Goal: Task Accomplishment & Management: Manage account settings

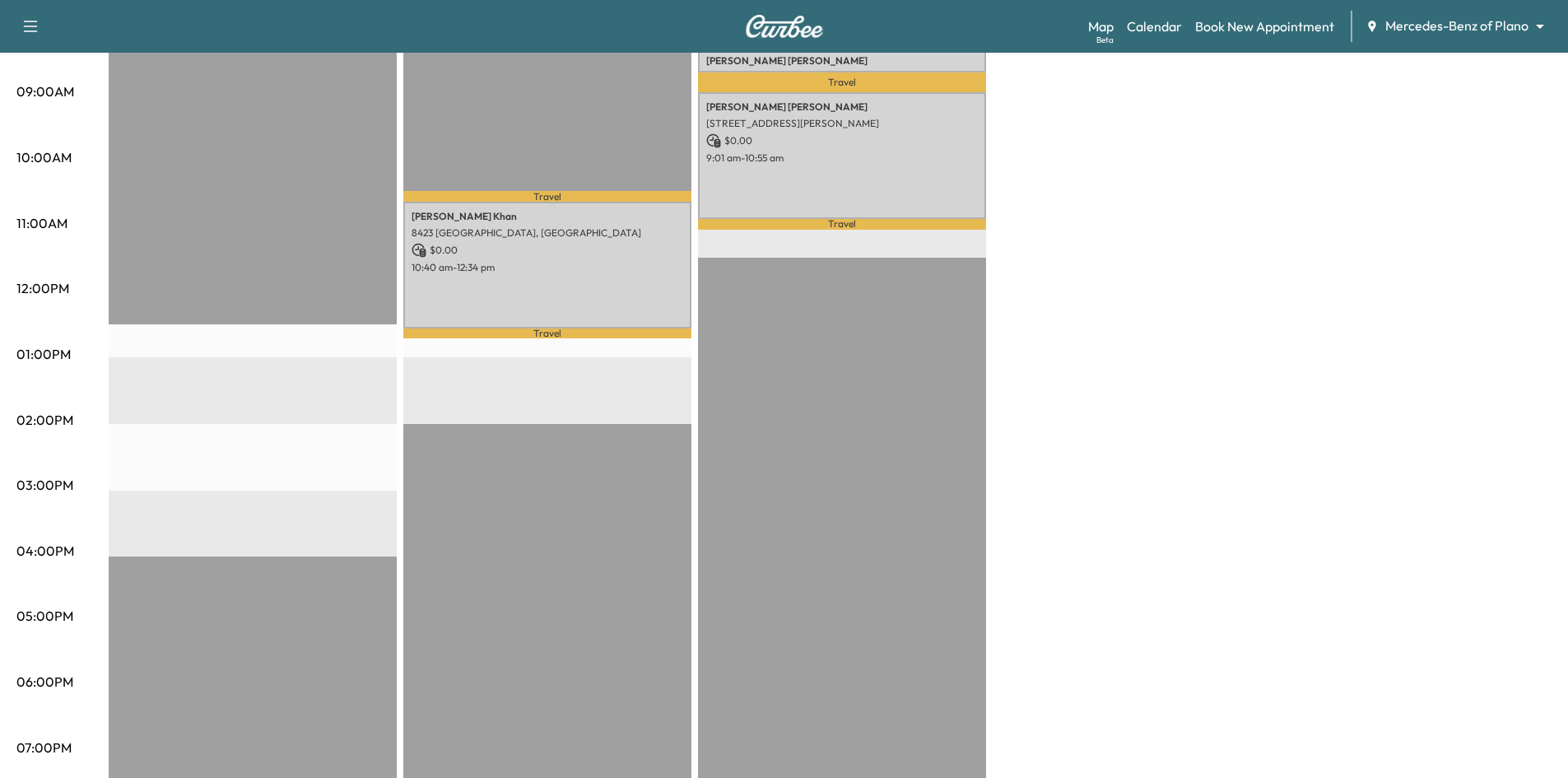
scroll to position [82, 0]
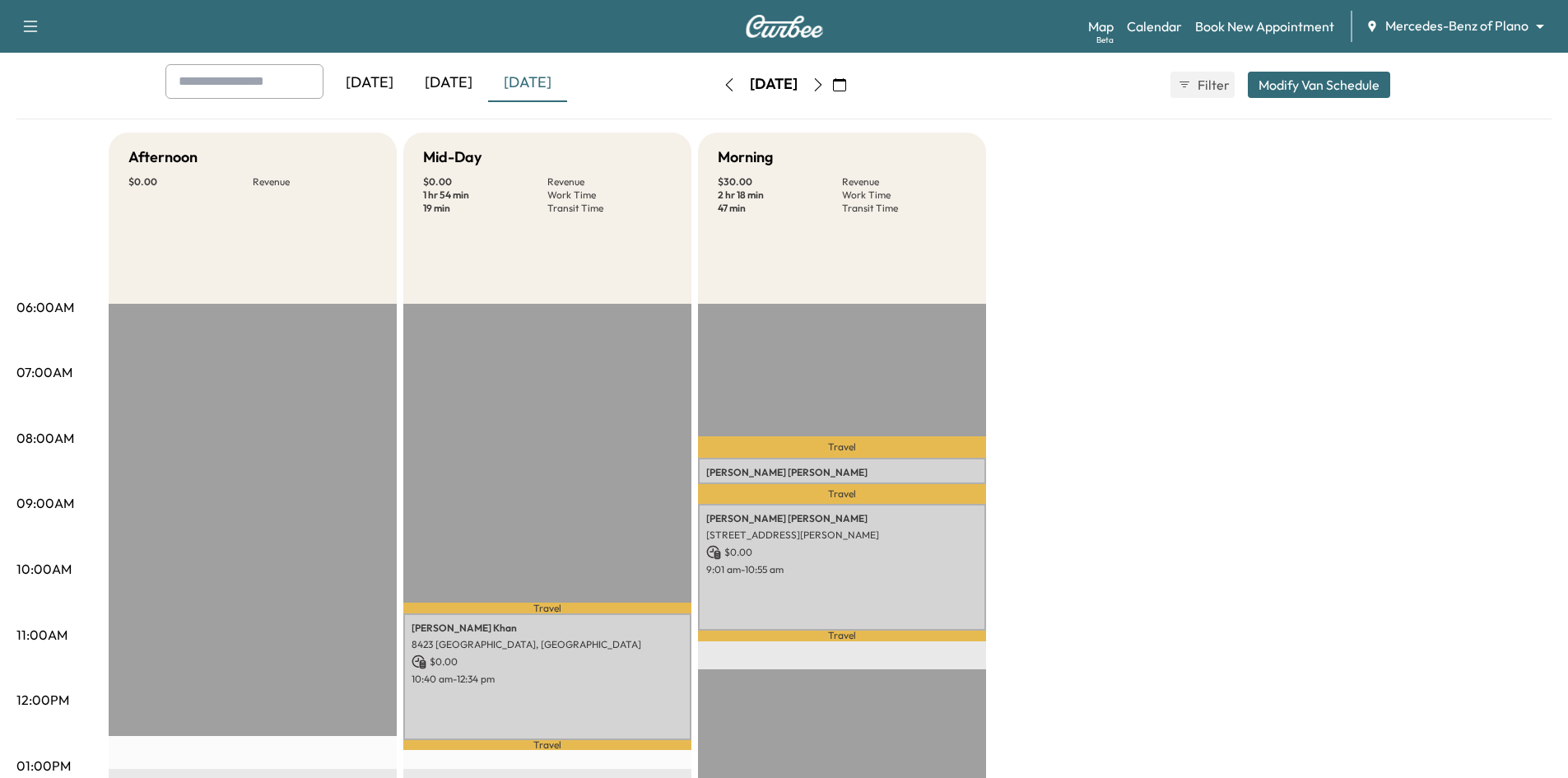
click at [825, 91] on icon "button" at bounding box center [817, 84] width 13 height 13
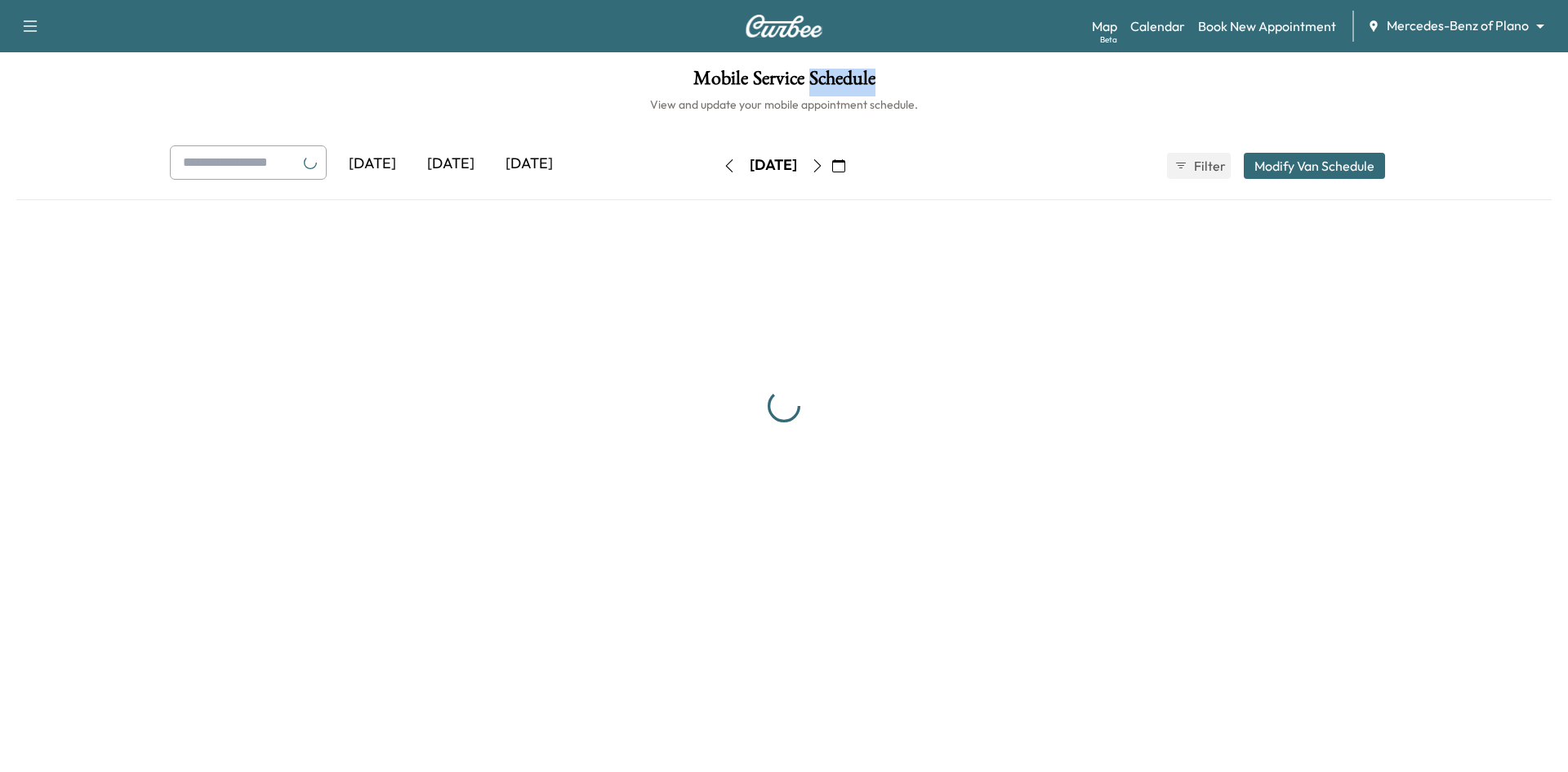
click at [853, 91] on h1 "Mobile Service Schedule" at bounding box center [784, 83] width 1536 height 28
click at [824, 172] on icon "button" at bounding box center [817, 165] width 13 height 13
click at [852, 172] on div "Sunday, September 7 September 2025 S M T W T F S 31 1 2 3 4 5 6 7 8 9 10 11 12 …" at bounding box center [784, 166] width 137 height 26
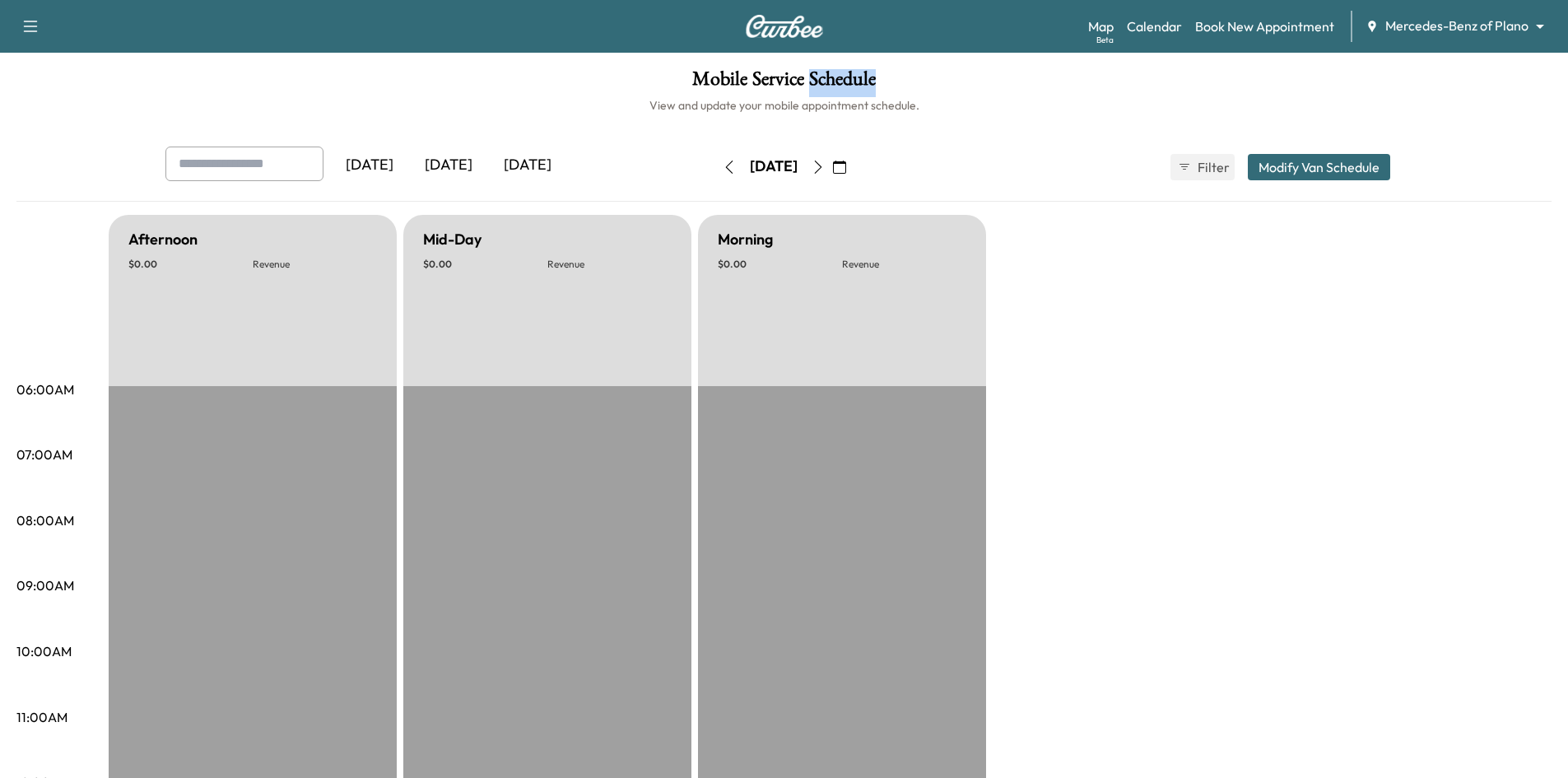
click at [825, 172] on icon "button" at bounding box center [817, 166] width 13 height 13
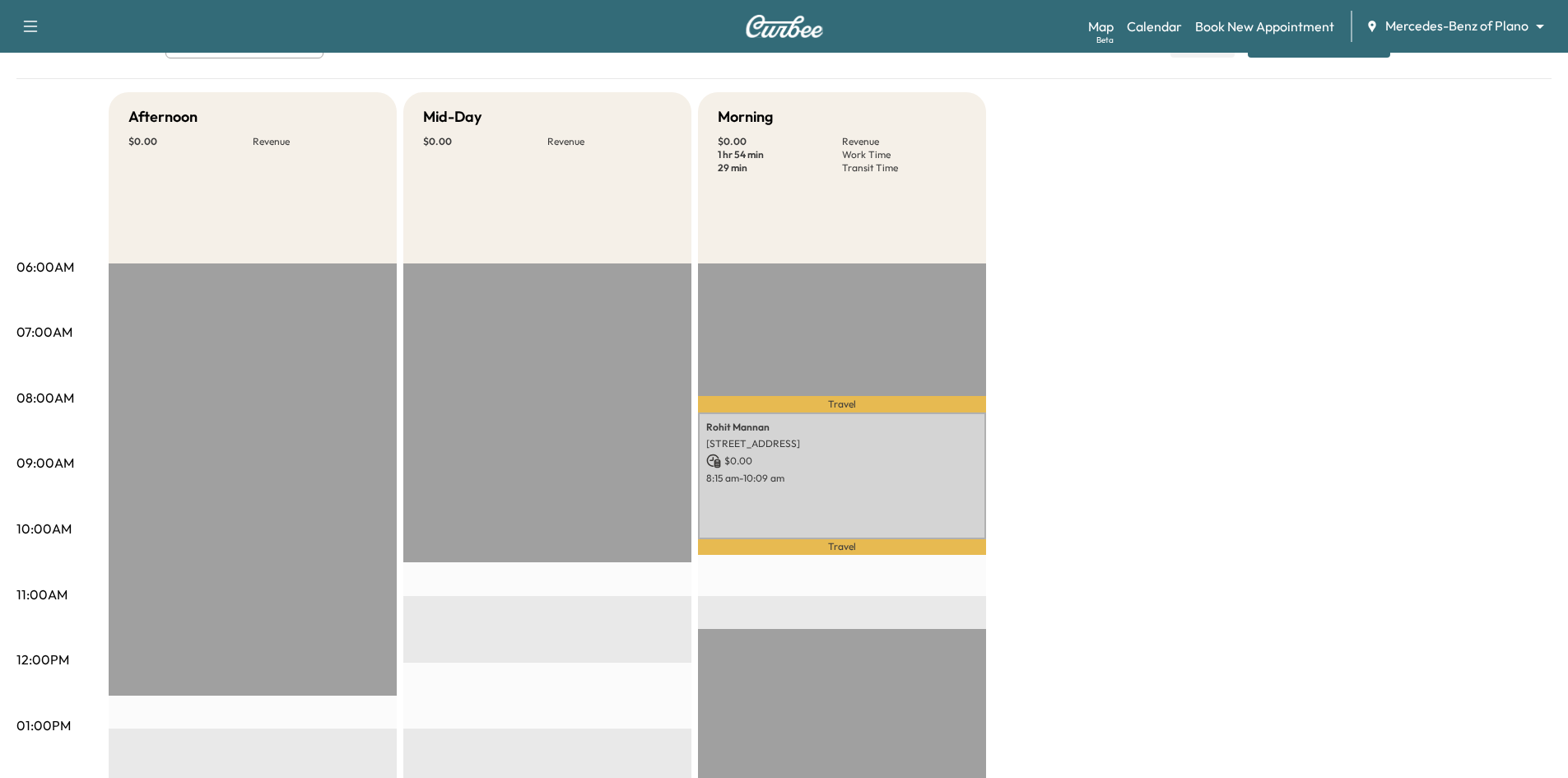
scroll to position [247, 0]
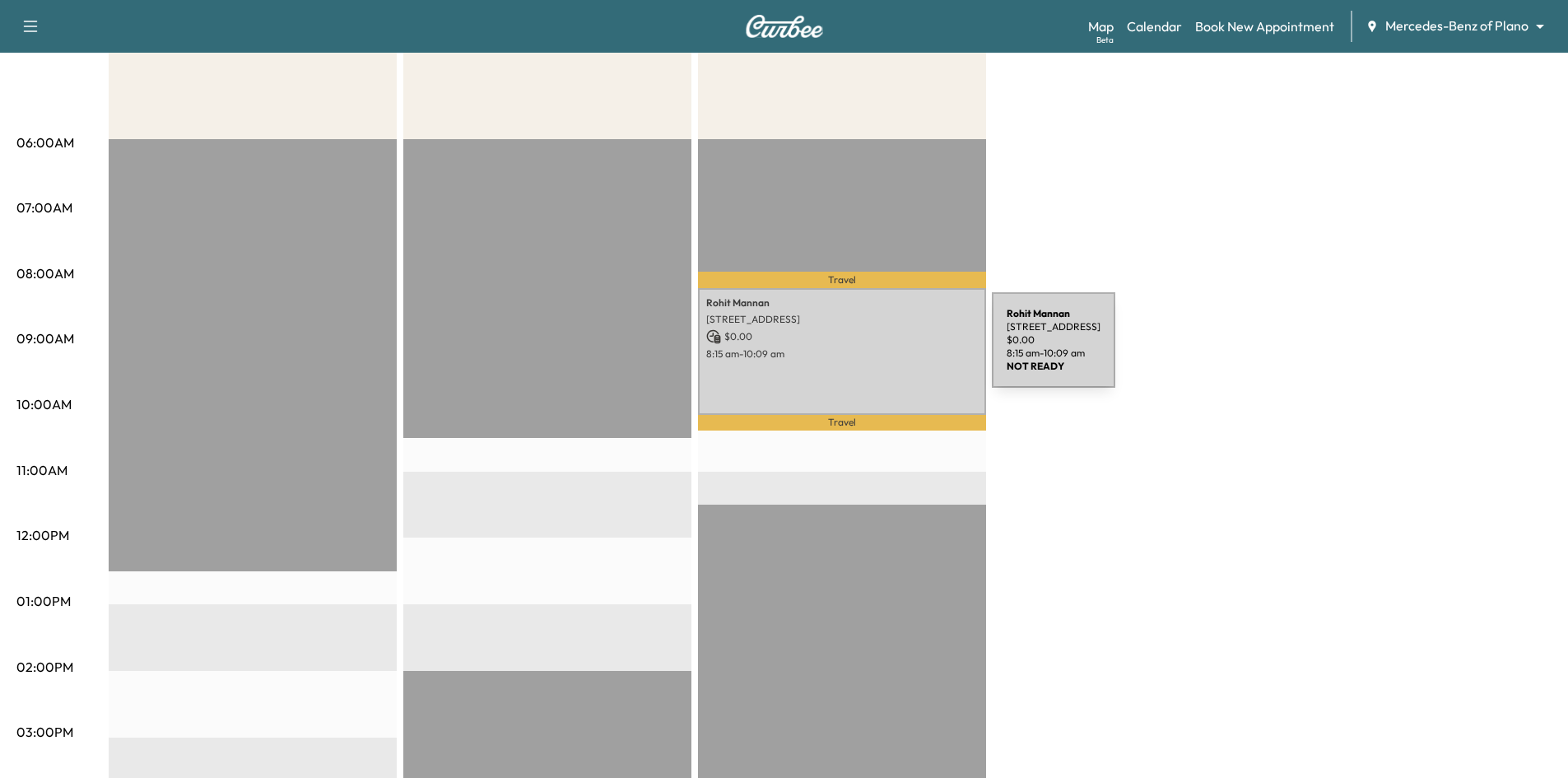
click at [868, 350] on p "8:15 am - 10:09 am" at bounding box center [842, 353] width 272 height 13
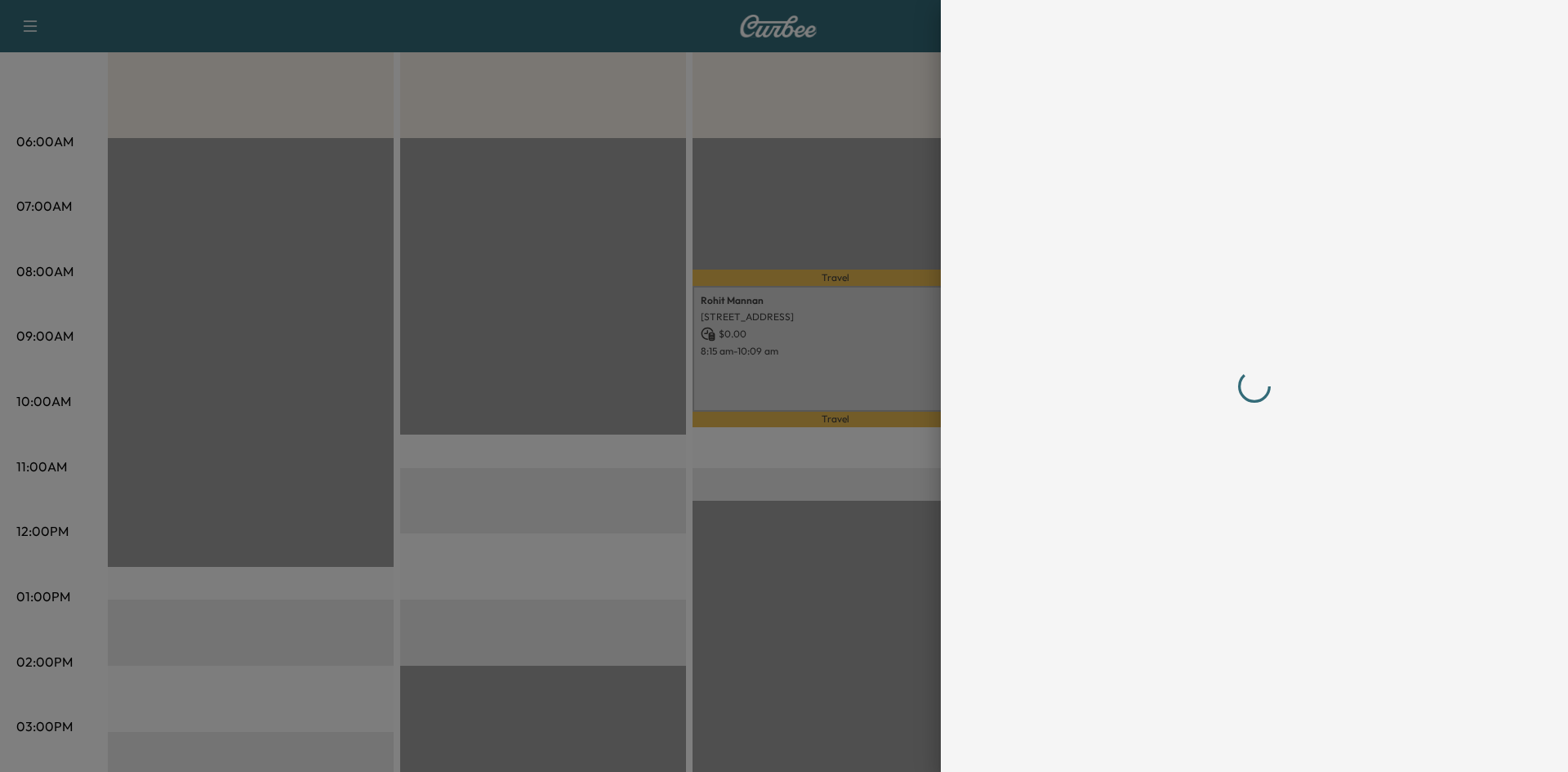
drag, startPoint x: 634, startPoint y: 312, endPoint x: 624, endPoint y: 316, distance: 10.8
click at [635, 313] on div at bounding box center [784, 386] width 1568 height 772
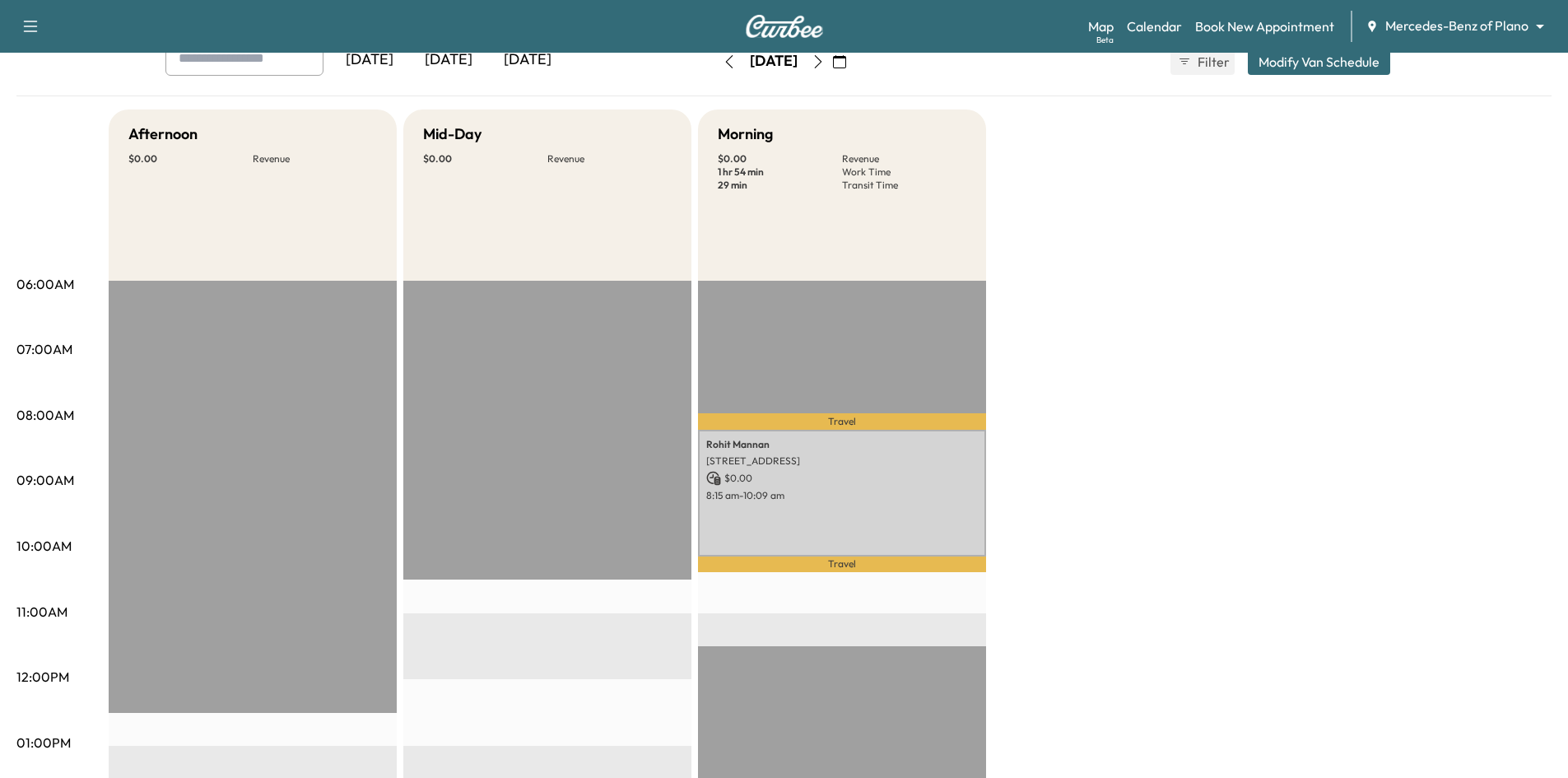
scroll to position [165, 0]
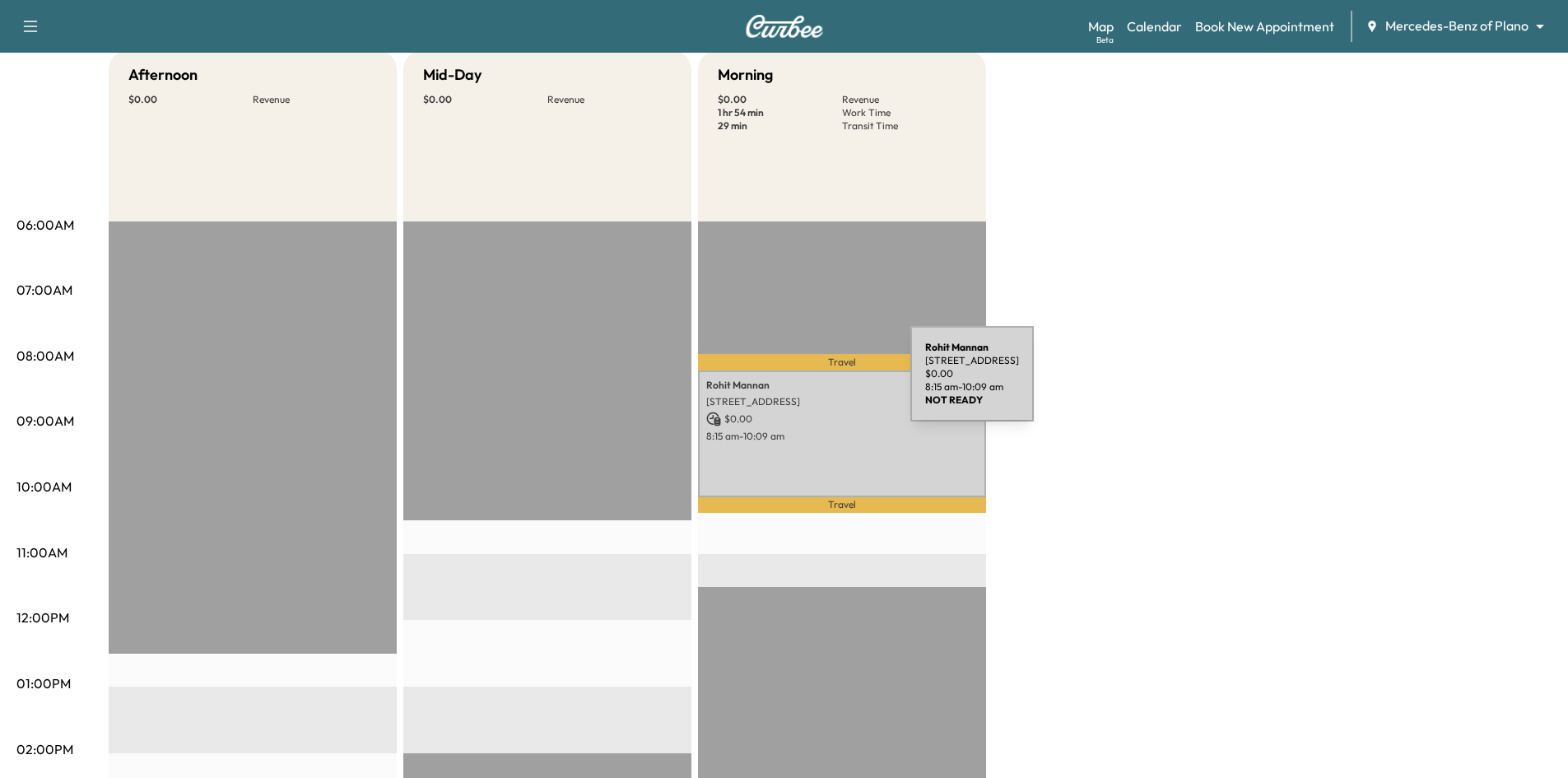
click at [809, 398] on p "7293 Goose Creek Rd, Frisco, TX 75036, USA" at bounding box center [842, 401] width 272 height 13
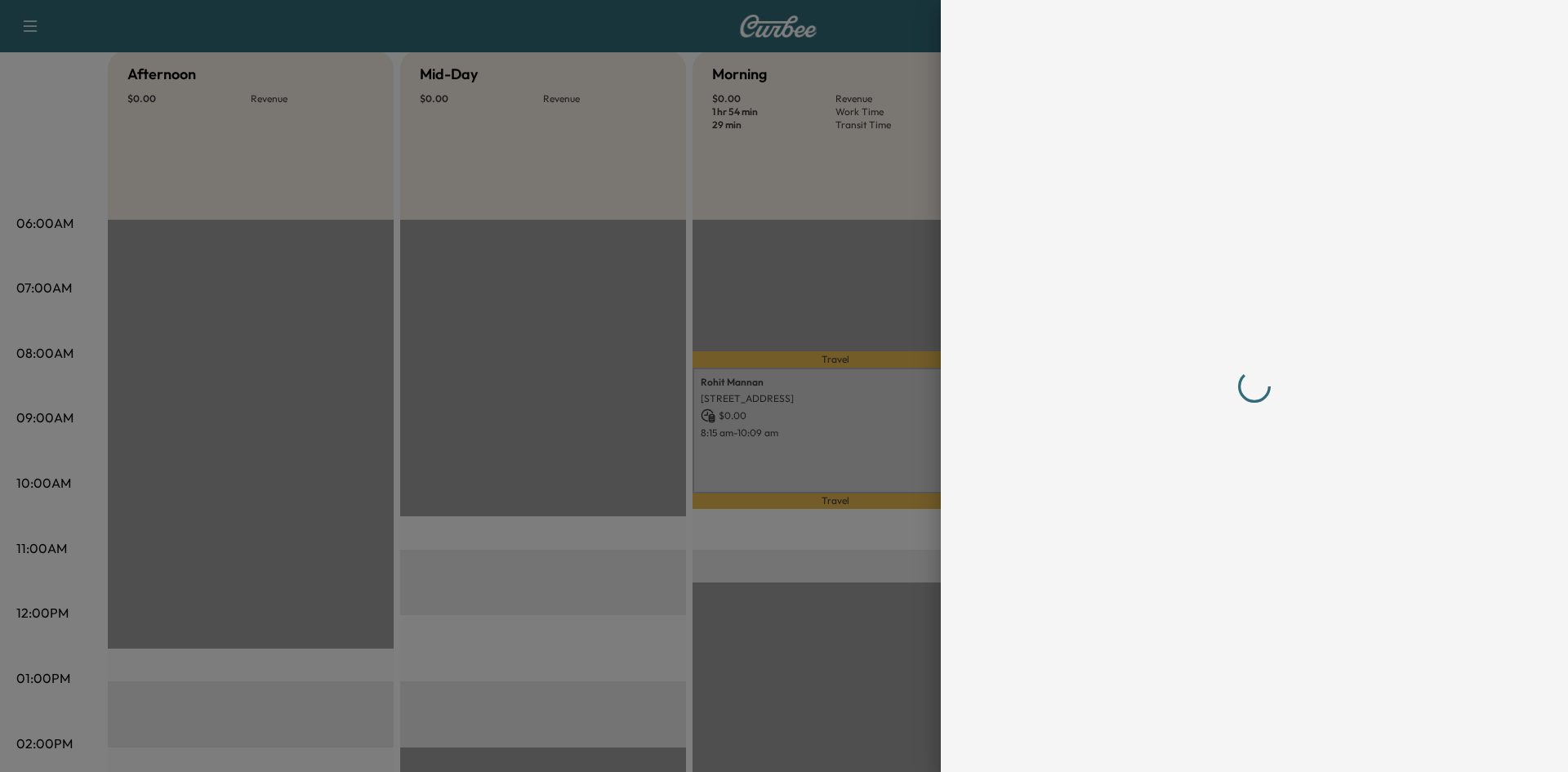
drag, startPoint x: 685, startPoint y: 324, endPoint x: 670, endPoint y: 317, distance: 16.6
click at [684, 325] on div at bounding box center [784, 386] width 1568 height 772
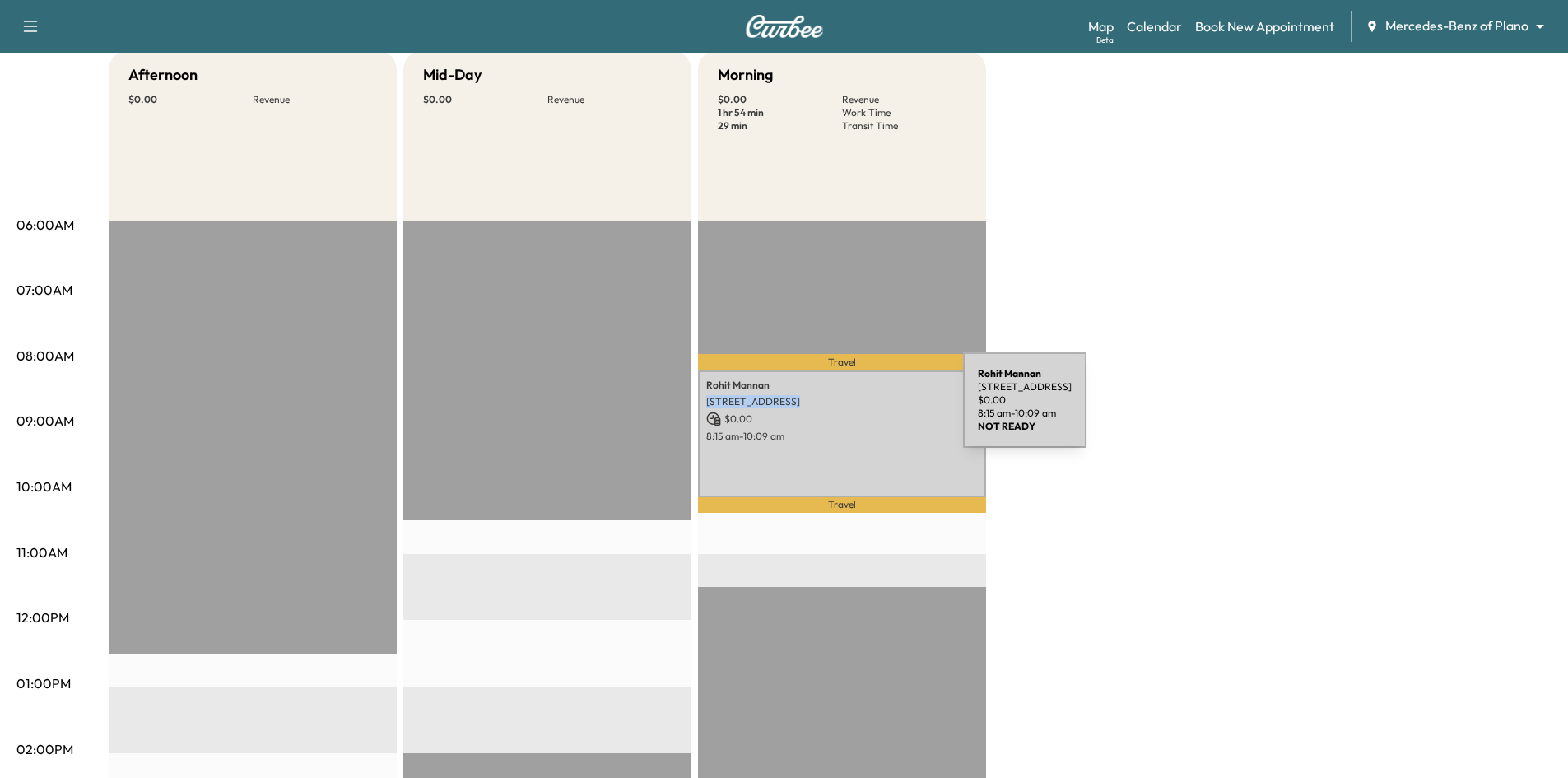
drag, startPoint x: 707, startPoint y: 398, endPoint x: 839, endPoint y: 410, distance: 132.5
click at [839, 410] on div "Rohit Mannan 7293 Goose Creek Rd, Frisco, TX 75036, USA $ 0.00 8:15 am - 10:09 …" at bounding box center [842, 433] width 288 height 126
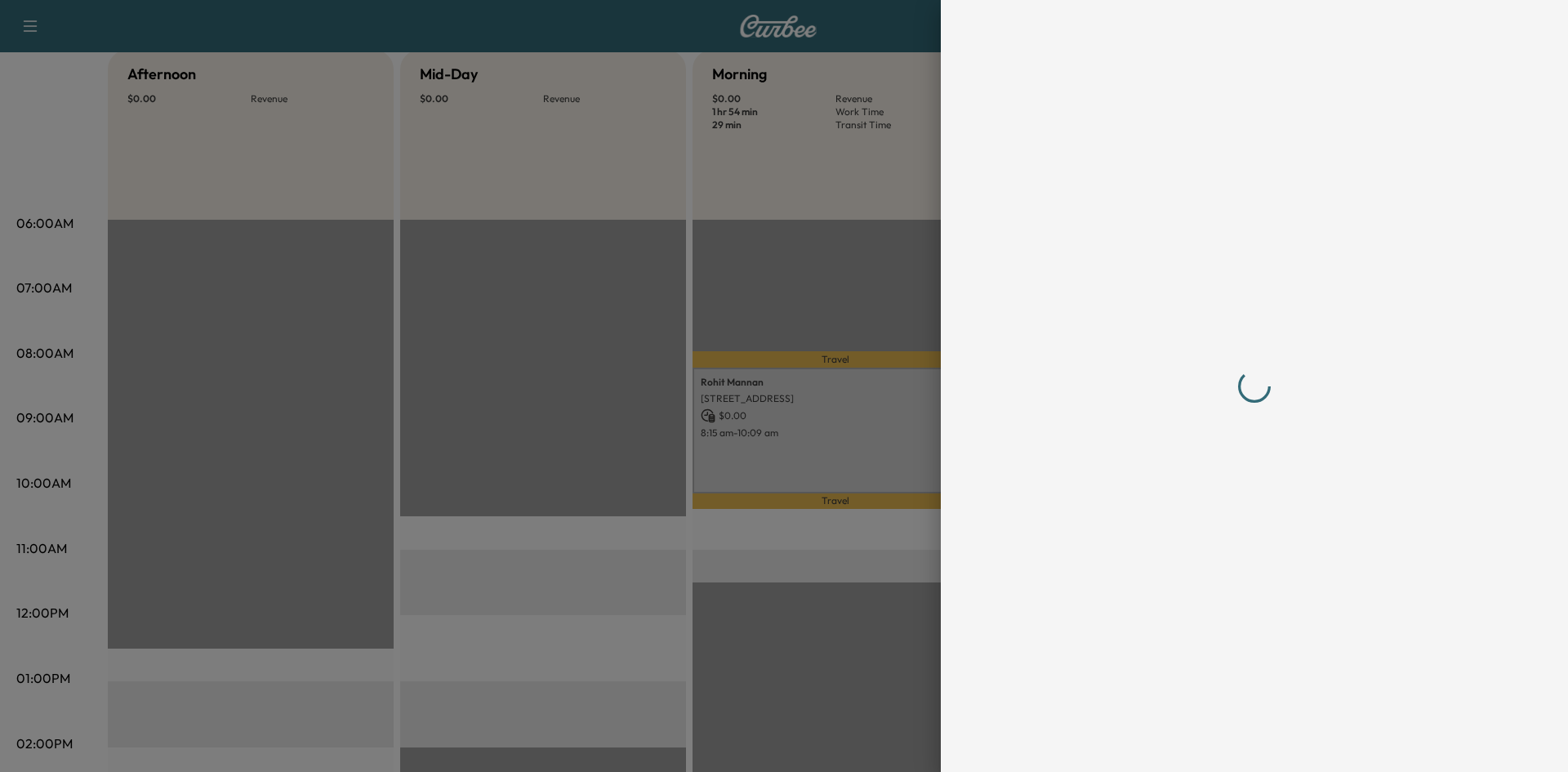
drag, startPoint x: 834, startPoint y: 395, endPoint x: 744, endPoint y: 525, distance: 158.1
click at [744, 532] on div at bounding box center [784, 386] width 1568 height 772
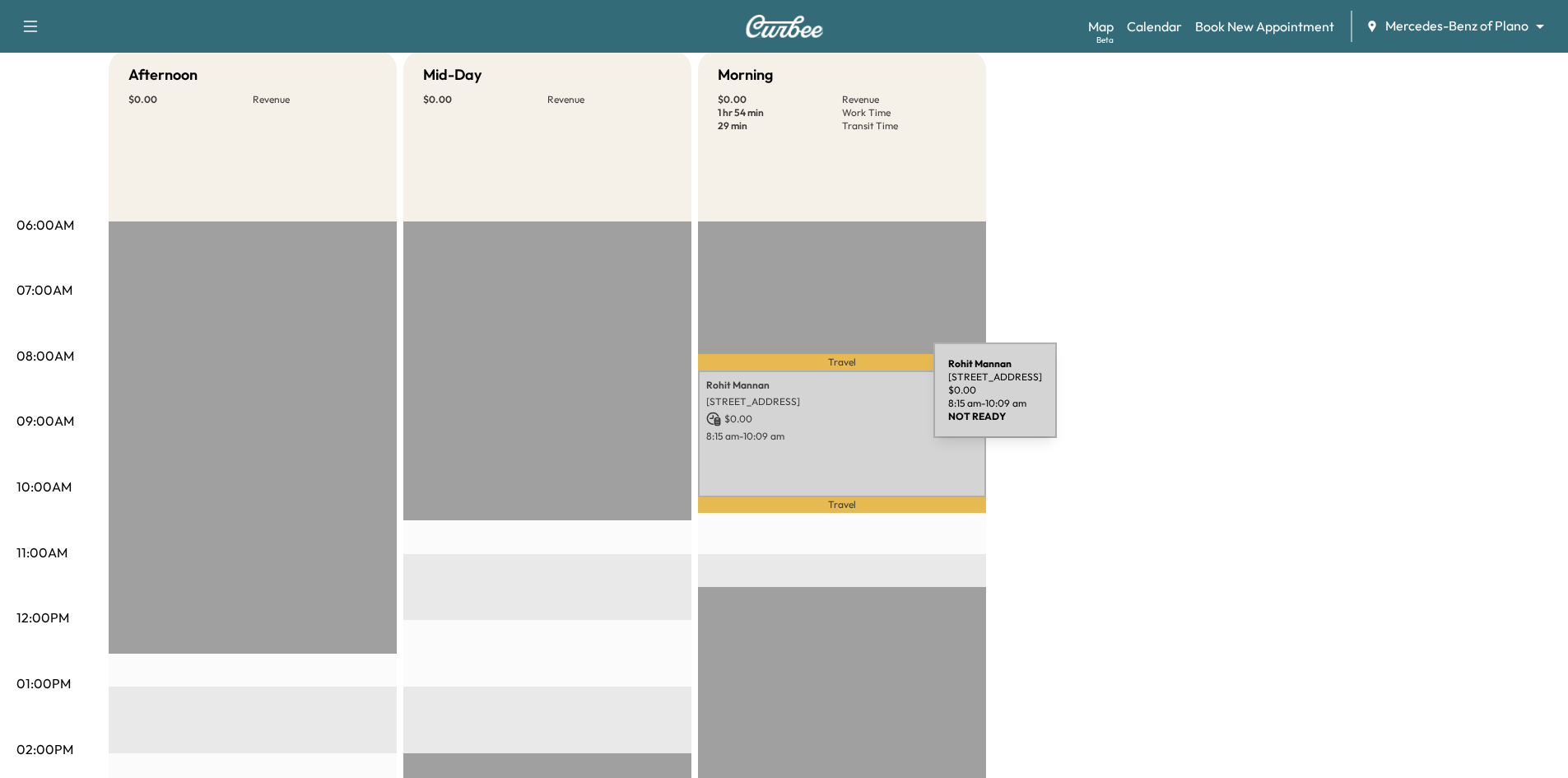
click at [810, 401] on p "7293 Goose Creek Rd, Frisco, TX 75036, USA" at bounding box center [842, 401] width 272 height 13
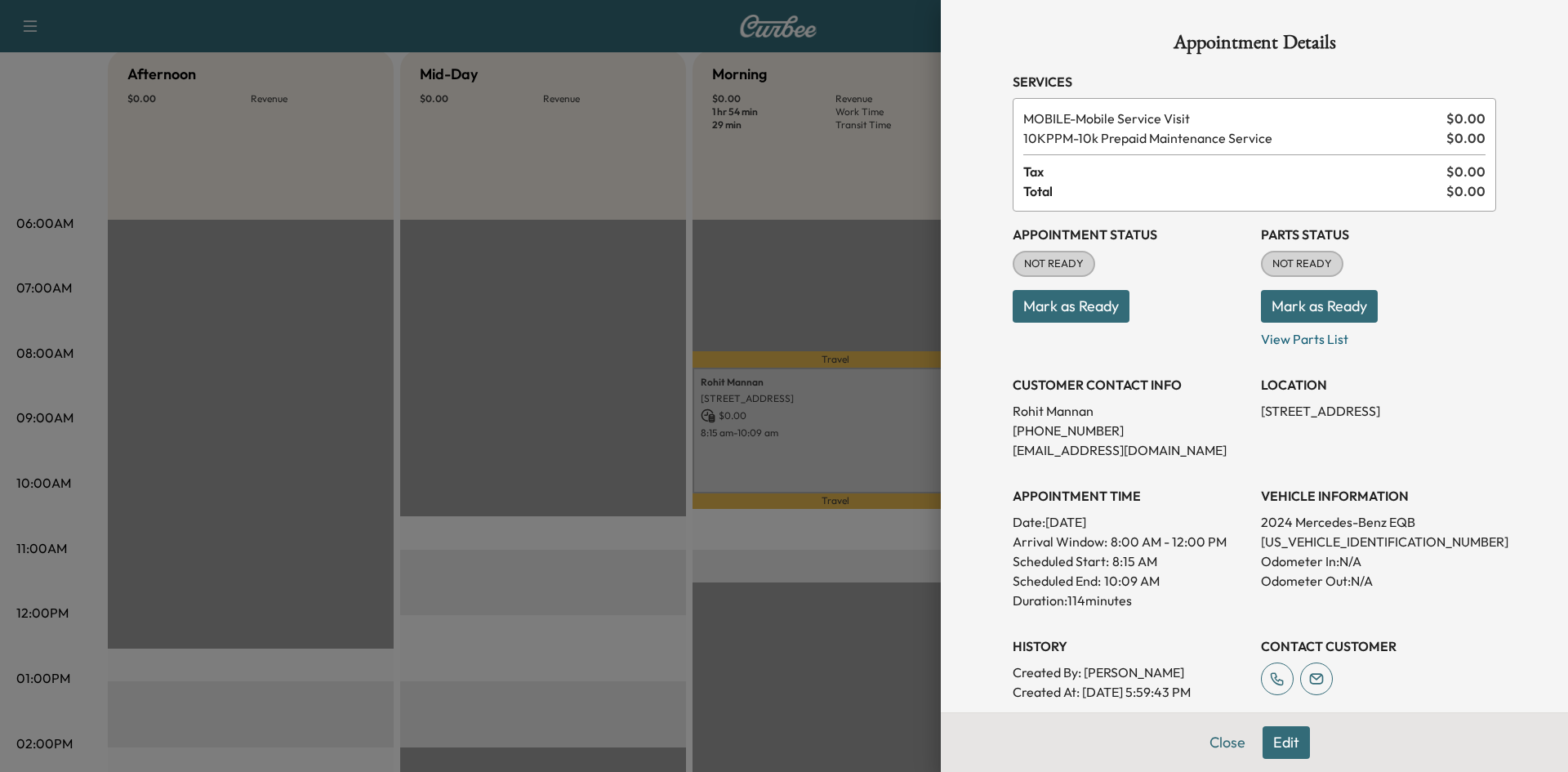
drag, startPoint x: 804, startPoint y: 397, endPoint x: 571, endPoint y: 367, distance: 234.9
click at [549, 366] on div at bounding box center [784, 386] width 1568 height 772
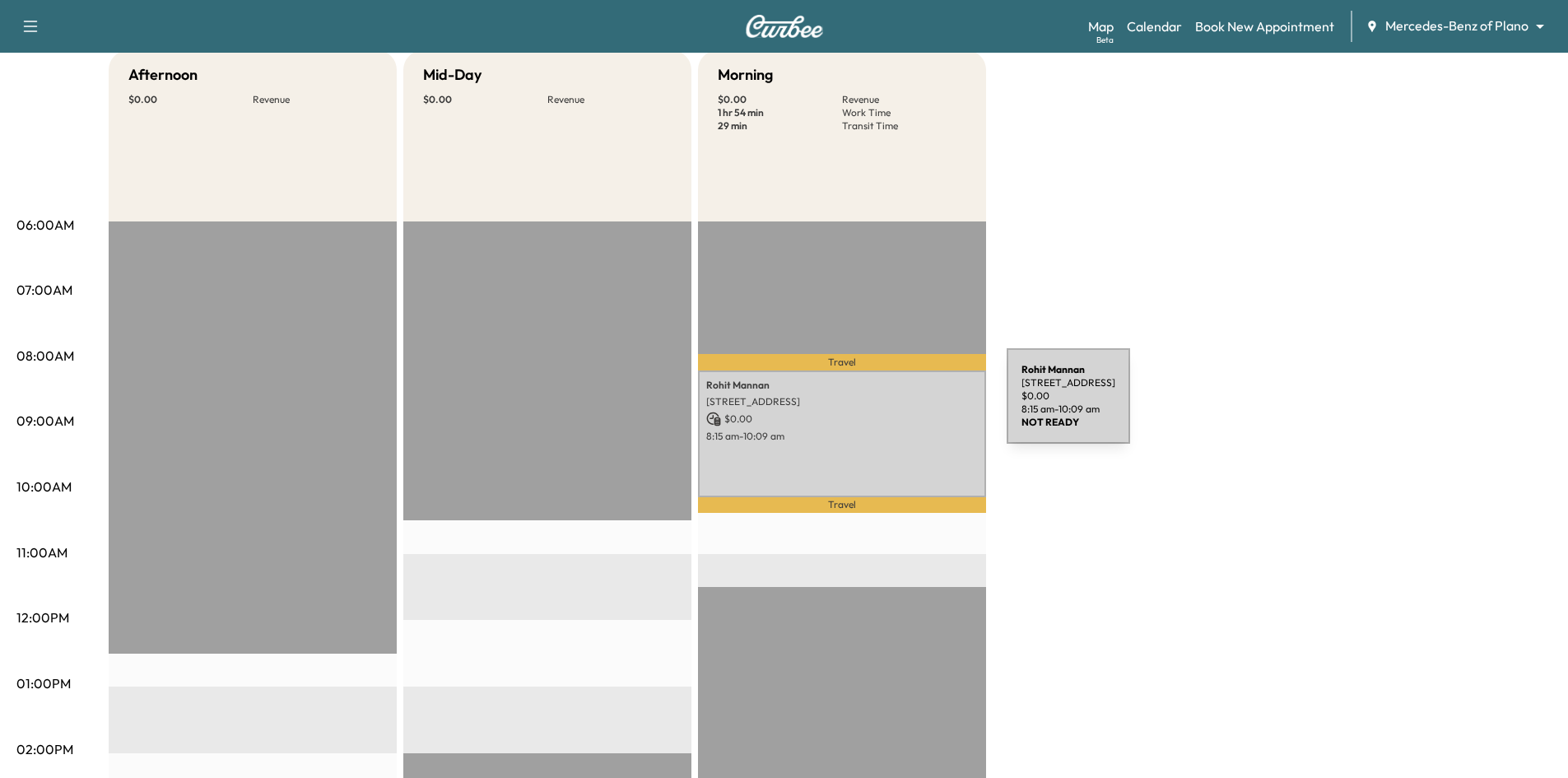
drag, startPoint x: 710, startPoint y: 399, endPoint x: 886, endPoint y: 405, distance: 176.1
click at [886, 405] on p "7293 Goose Creek Rd, Frisco, TX 75036, USA" at bounding box center [842, 401] width 272 height 13
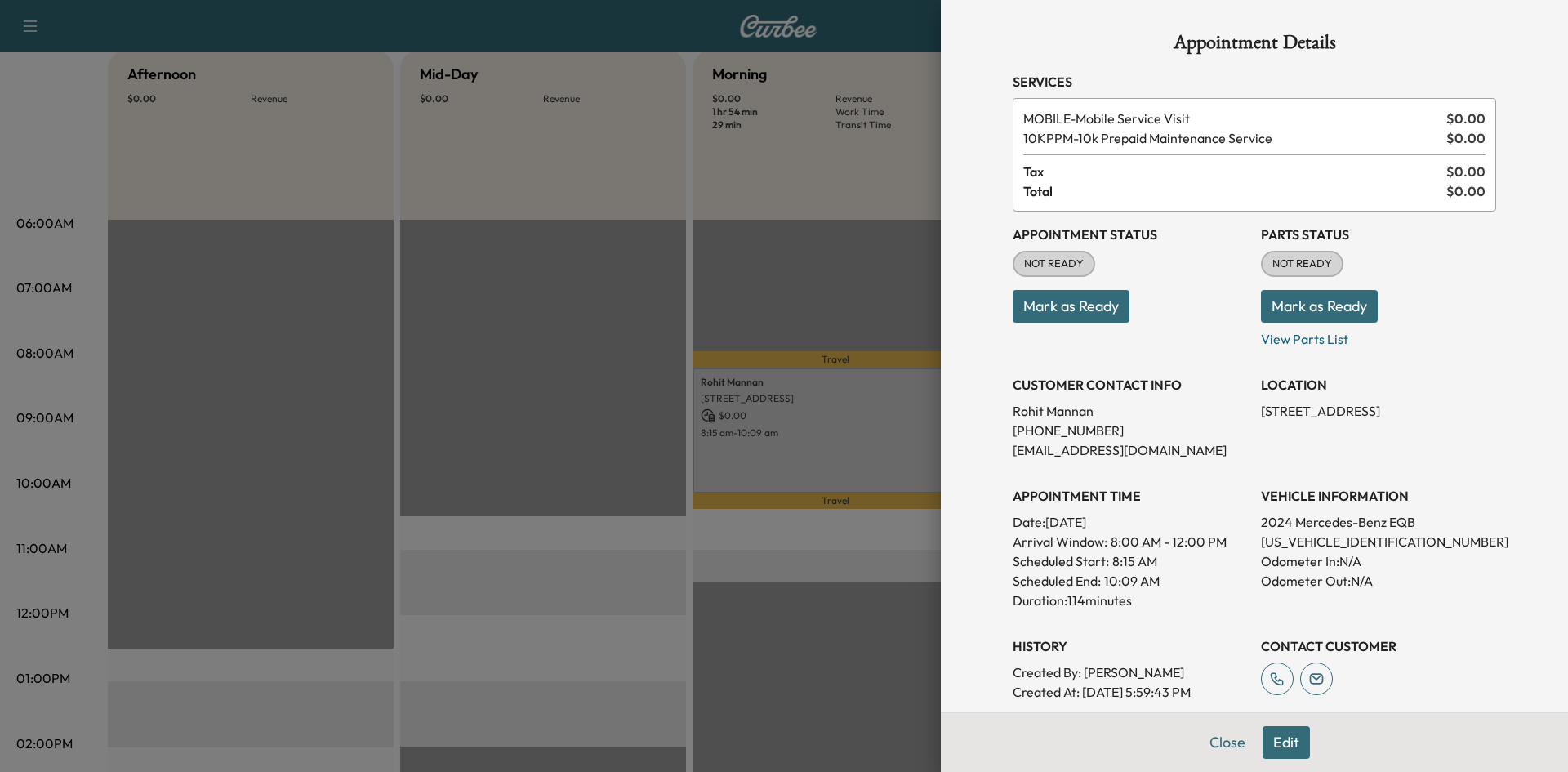
click at [892, 392] on div at bounding box center [784, 386] width 1568 height 772
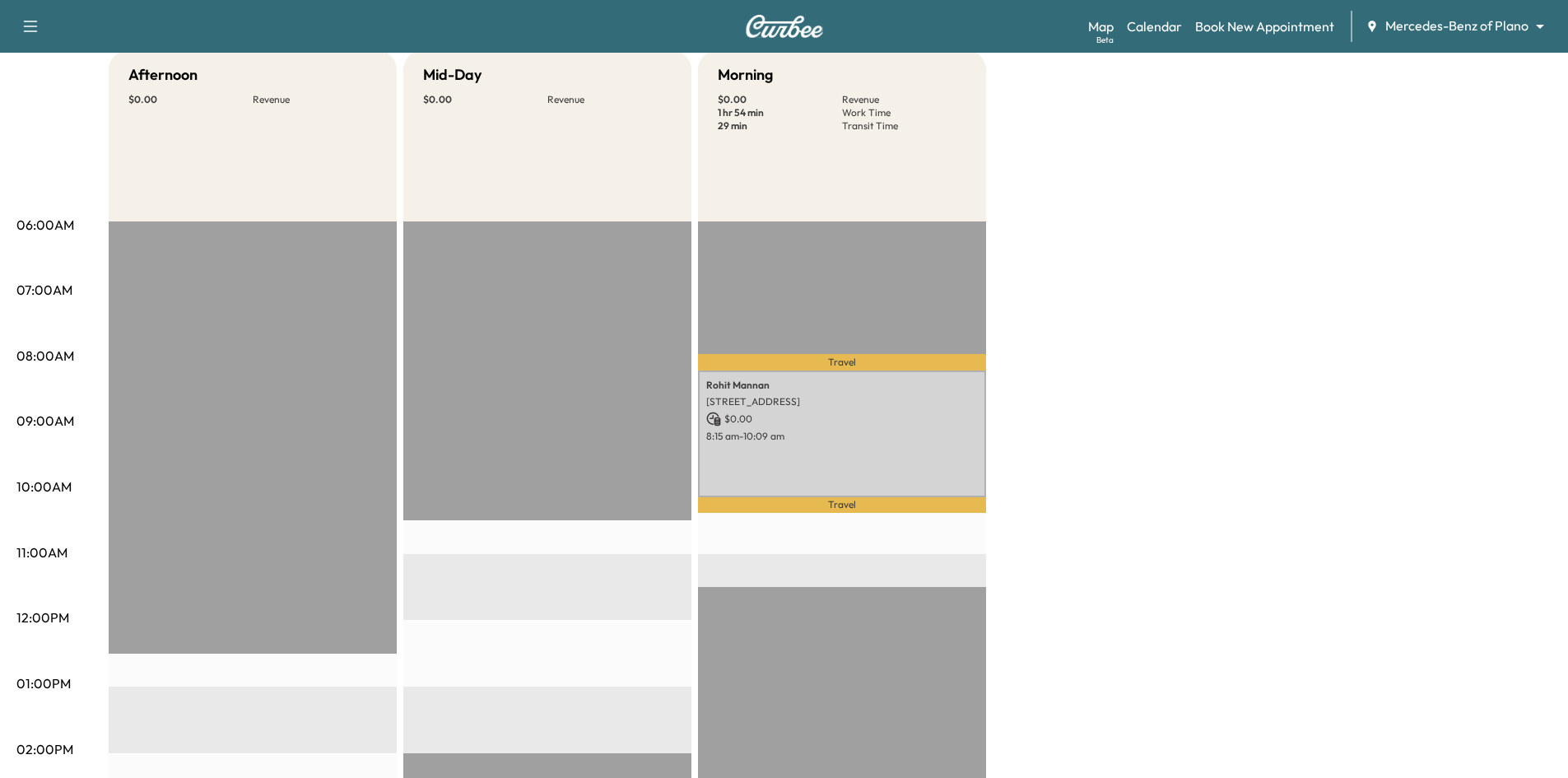
drag, startPoint x: 903, startPoint y: 396, endPoint x: 592, endPoint y: 379, distance: 311.5
click at [592, 380] on div "Afternoon $ 0.00 Revenue EST Start Mid-Day $ 0.00 Revenue EST Start Morning $ 0…" at bounding box center [830, 668] width 1443 height 1235
click at [700, 400] on div "Rohit Mannan 7293 Goose Creek Rd, Frisco, TX 75036, USA $ 0.00 8:15 am - 10:09 …" at bounding box center [842, 433] width 288 height 126
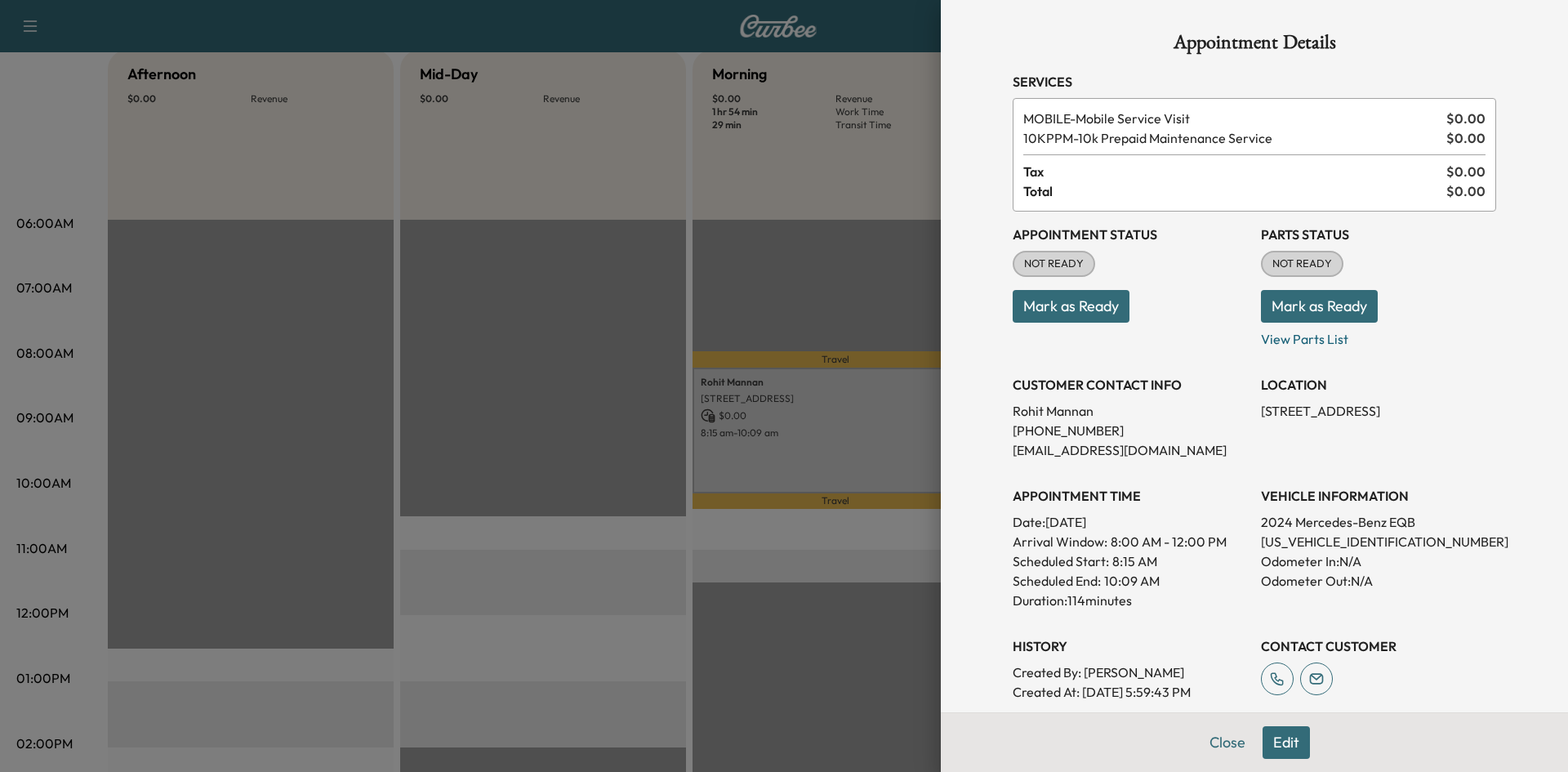
drag, startPoint x: 1239, startPoint y: 404, endPoint x: 1234, endPoint y: 418, distance: 14.9
click at [1233, 418] on div "Appointment Status NOT READY Mark as Ready Parts Status NOT READY Mark as Ready…" at bounding box center [1254, 457] width 483 height 490
drag, startPoint x: 1274, startPoint y: 426, endPoint x: 1249, endPoint y: 411, distance: 29.2
click at [1261, 411] on p "7293 Goose Creek Rd, Frisco, TX 75036, USA" at bounding box center [1378, 410] width 235 height 20
copy p "7293 Goose Creek Rd, Frisco, TX 75036, USA"
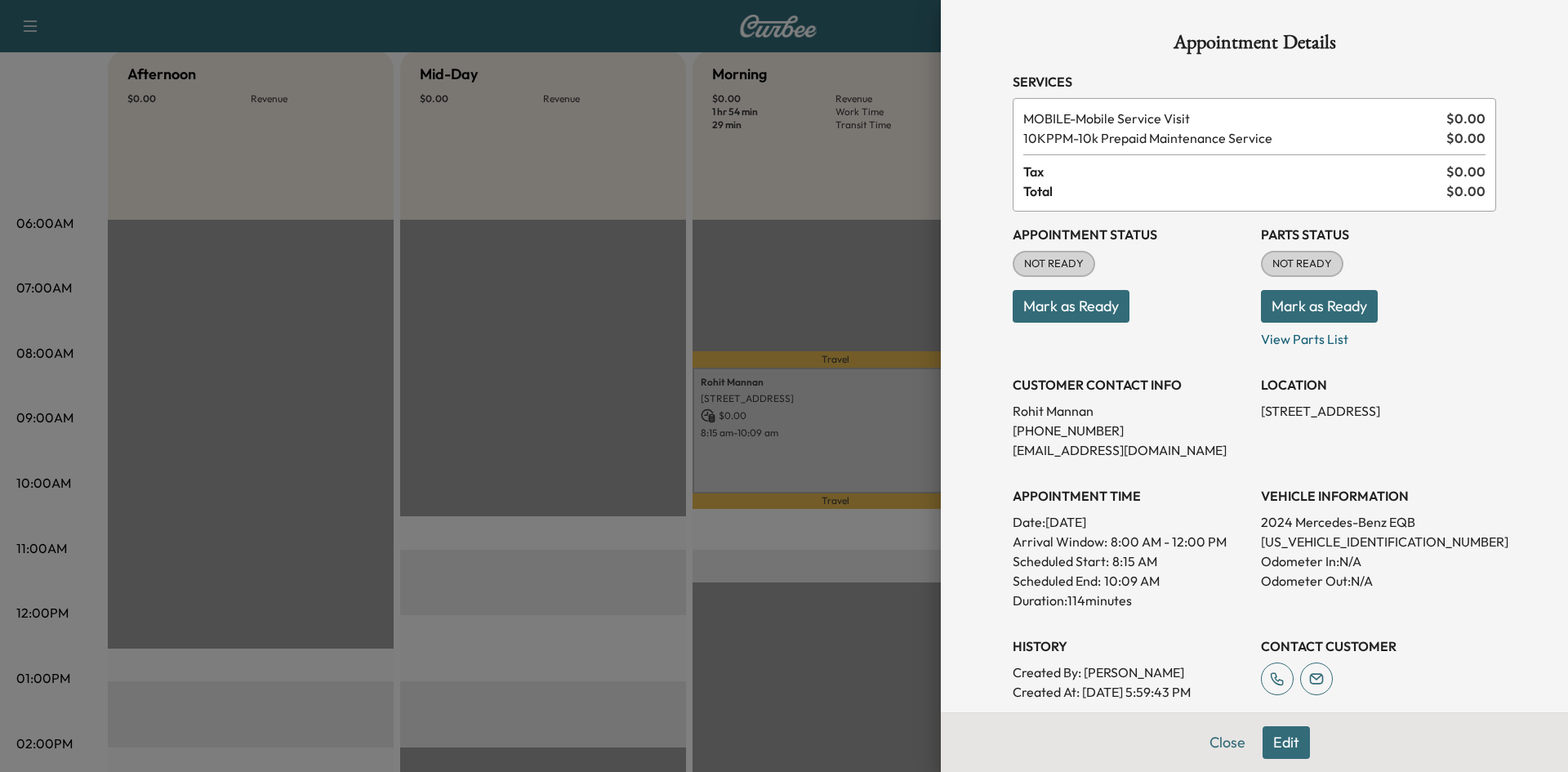
click at [602, 198] on div at bounding box center [784, 386] width 1568 height 772
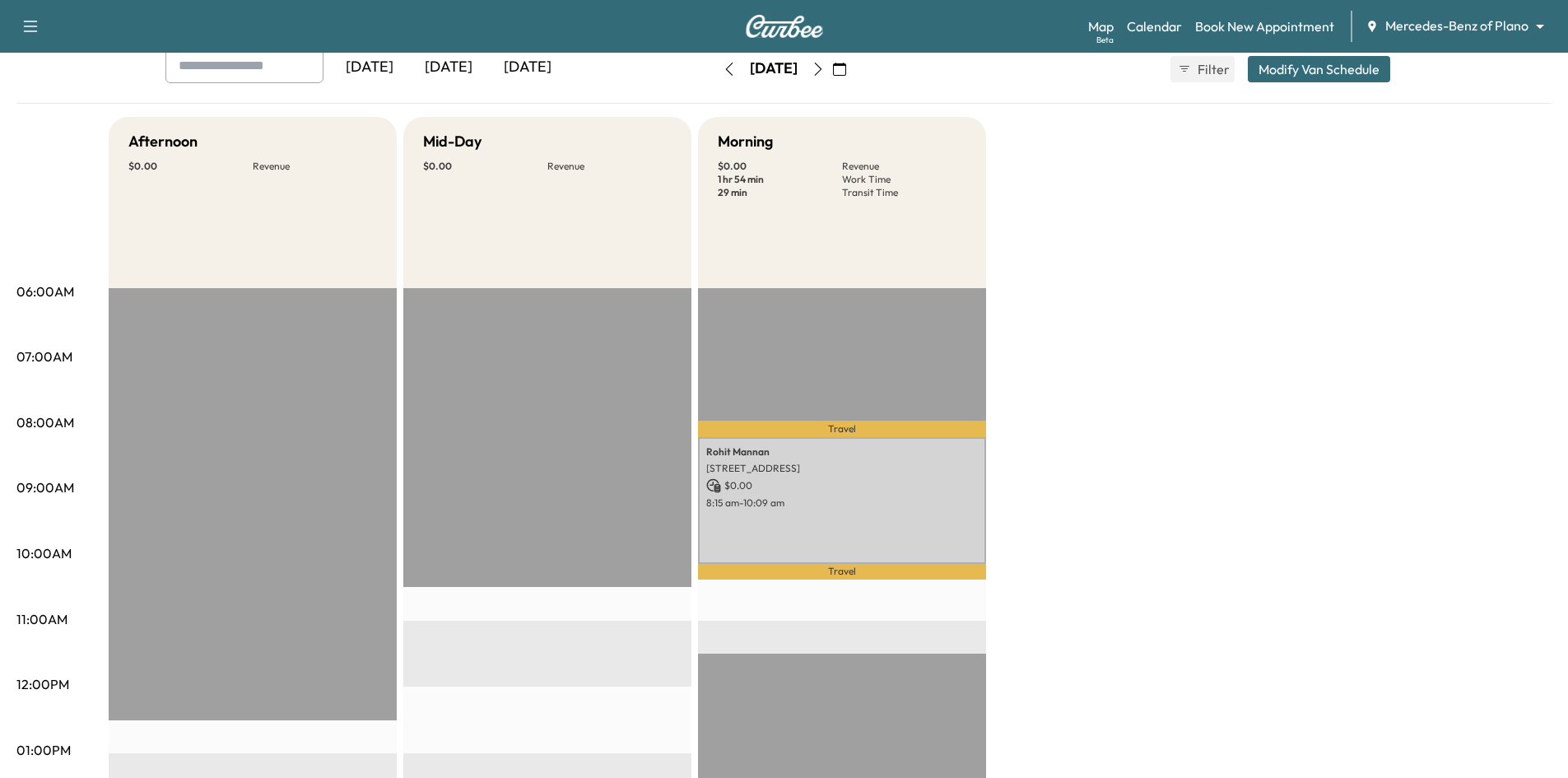
scroll to position [0, 0]
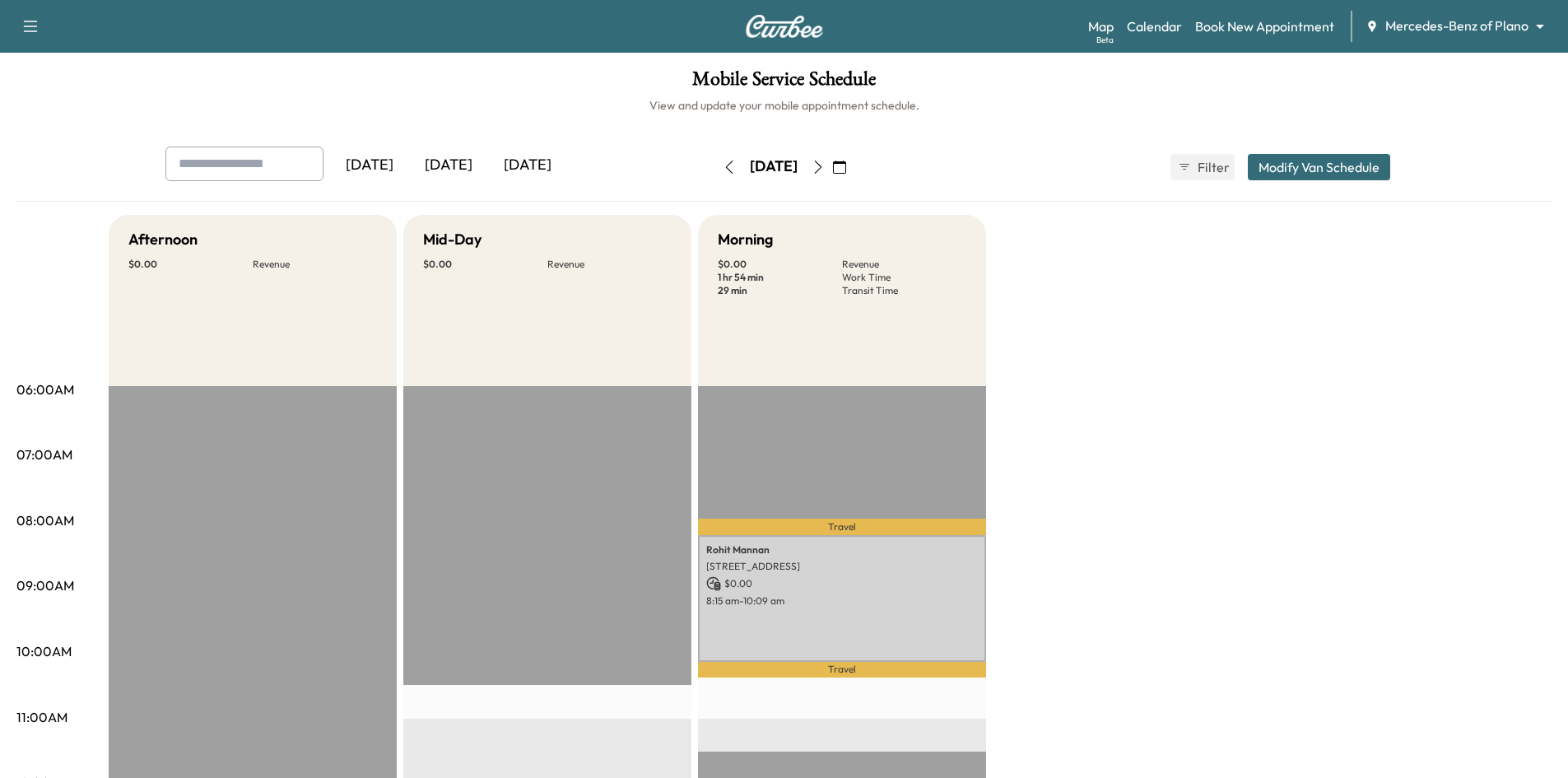
click at [723, 165] on icon "button" at bounding box center [729, 166] width 13 height 13
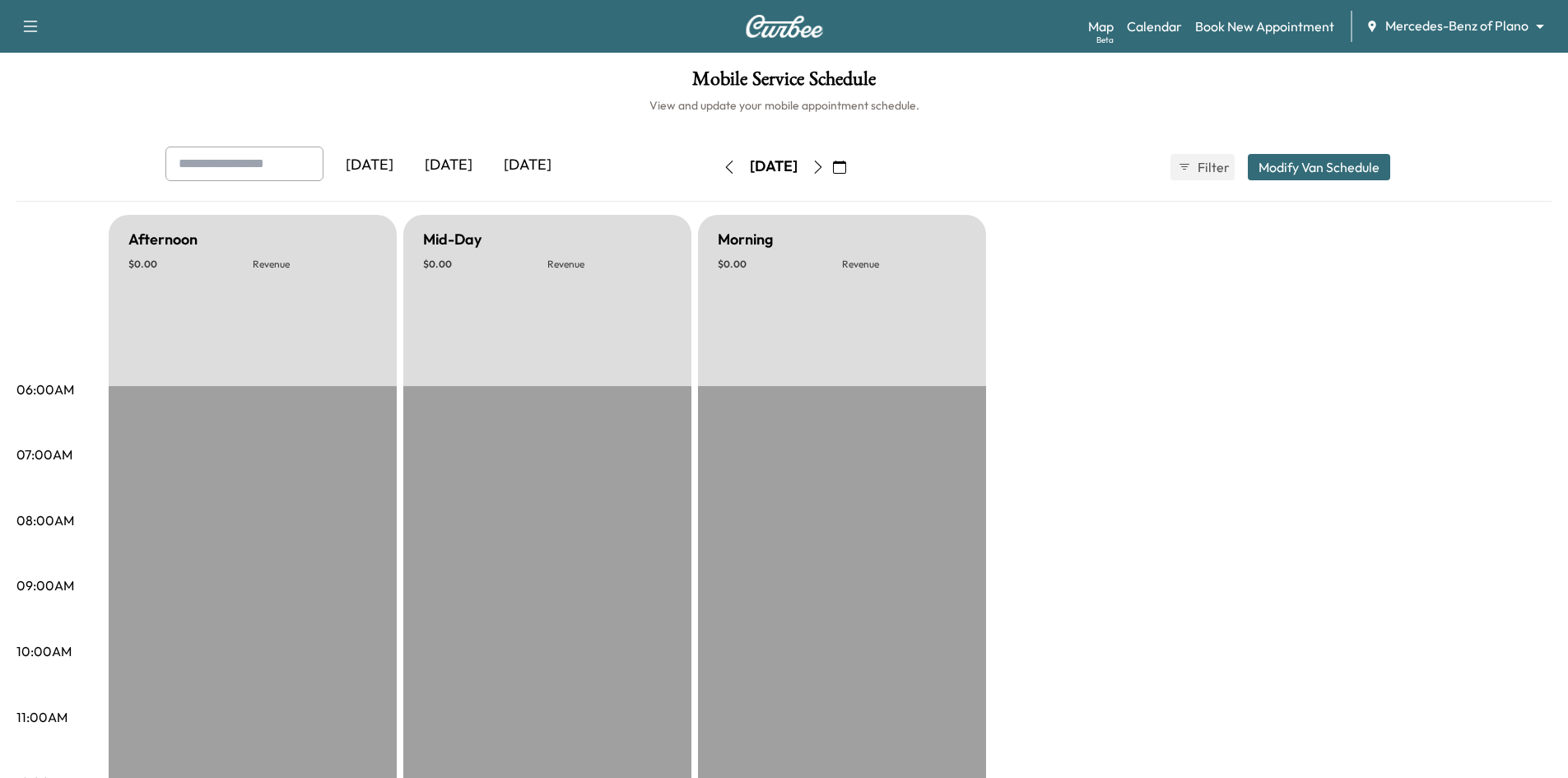
click at [723, 165] on icon "button" at bounding box center [729, 166] width 13 height 13
click at [723, 170] on icon "button" at bounding box center [729, 166] width 13 height 13
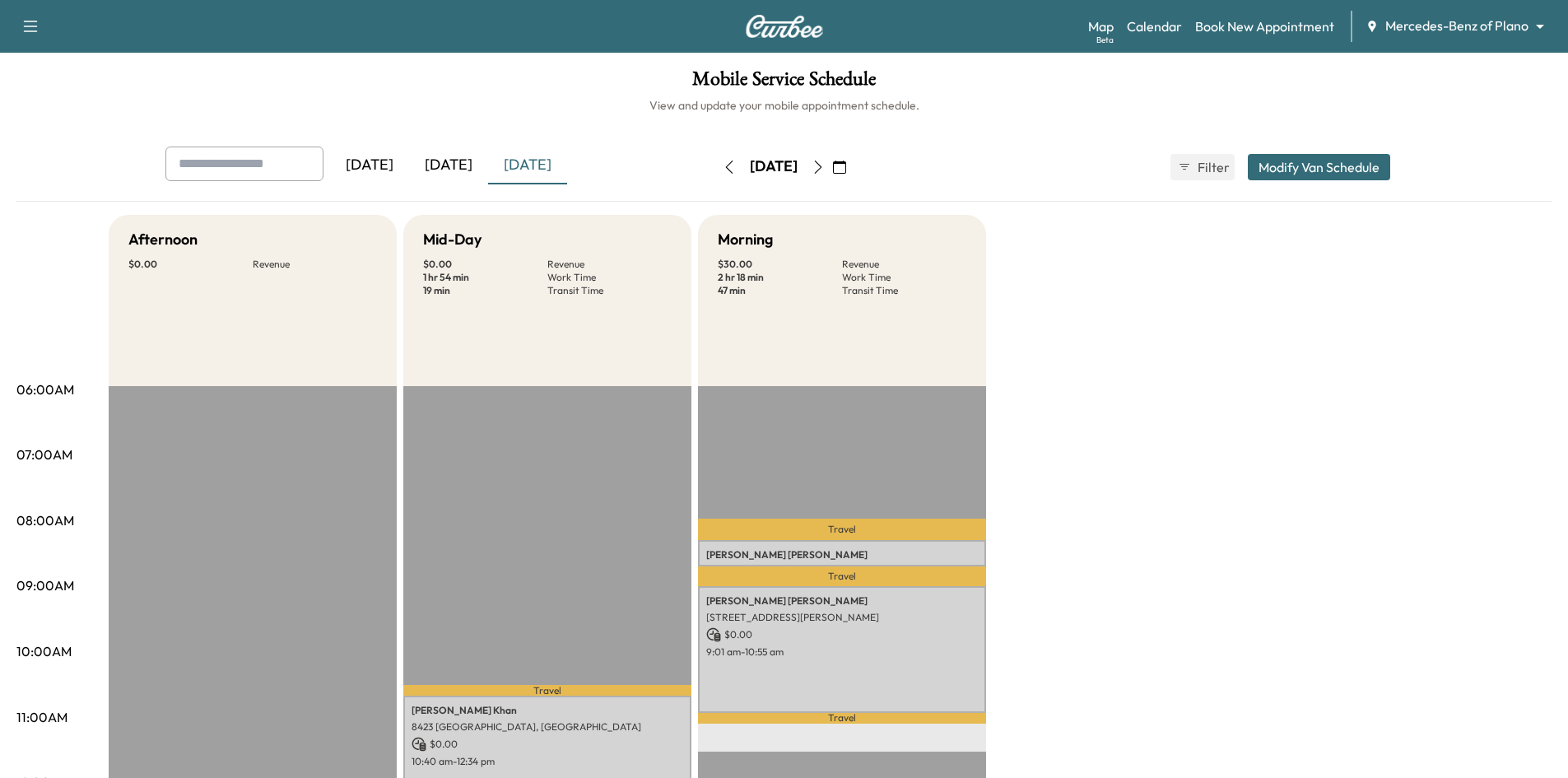
click at [825, 168] on icon "button" at bounding box center [817, 166] width 13 height 13
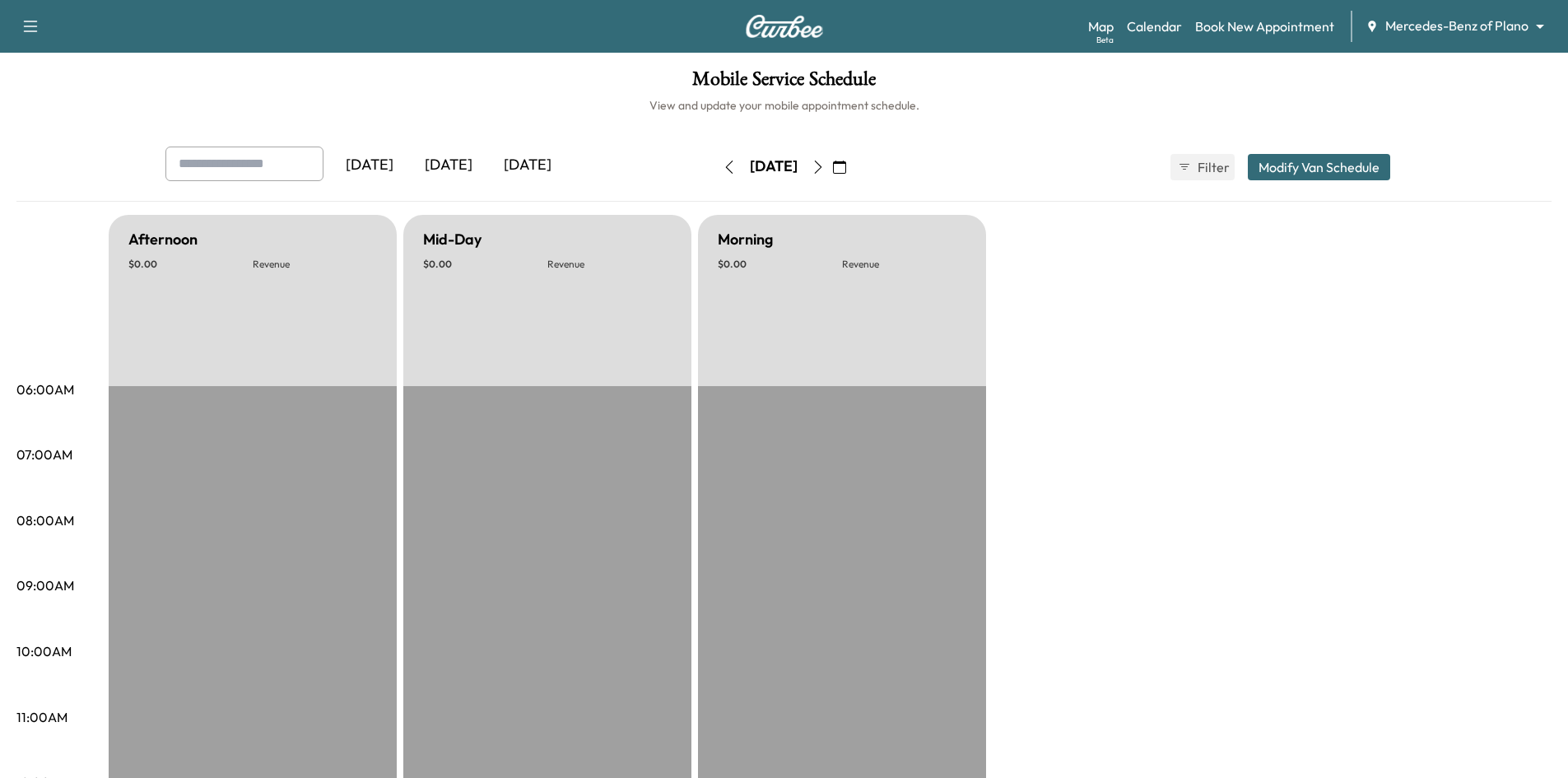
click at [832, 168] on button "button" at bounding box center [818, 167] width 28 height 27
click at [825, 167] on icon "button" at bounding box center [817, 166] width 13 height 13
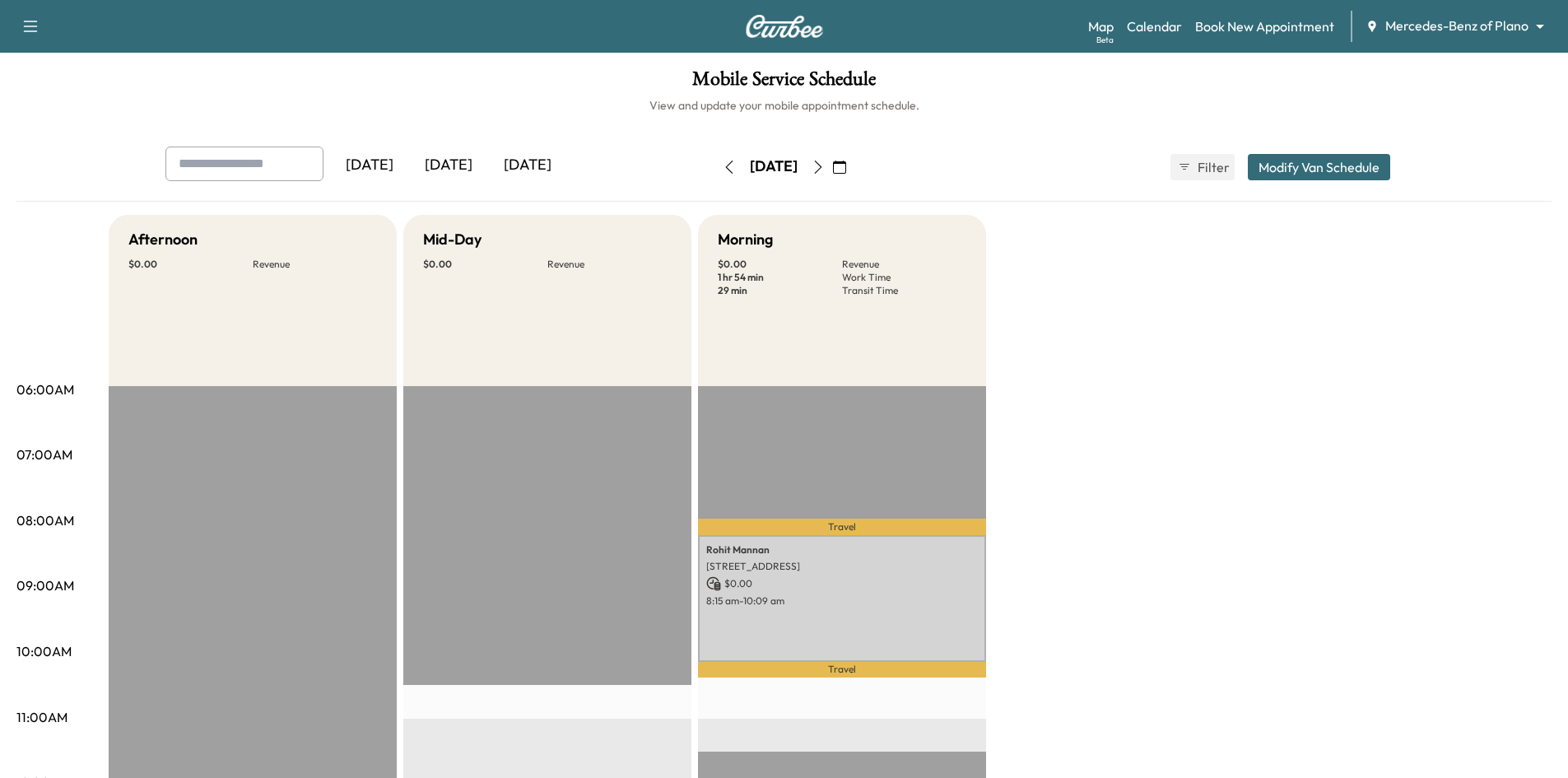
click at [1330, 160] on button "Modify Van Schedule" at bounding box center [1319, 167] width 142 height 27
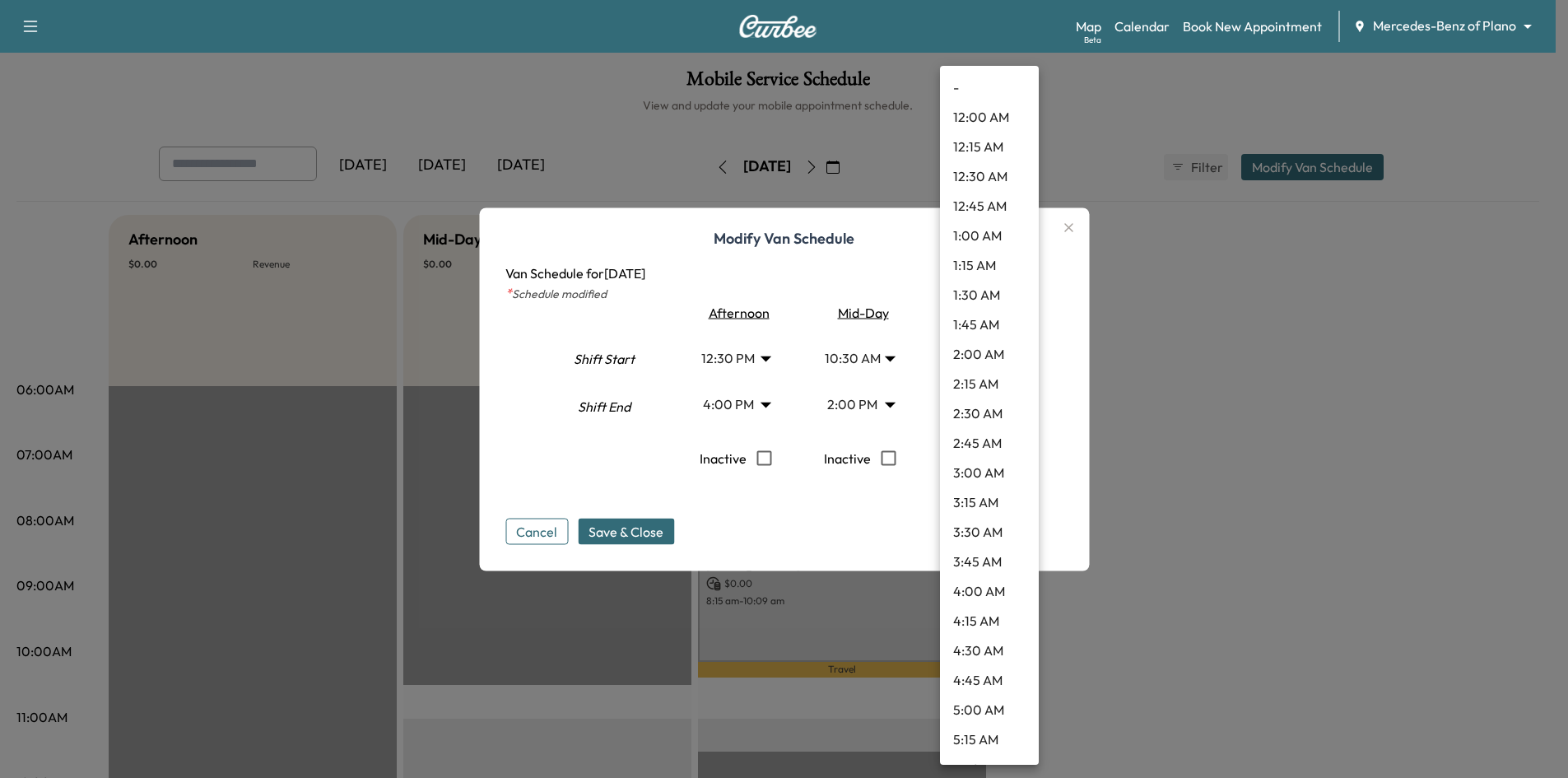
click at [1018, 359] on body "Support Log Out Map Beta Calendar Book New Appointment Mercedes-Benz of Plano *…" at bounding box center [784, 389] width 1568 height 778
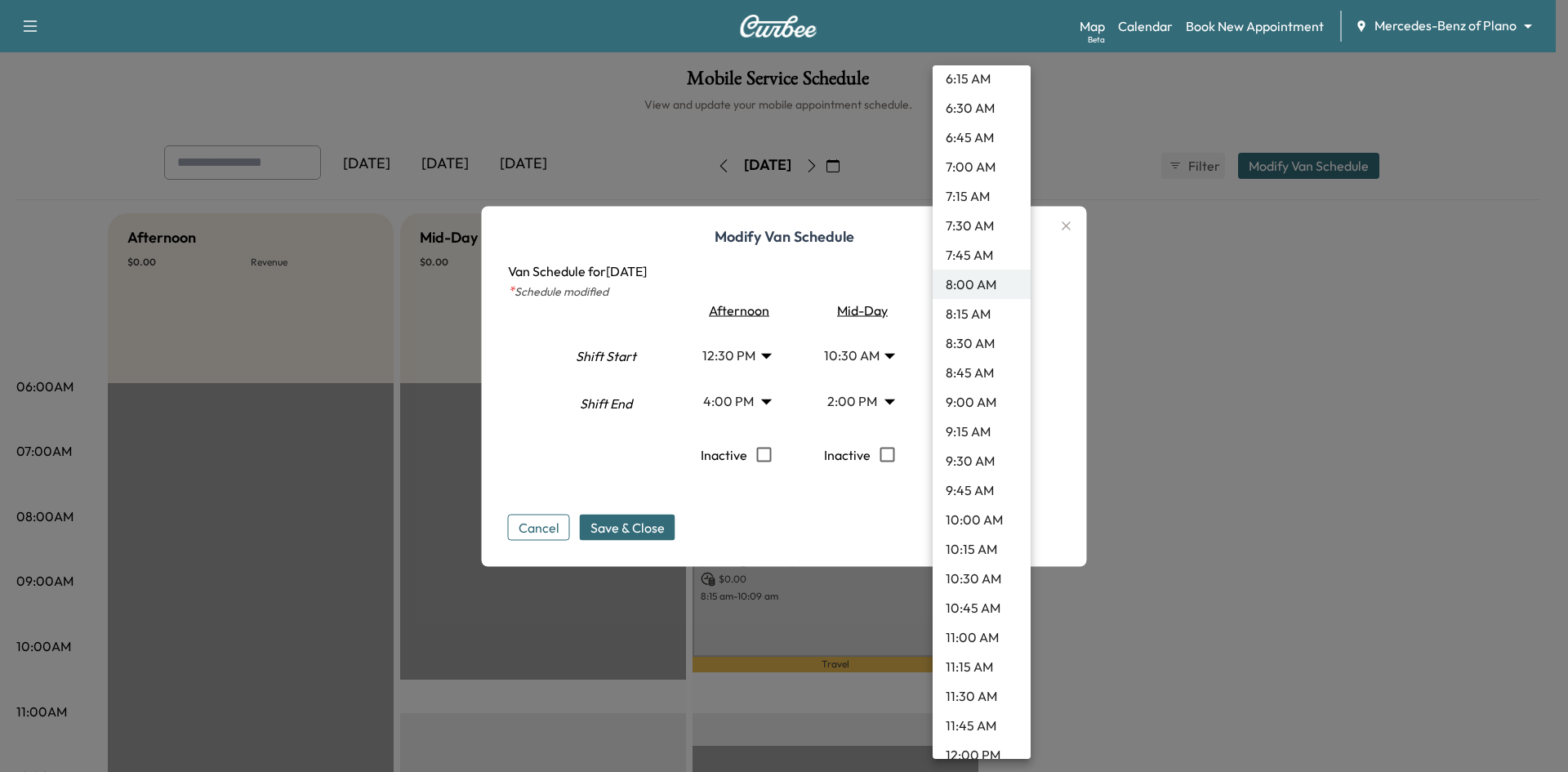
scroll to position [890, 0]
click at [989, 489] on li "10:45 AM" at bounding box center [981, 490] width 98 height 30
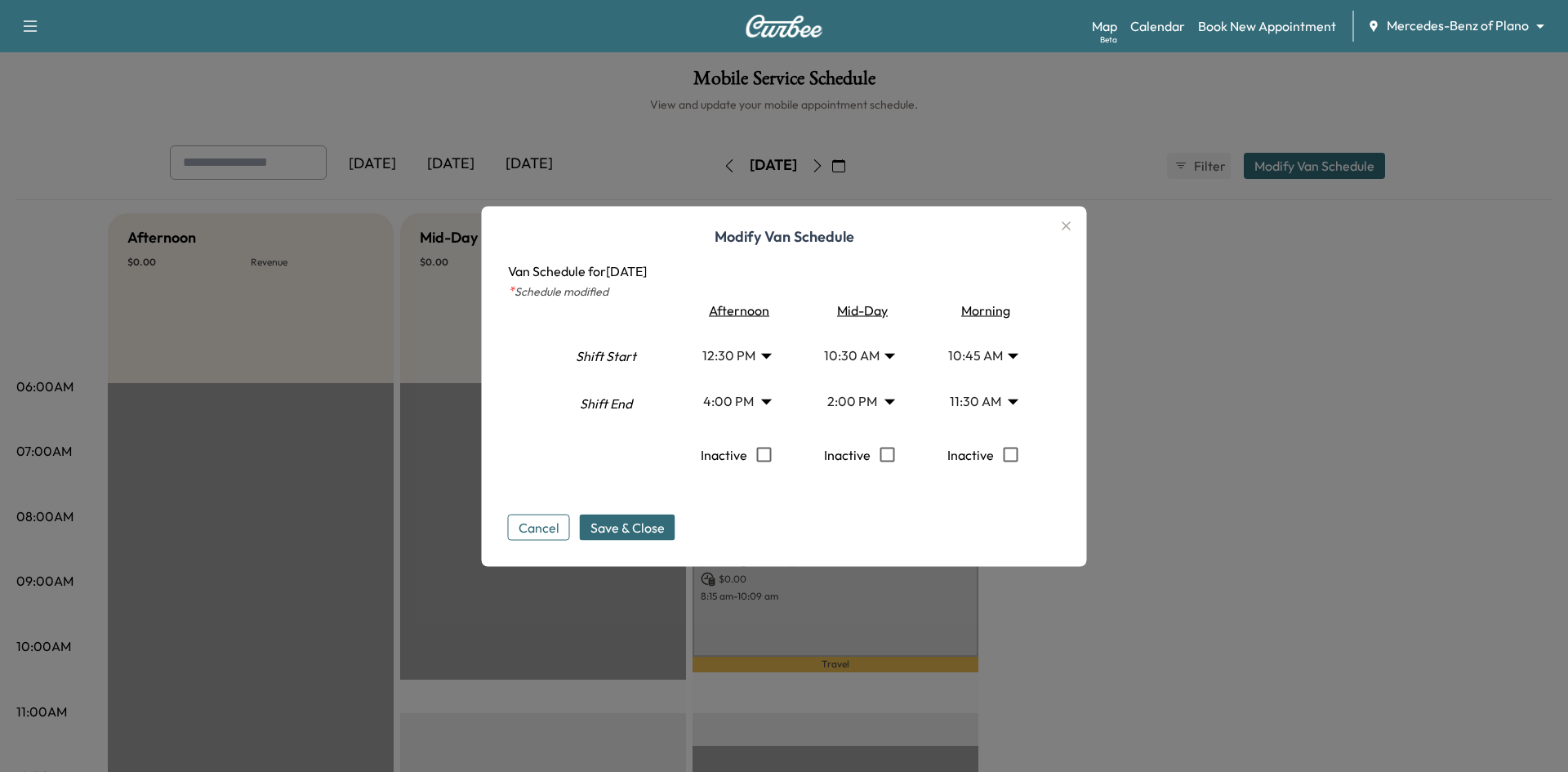
type input "*****"
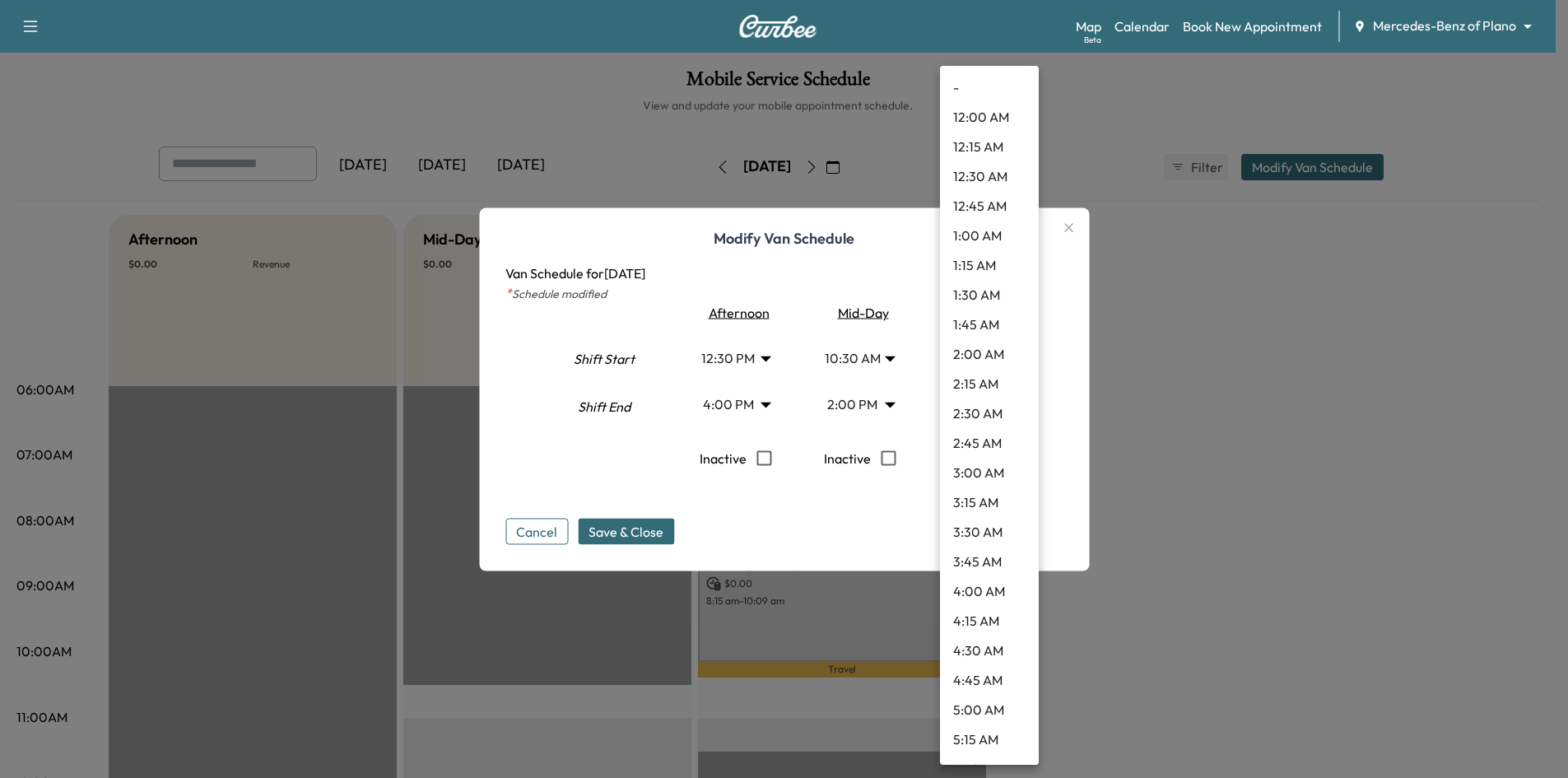
click at [1018, 403] on body "Support Log Out Map Beta Calendar Book New Appointment Mercedes-Benz of Plano *…" at bounding box center [784, 389] width 1568 height 778
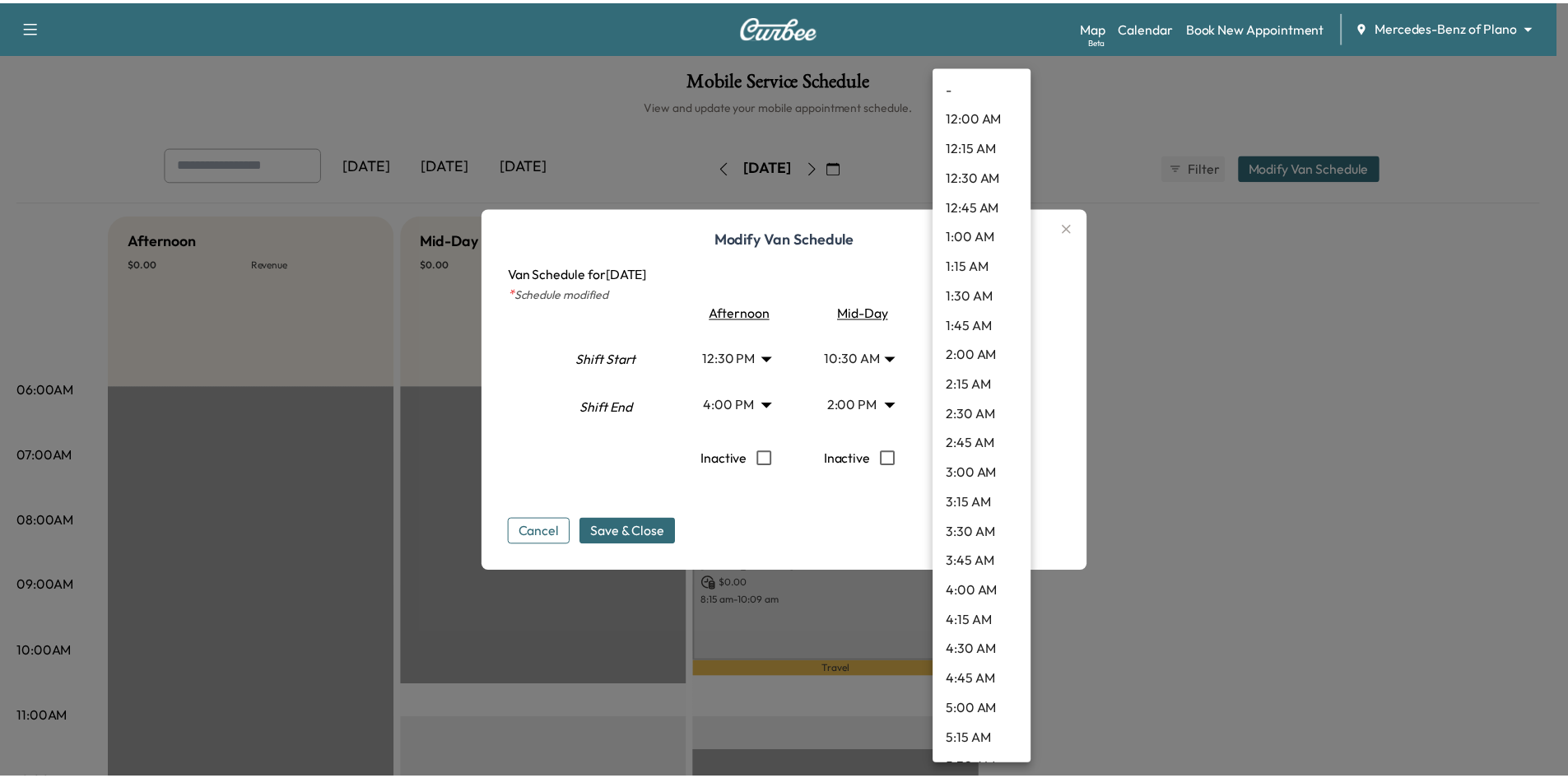
scroll to position [1065, 0]
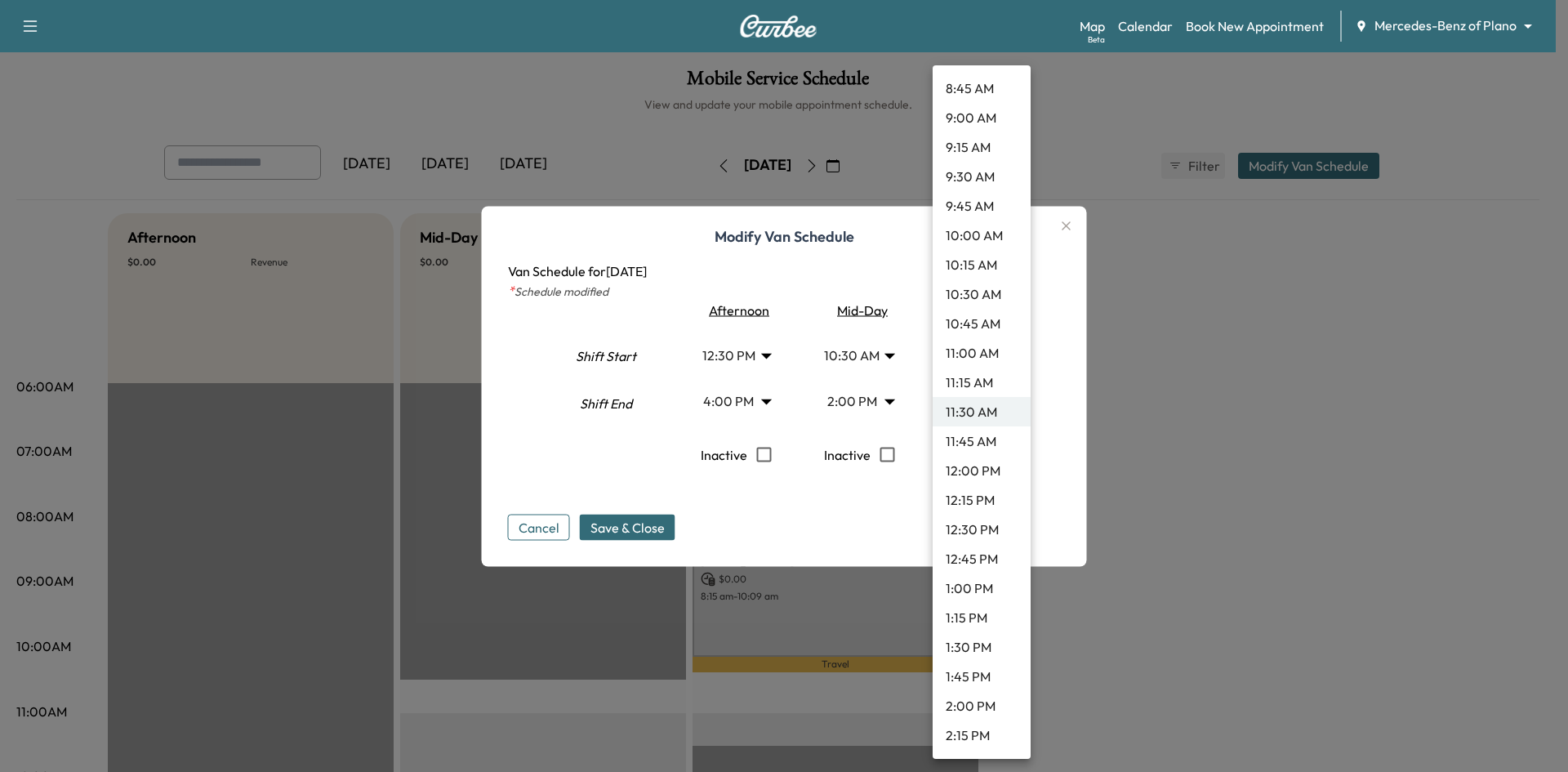
click at [984, 533] on li "12:30 PM" at bounding box center [981, 529] width 98 height 30
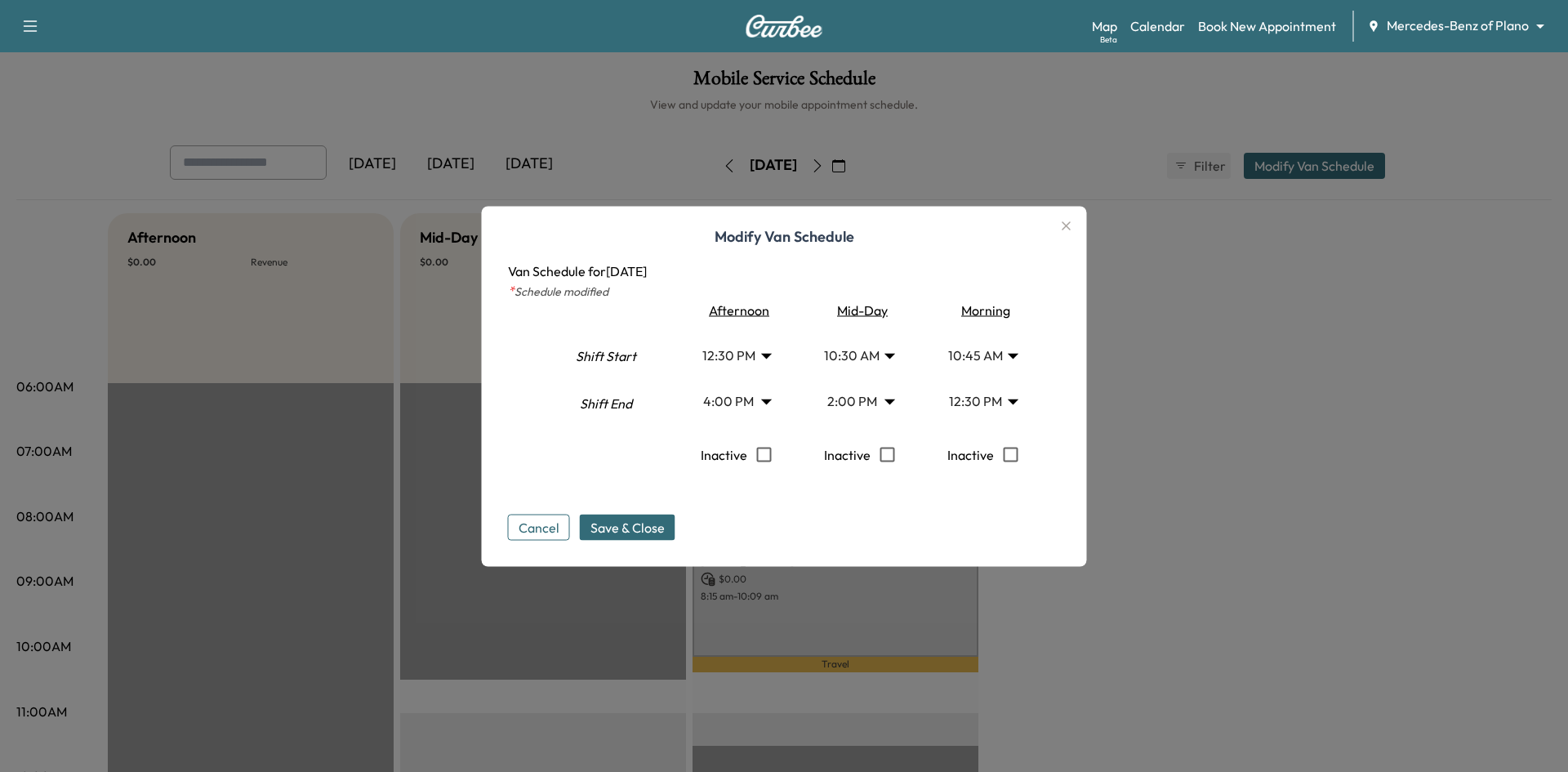
type input "****"
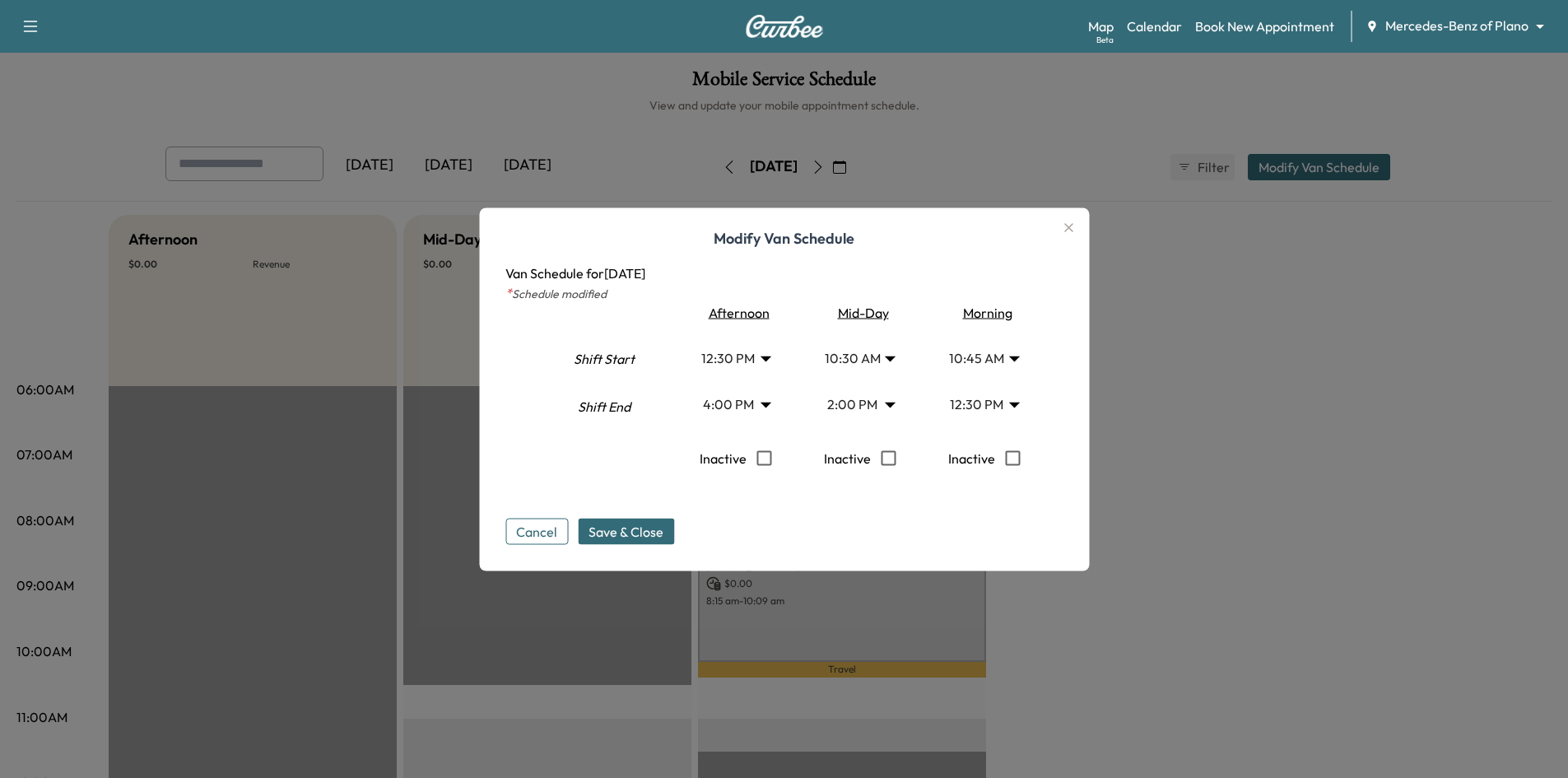
click at [1068, 220] on icon "button" at bounding box center [1067, 226] width 20 height 20
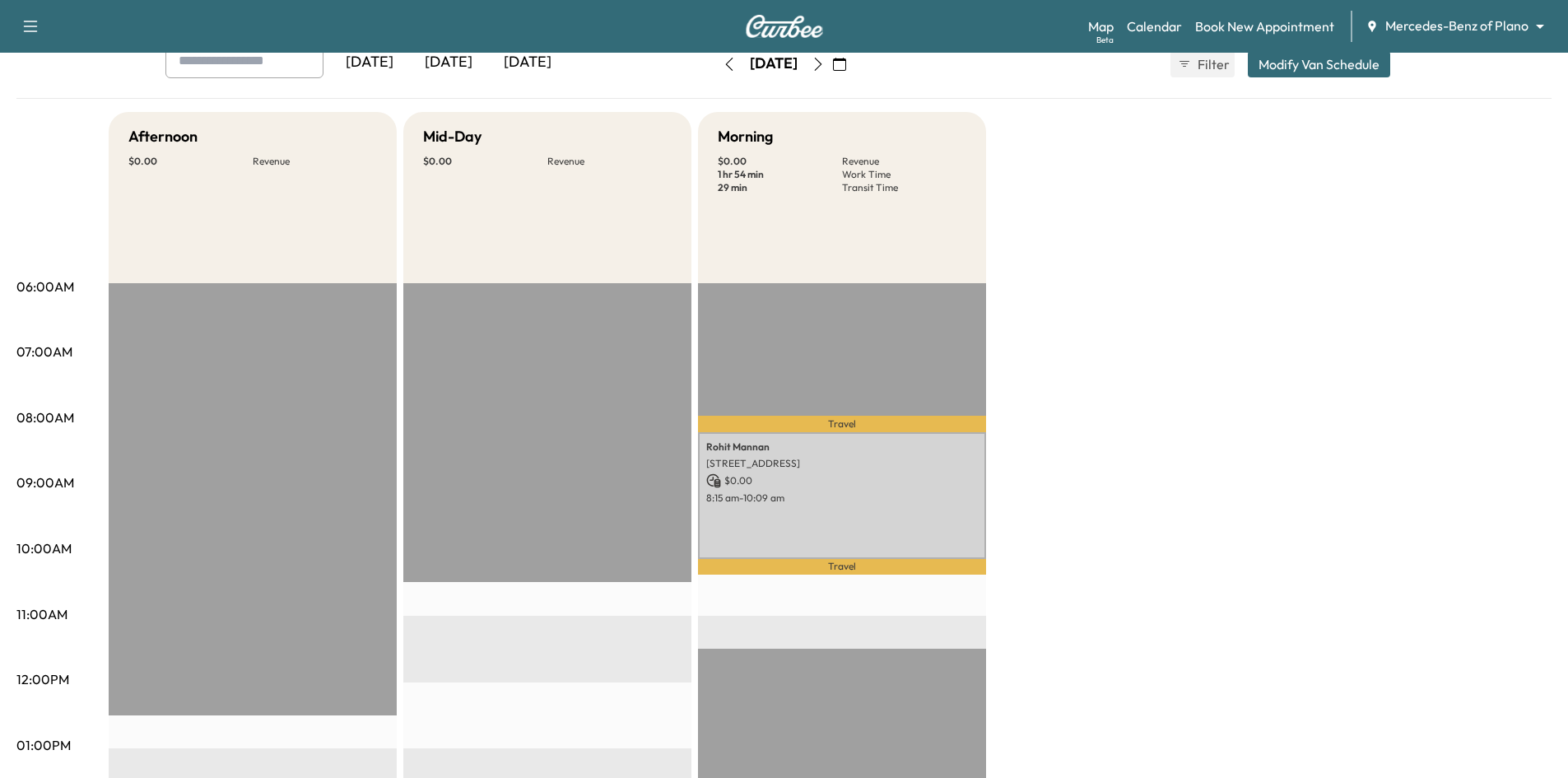
scroll to position [0, 0]
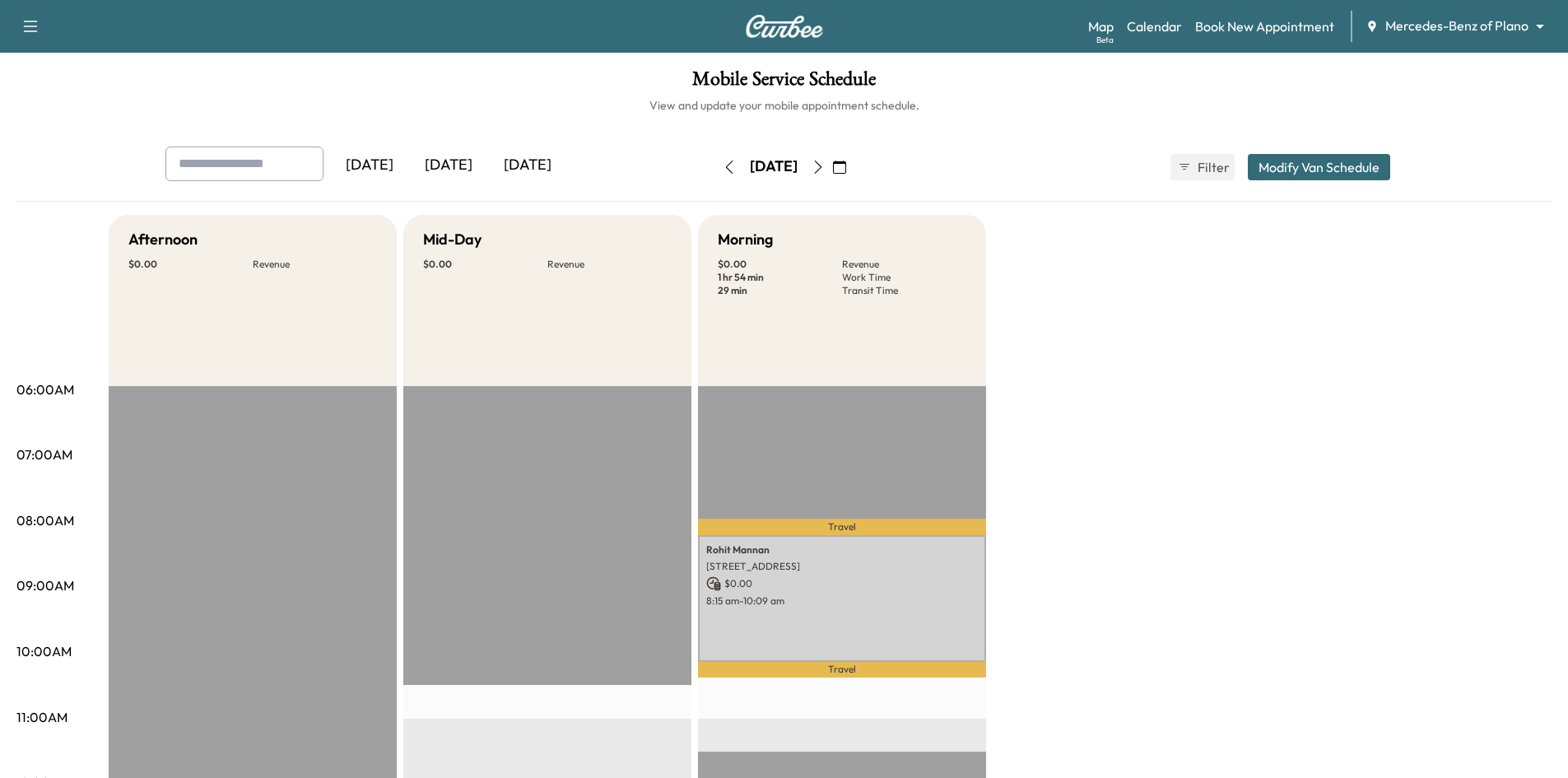
click at [31, 31] on icon "button" at bounding box center [30, 26] width 20 height 20
click at [337, 81] on h1 "Mobile Service Schedule" at bounding box center [784, 83] width 1535 height 28
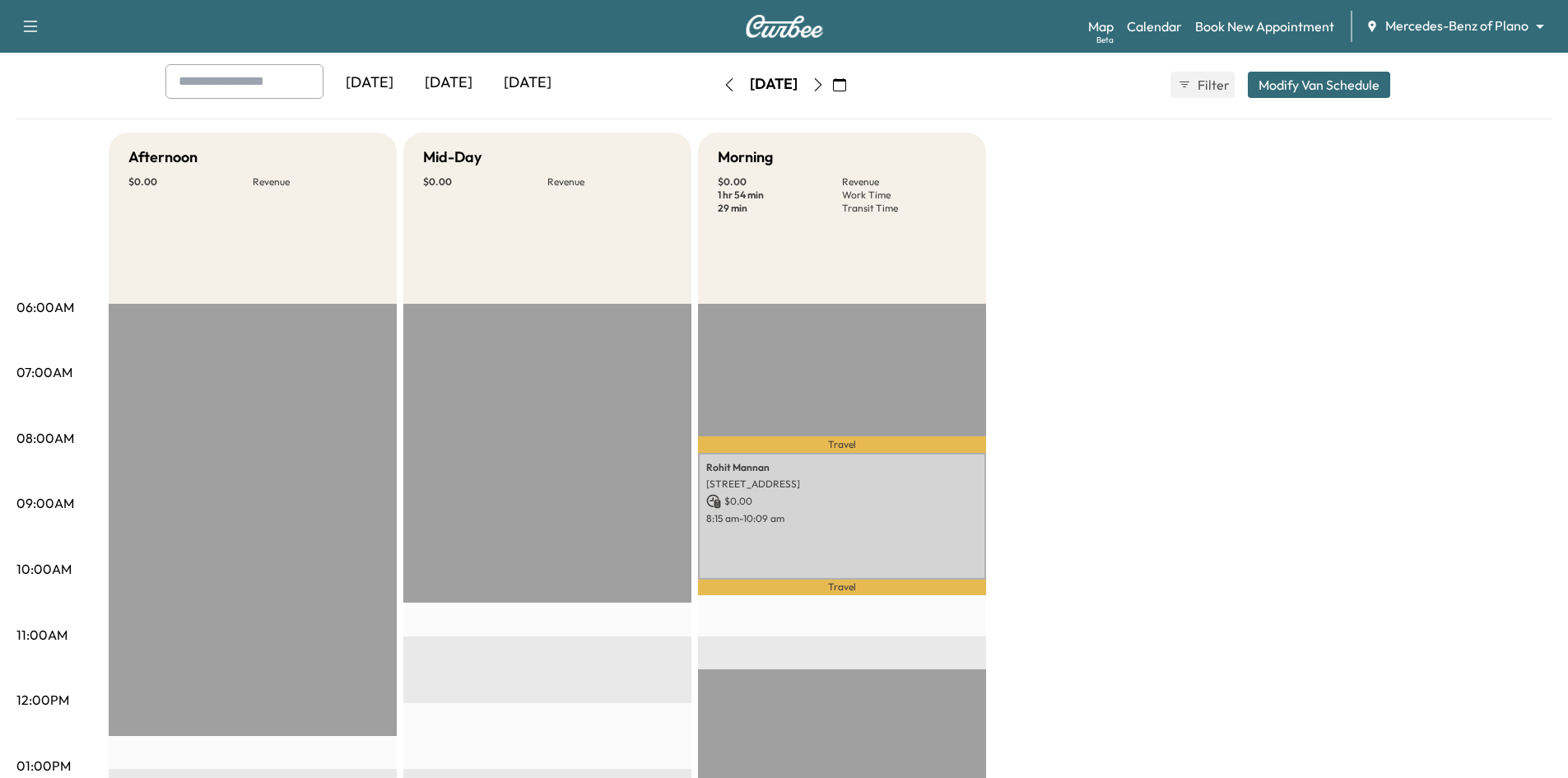
scroll to position [247, 0]
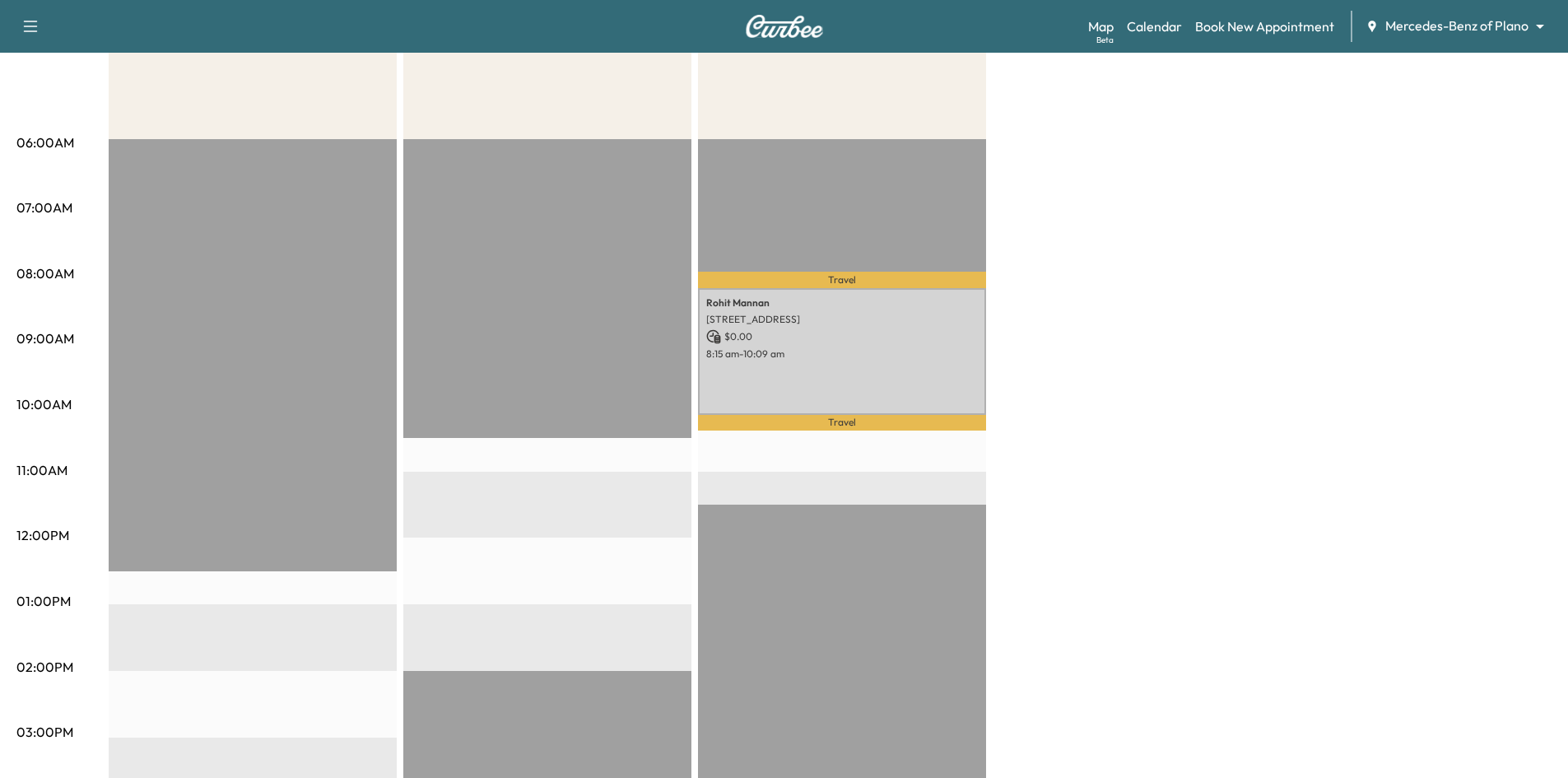
click at [802, 455] on div "Travel Rohit Mannan 7293 Goose Creek Rd, Frisco, TX 75036, USA $ 0.00 8:15 am -…" at bounding box center [842, 671] width 288 height 1064
click at [800, 485] on div "Travel Rohit Mannan 7293 Goose Creek Rd, Frisco, TX 75036, USA $ 0.00 8:15 am -…" at bounding box center [842, 671] width 288 height 1064
click at [807, 551] on div "Travel Rohit Mannan 7293 Goose Creek Rd, Frisco, TX 75036, USA $ 0.00 8:15 am -…" at bounding box center [842, 671] width 288 height 1064
drag, startPoint x: 615, startPoint y: 545, endPoint x: 428, endPoint y: 631, distance: 205.8
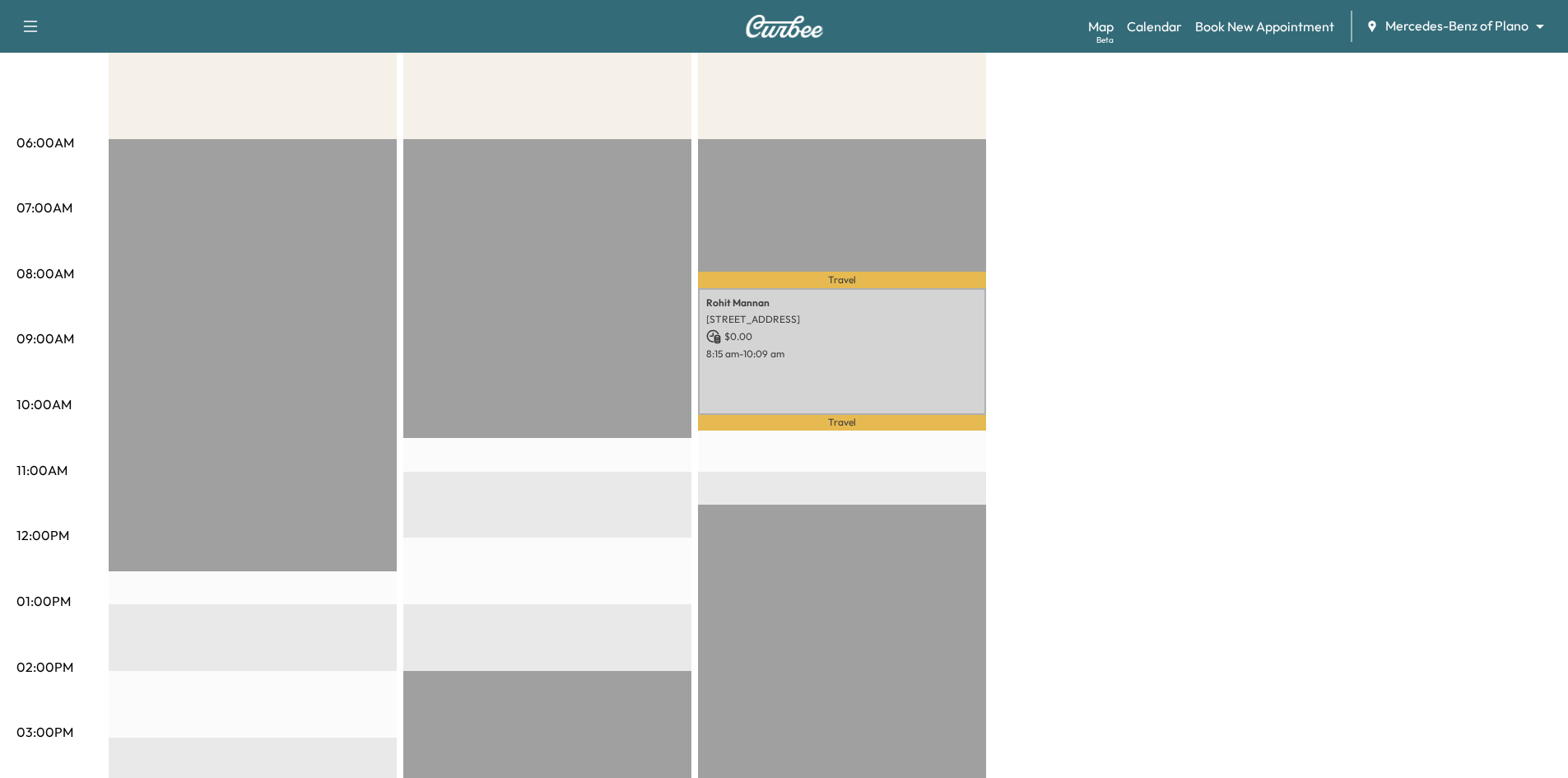
click at [614, 545] on div "EST Start" at bounding box center [547, 671] width 288 height 1064
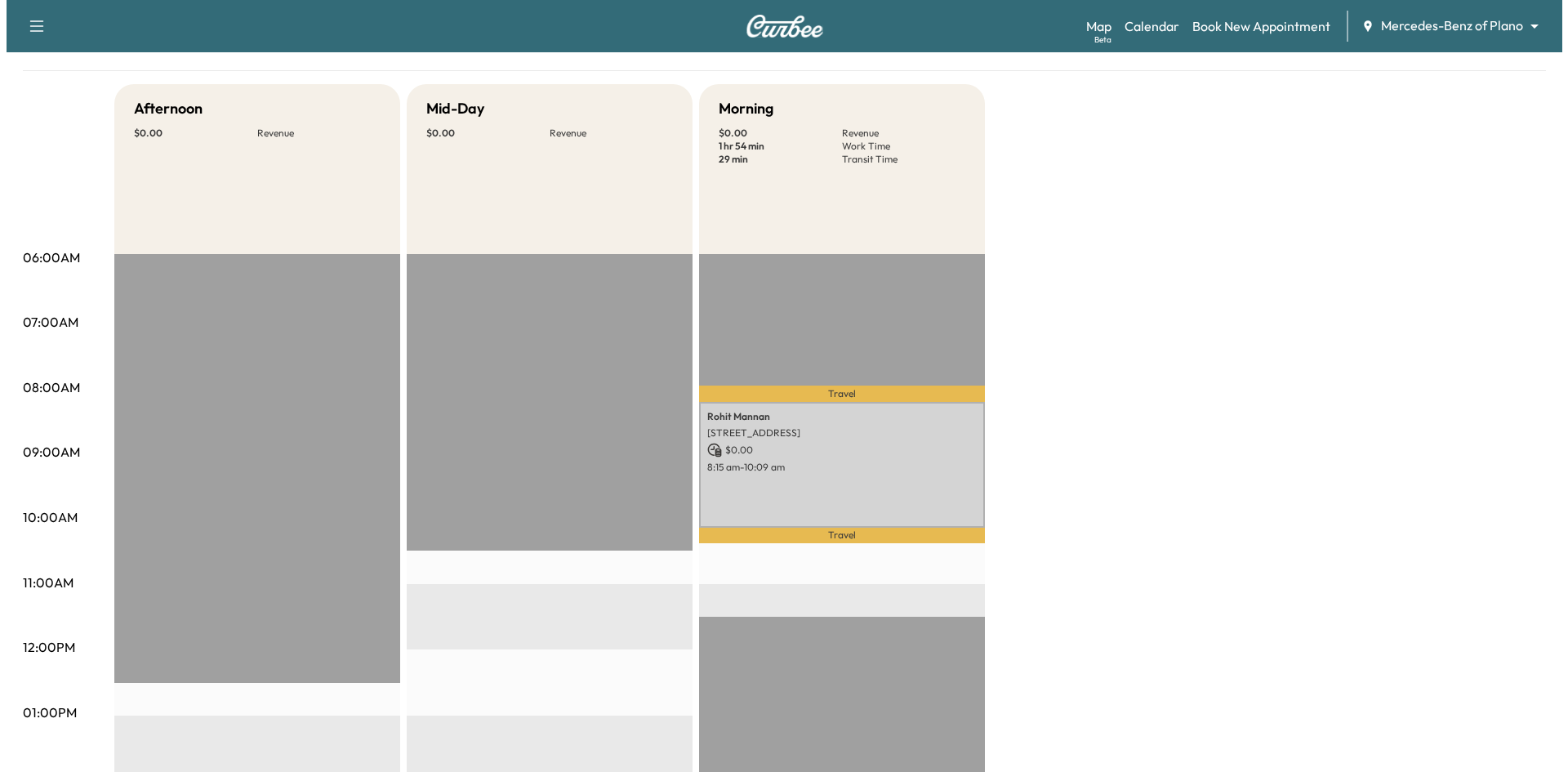
scroll to position [0, 0]
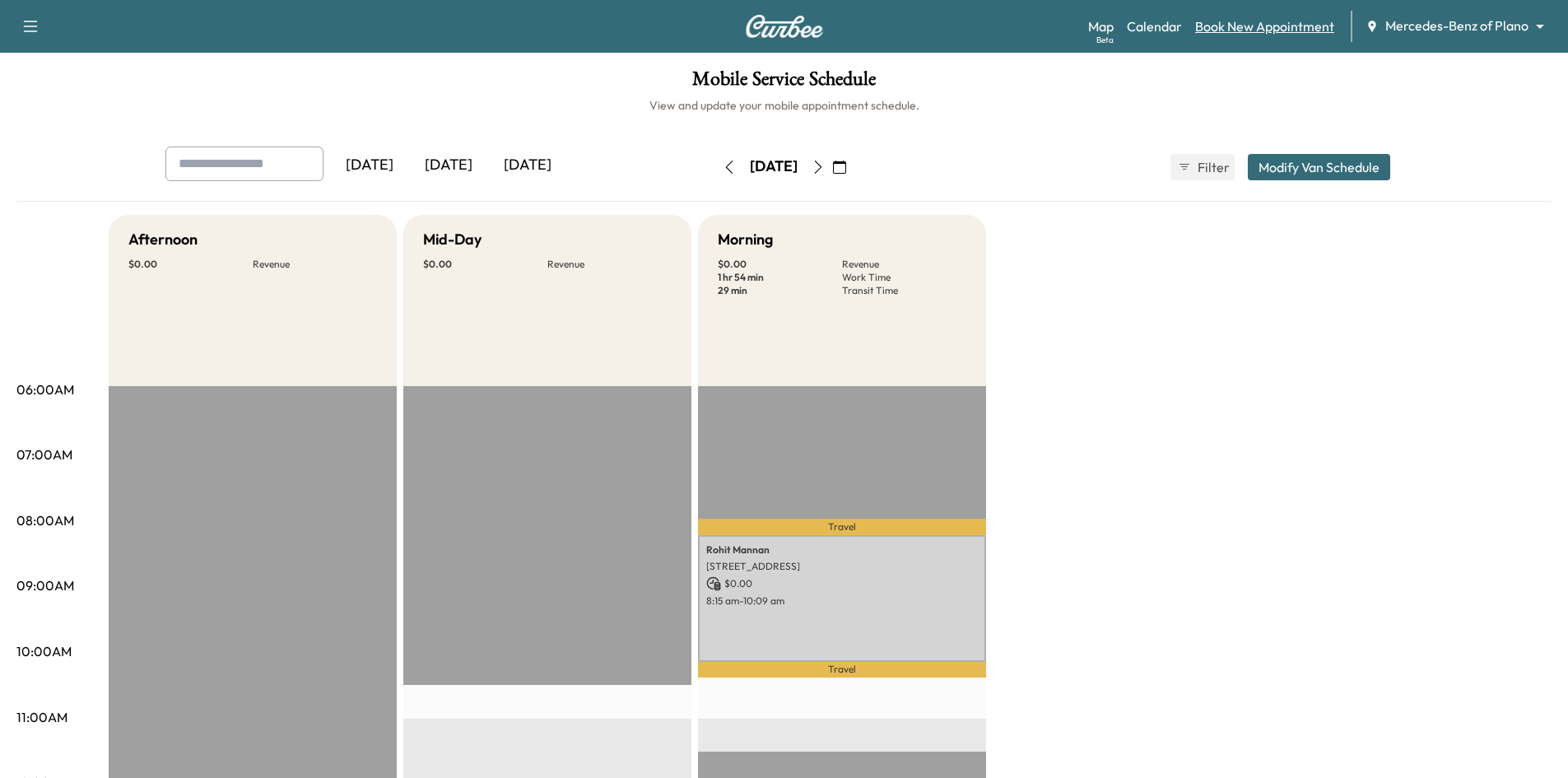
click at [1253, 21] on link "Book New Appointment" at bounding box center [1265, 26] width 139 height 20
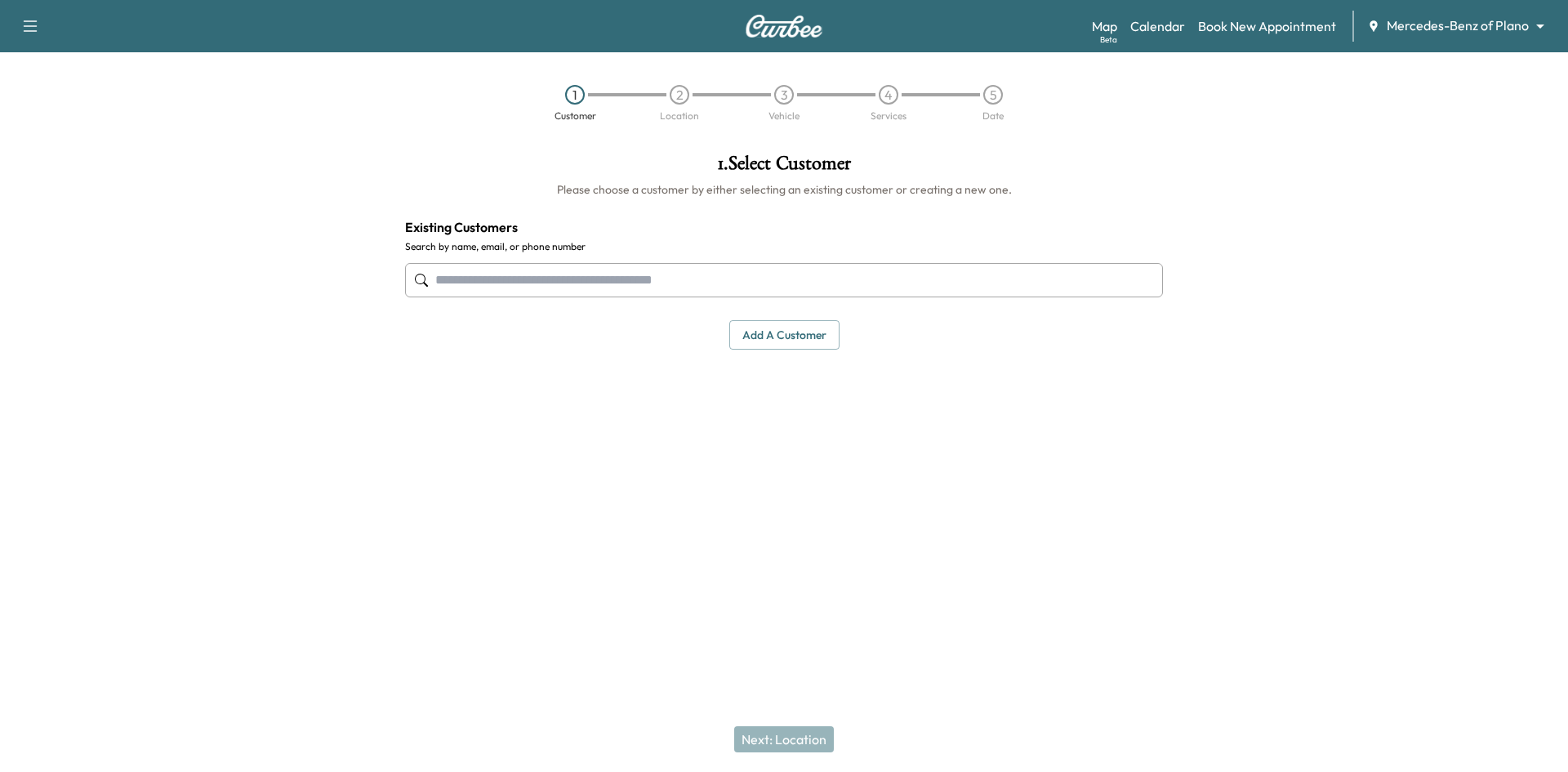
click at [596, 284] on input "text" at bounding box center [784, 280] width 758 height 34
click at [670, 278] on input "text" at bounding box center [784, 280] width 758 height 34
paste input "**********"
type input "*"
click at [579, 284] on input "text" at bounding box center [784, 280] width 758 height 34
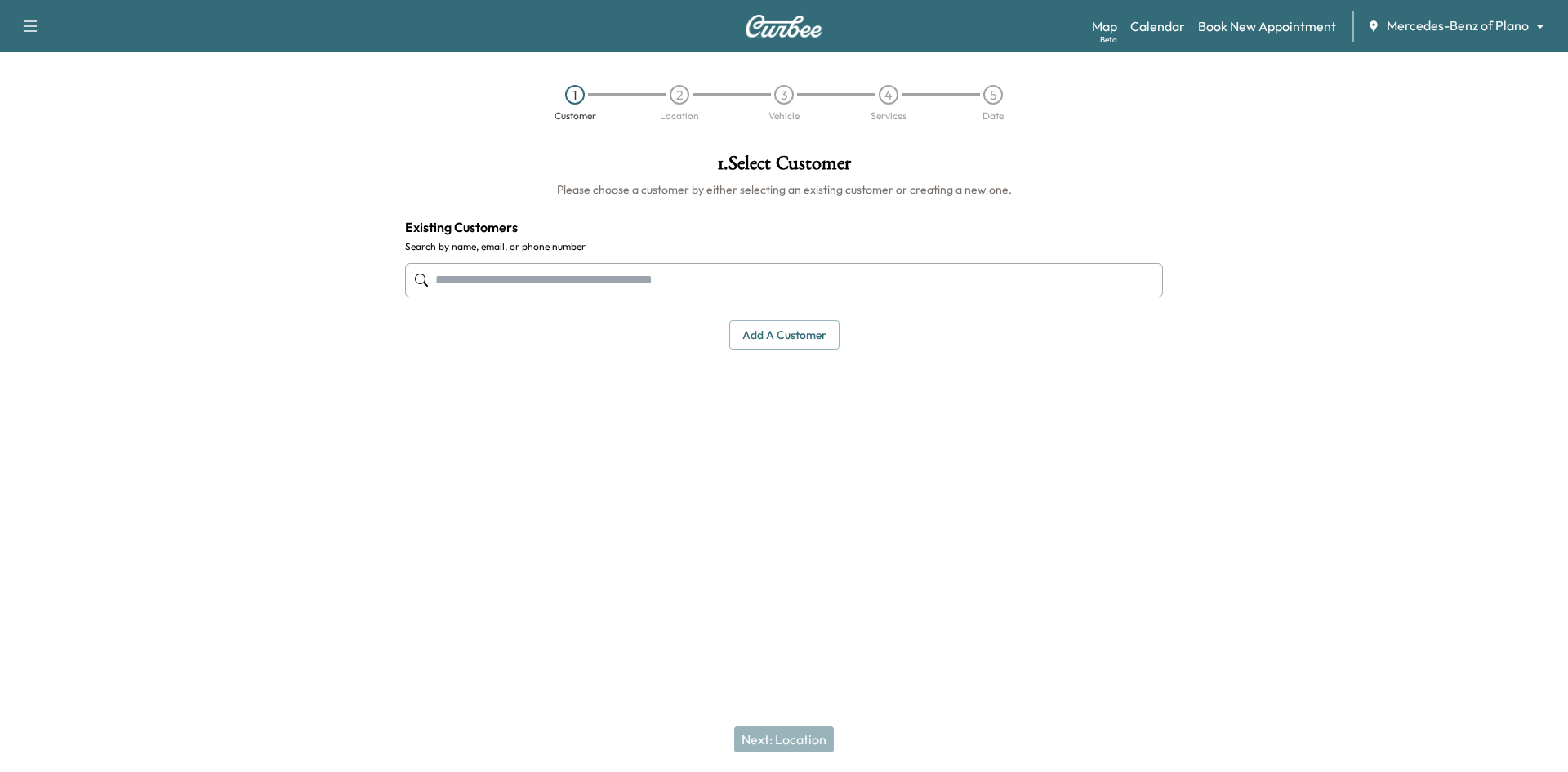
paste input "**********"
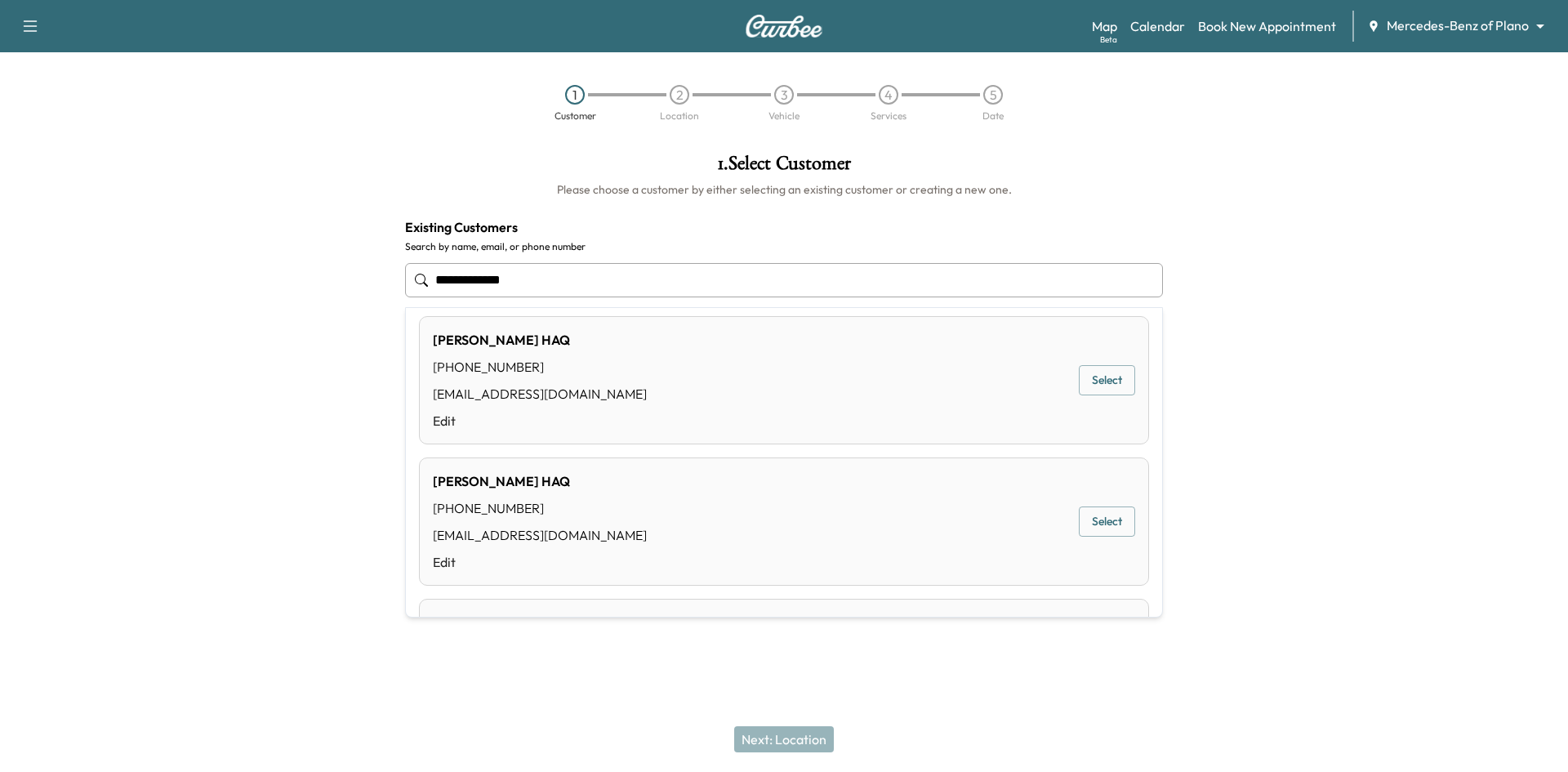
scroll to position [807, 0]
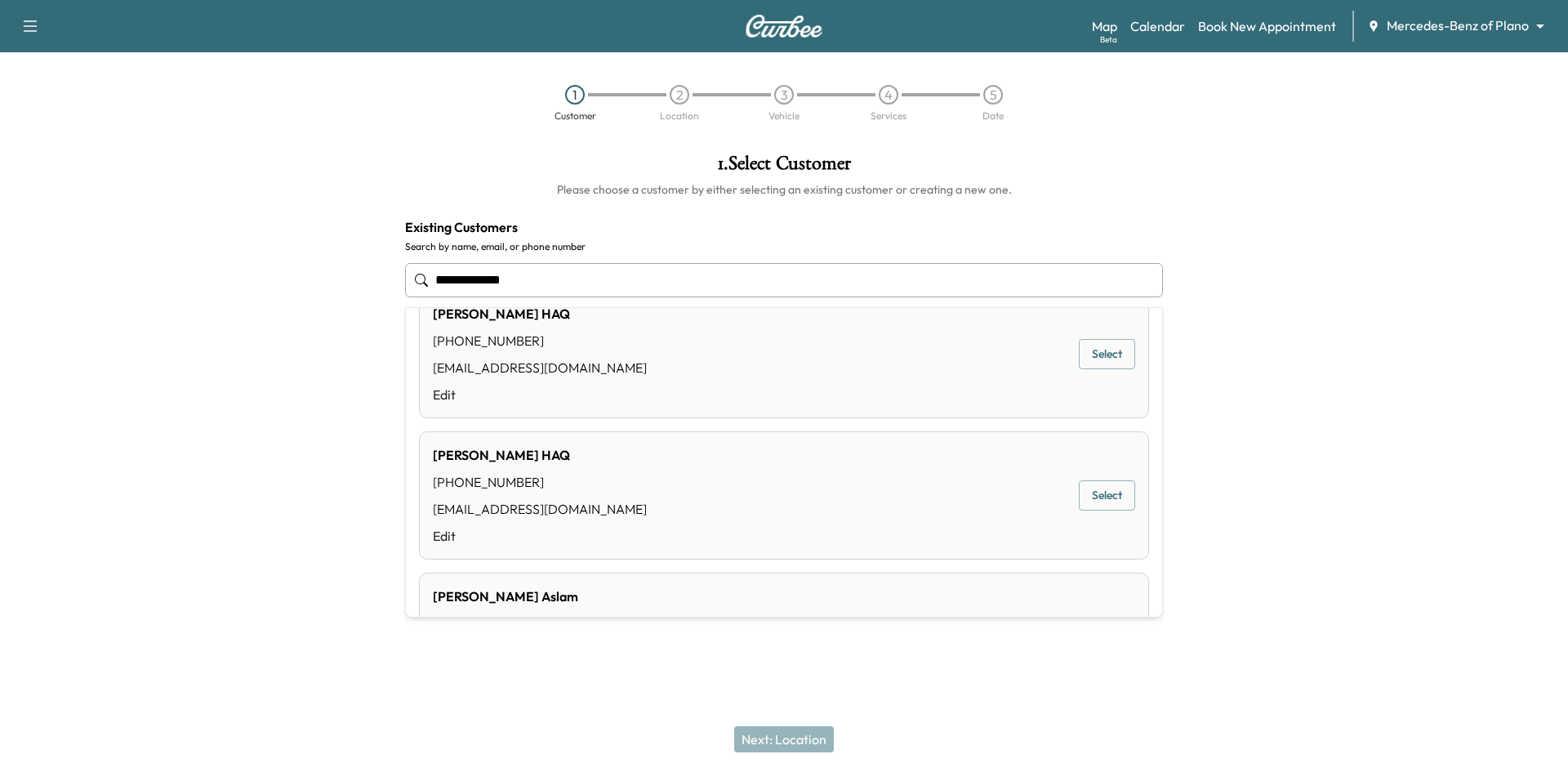
type input "**********"
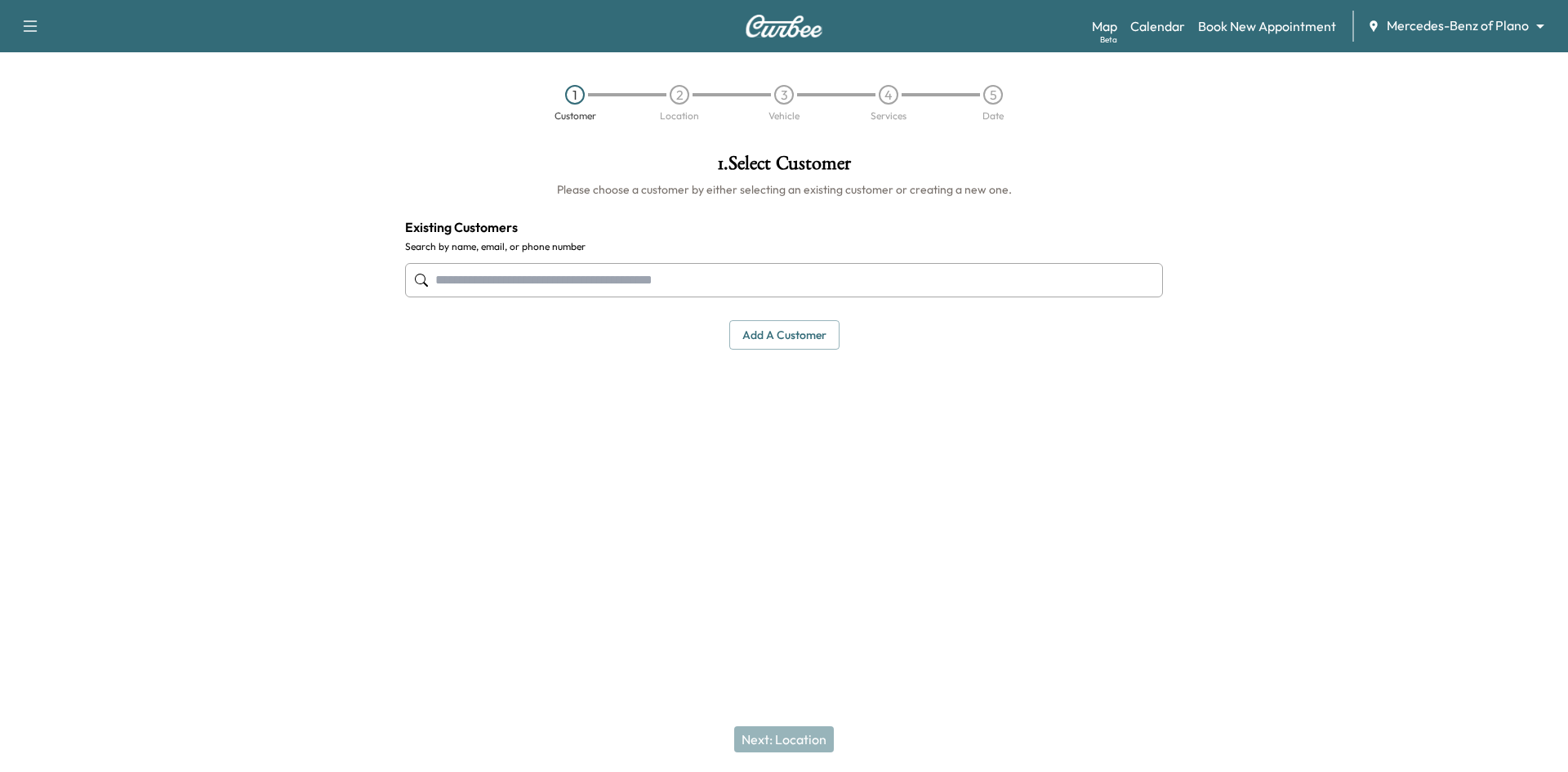
click at [514, 287] on input "text" at bounding box center [784, 280] width 758 height 34
paste input "**********"
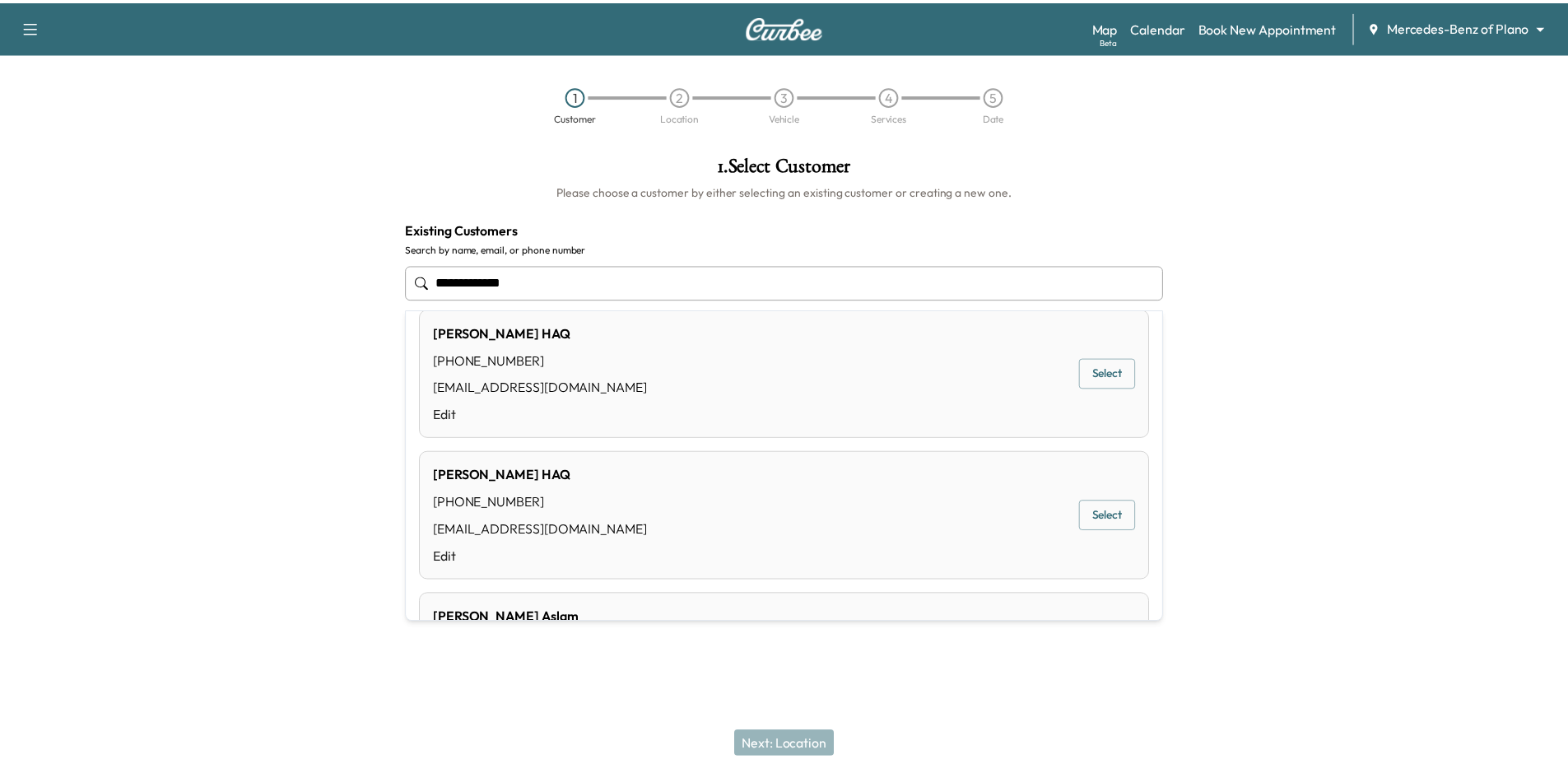
scroll to position [823, 0]
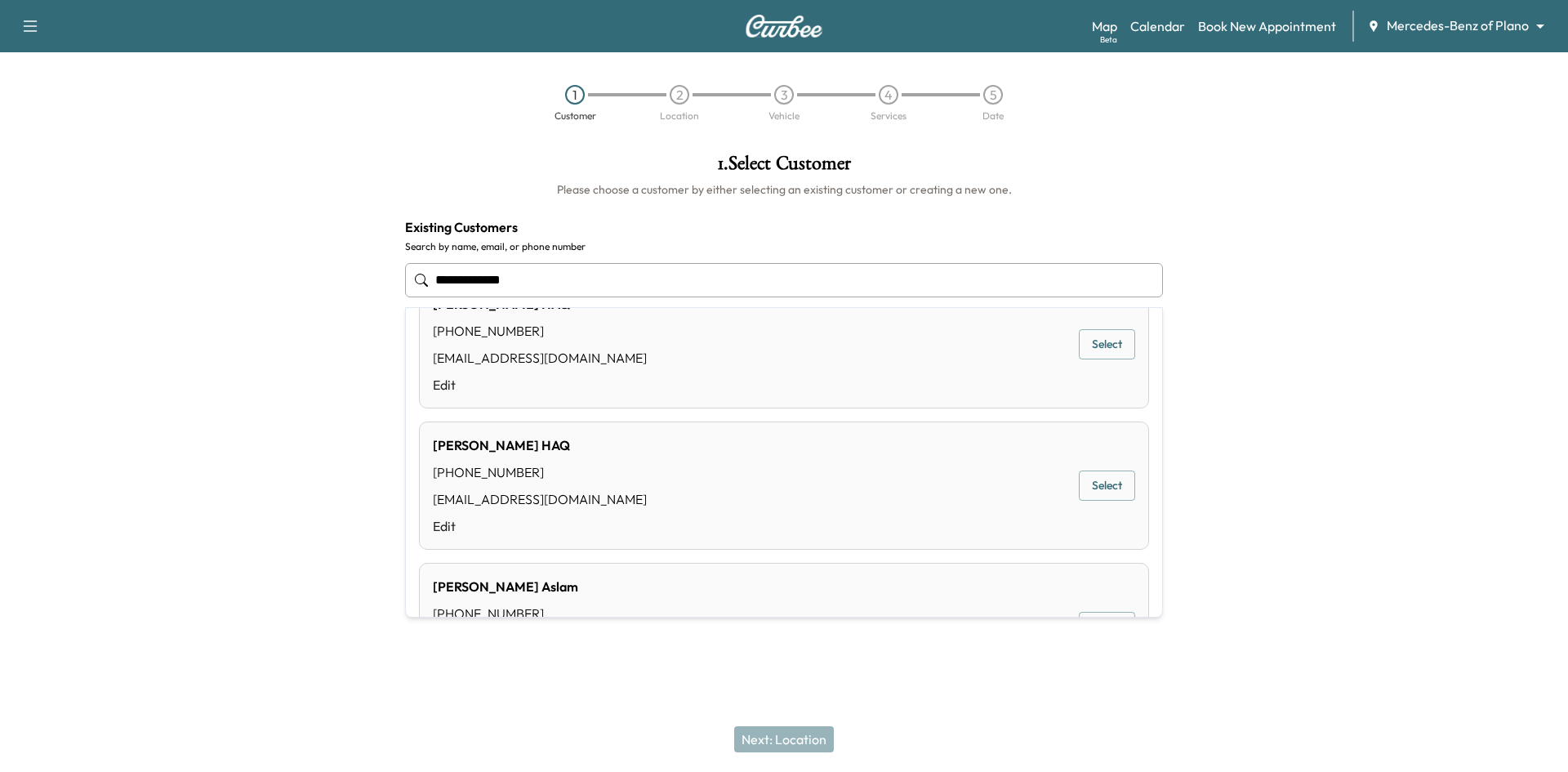
click at [1093, 482] on button "Select" at bounding box center [1107, 486] width 56 height 31
type input "**********"
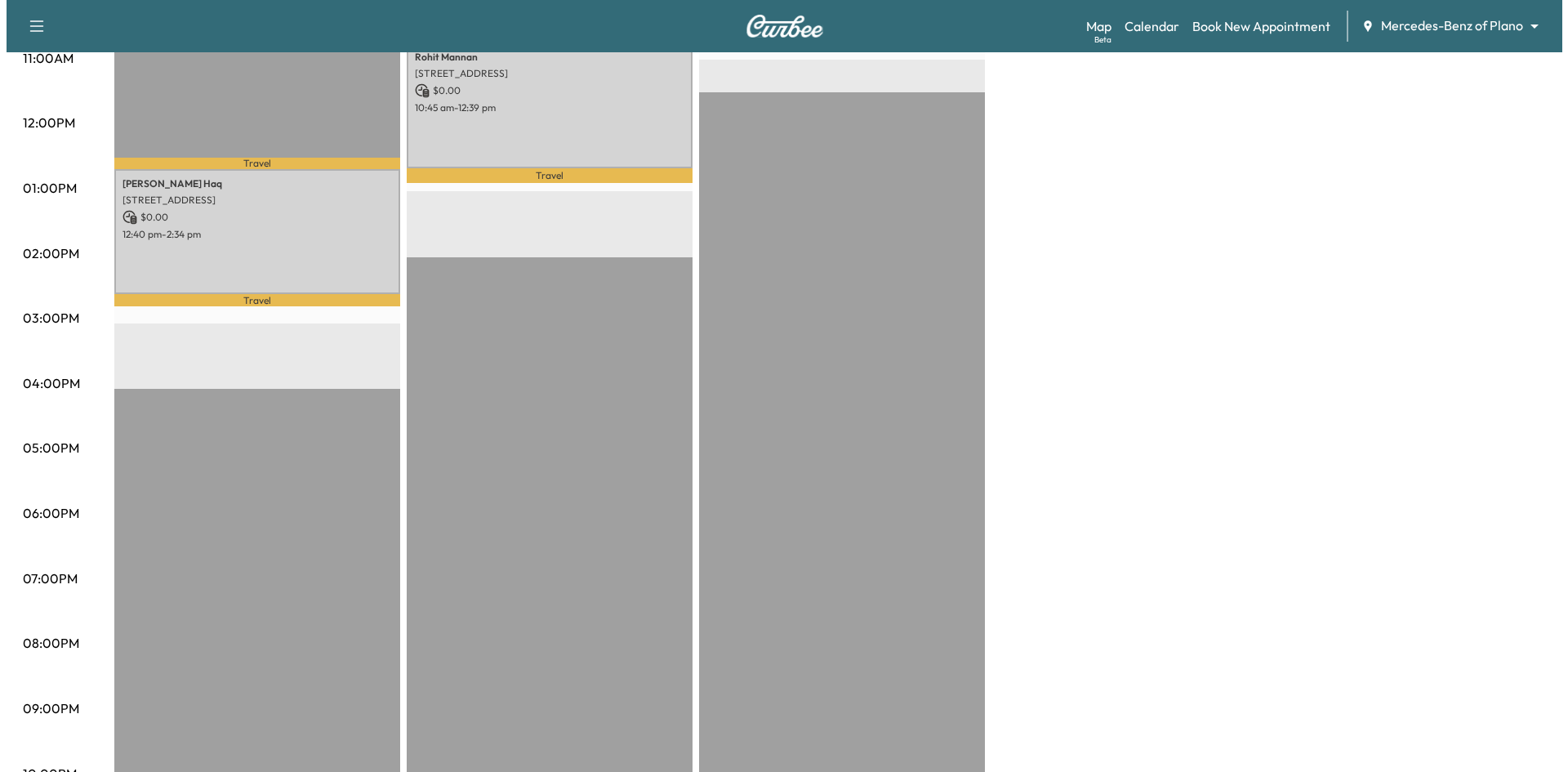
scroll to position [683, 0]
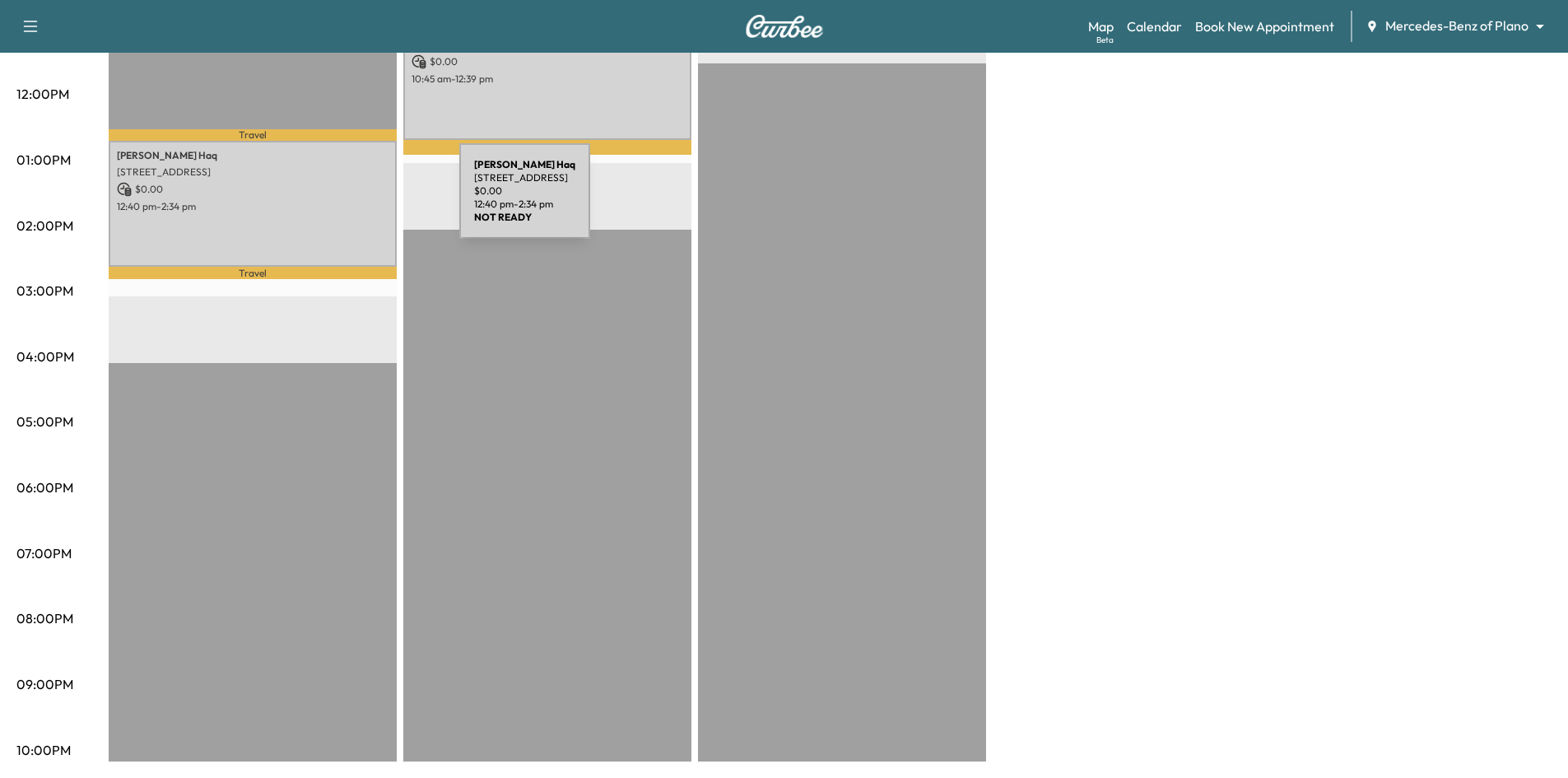
click at [336, 201] on p "12:40 pm - 2:34 pm" at bounding box center [252, 206] width 272 height 13
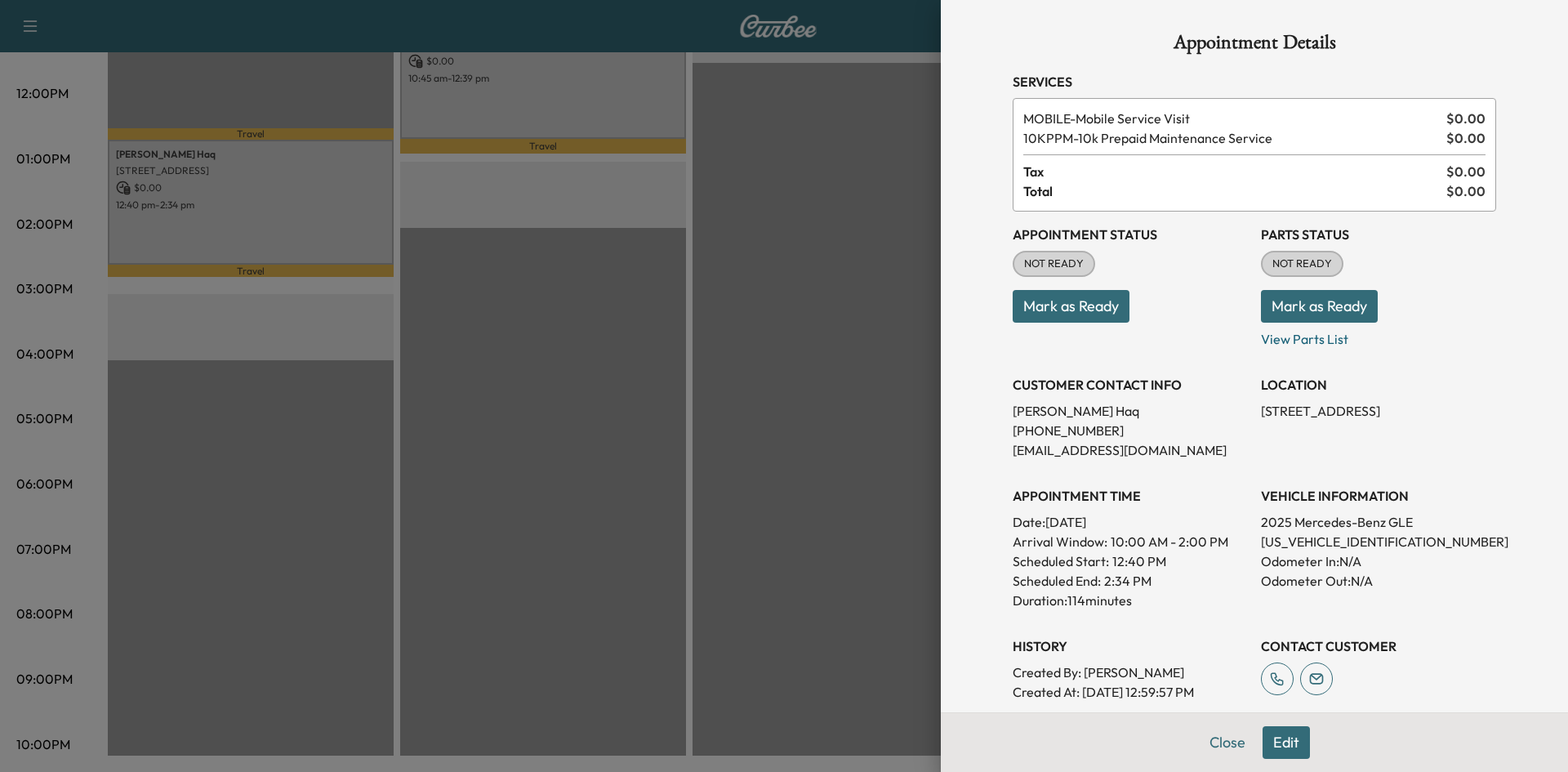
click at [1275, 746] on button "Edit" at bounding box center [1286, 742] width 48 height 32
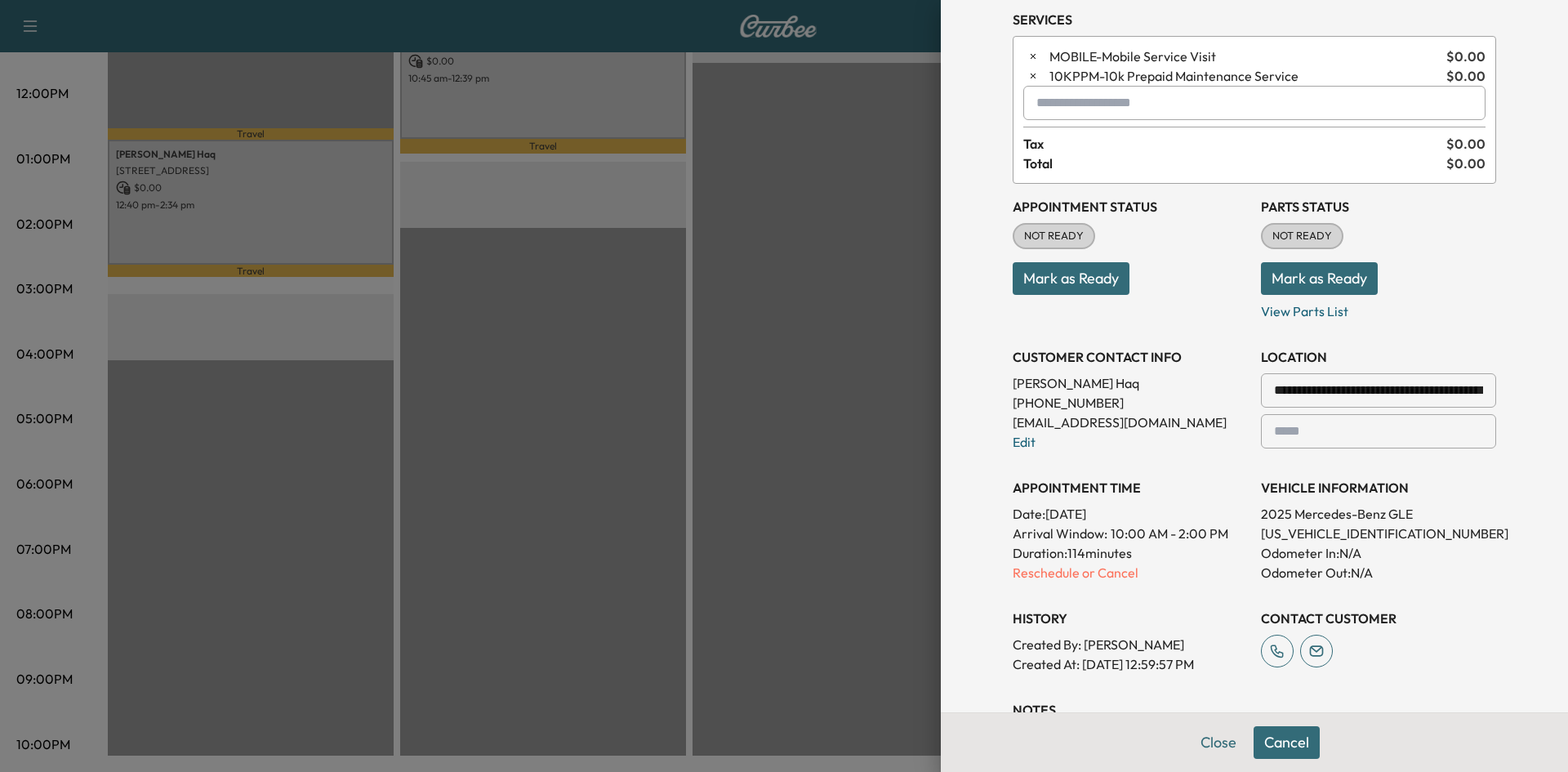
scroll to position [163, 0]
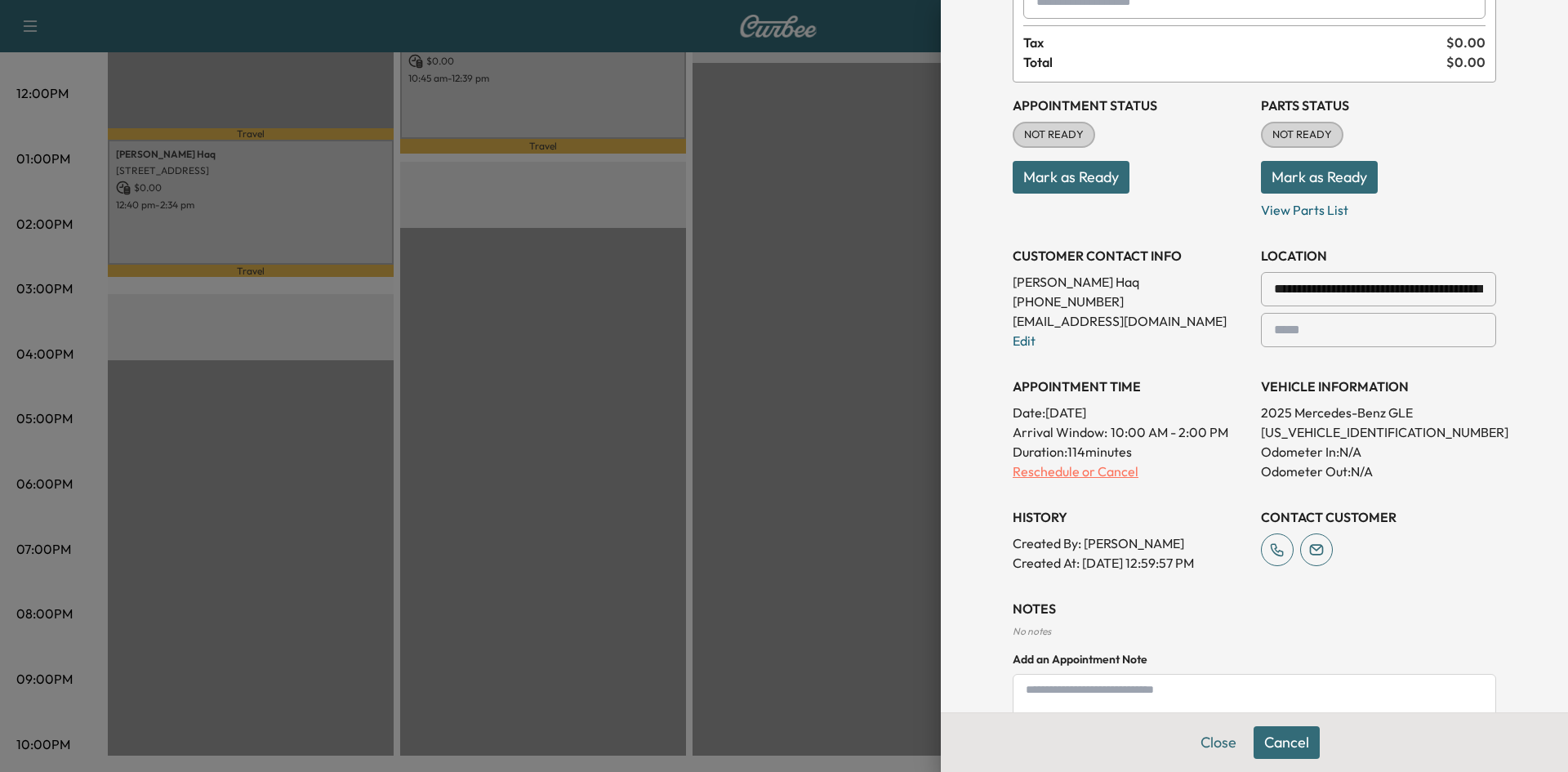
click at [1012, 474] on p "Reschedule or Cancel" at bounding box center [1130, 471] width 235 height 20
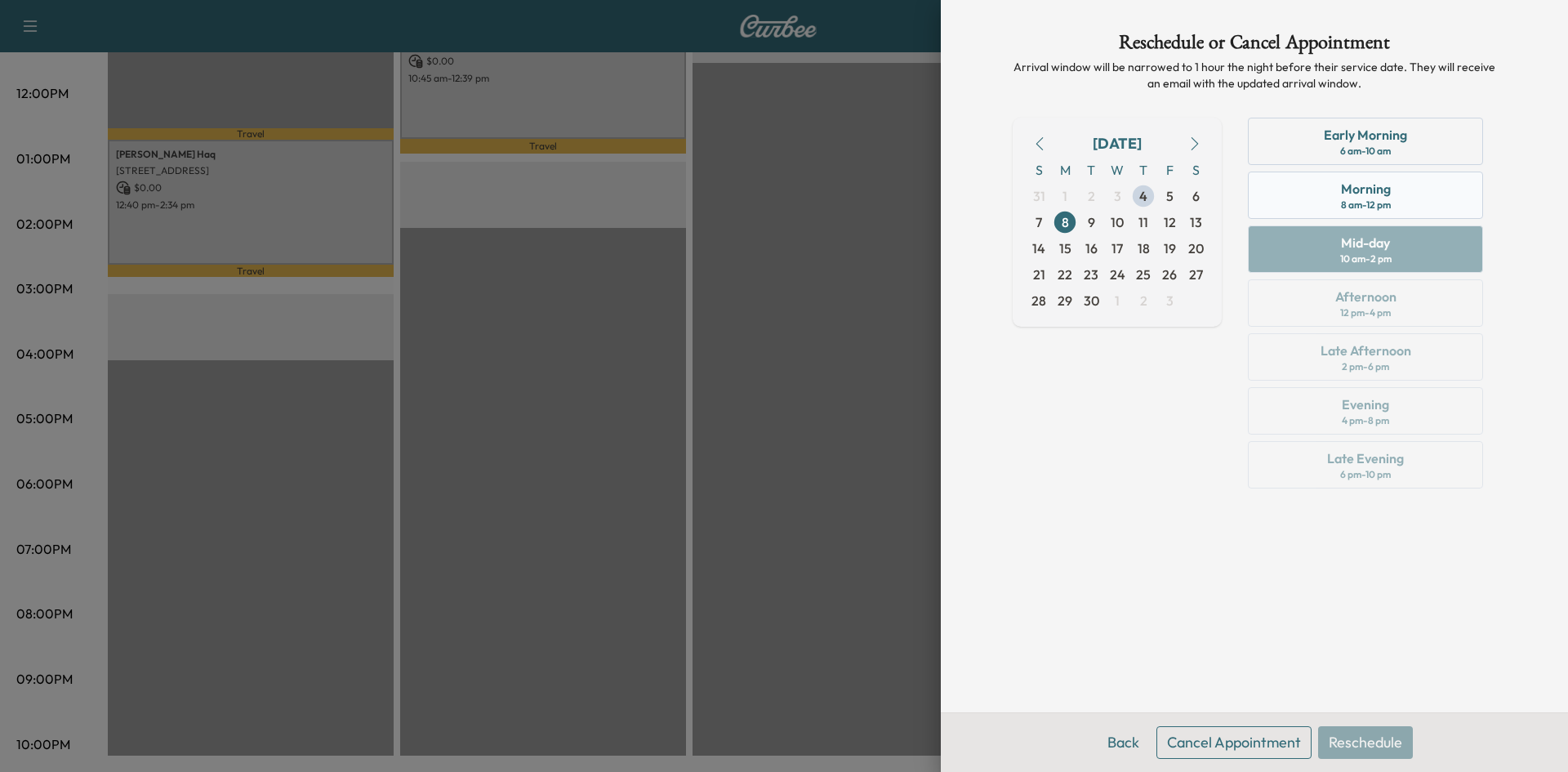
click at [1362, 197] on div "Morning" at bounding box center [1366, 188] width 50 height 20
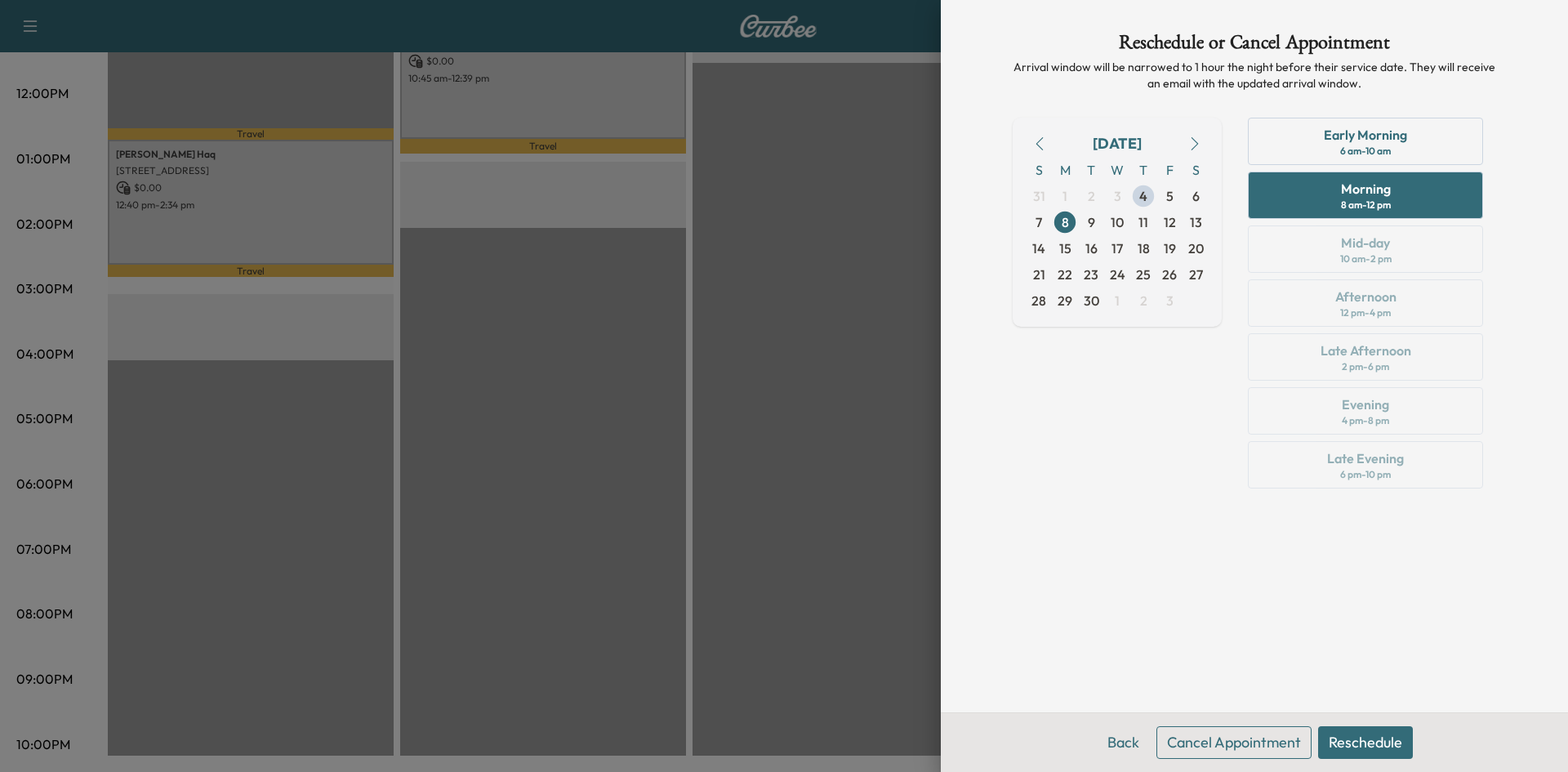
click at [1366, 738] on button "Reschedule" at bounding box center [1365, 742] width 94 height 32
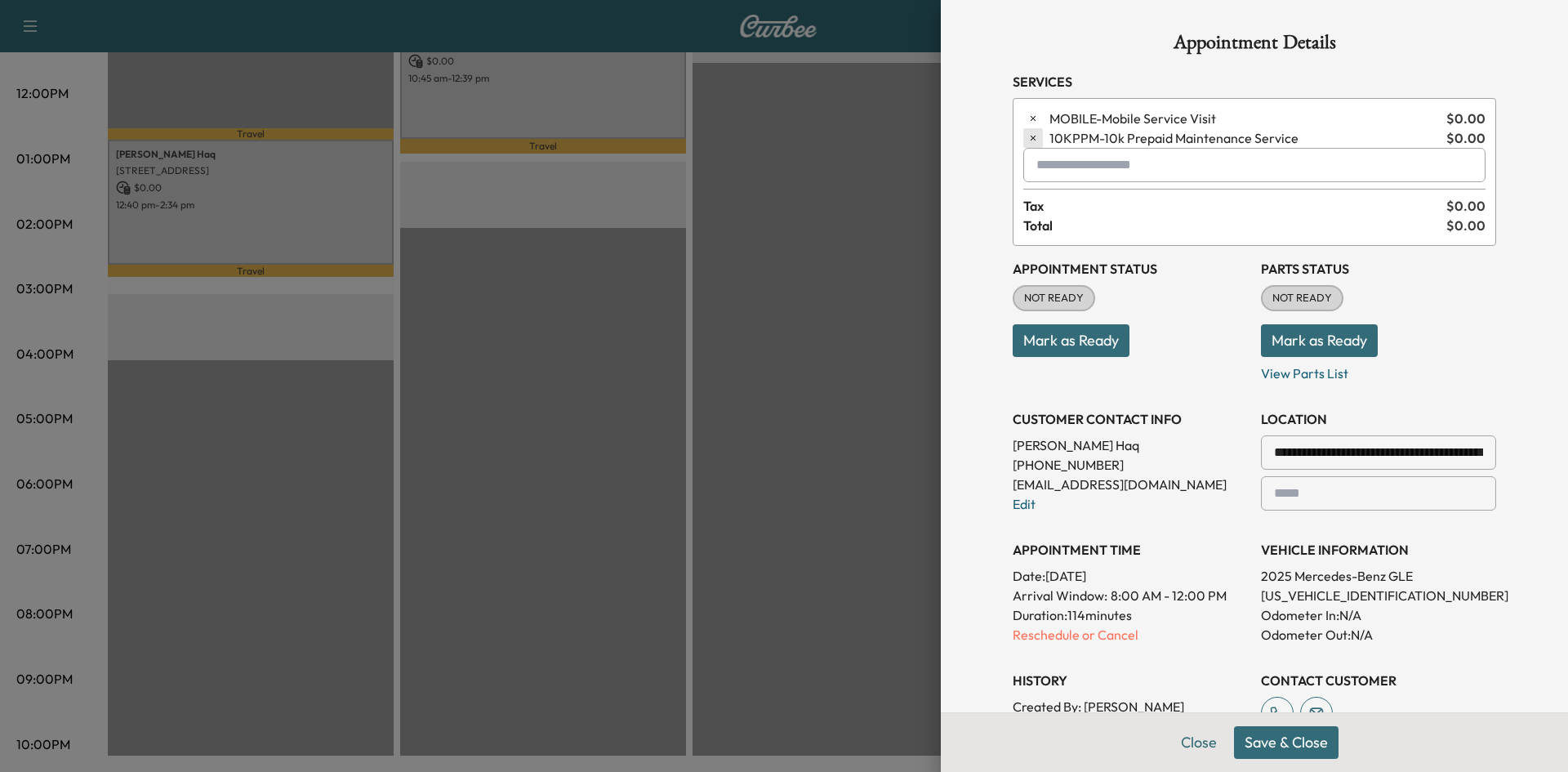
click at [1028, 137] on icon "button" at bounding box center [1033, 138] width 11 height 11
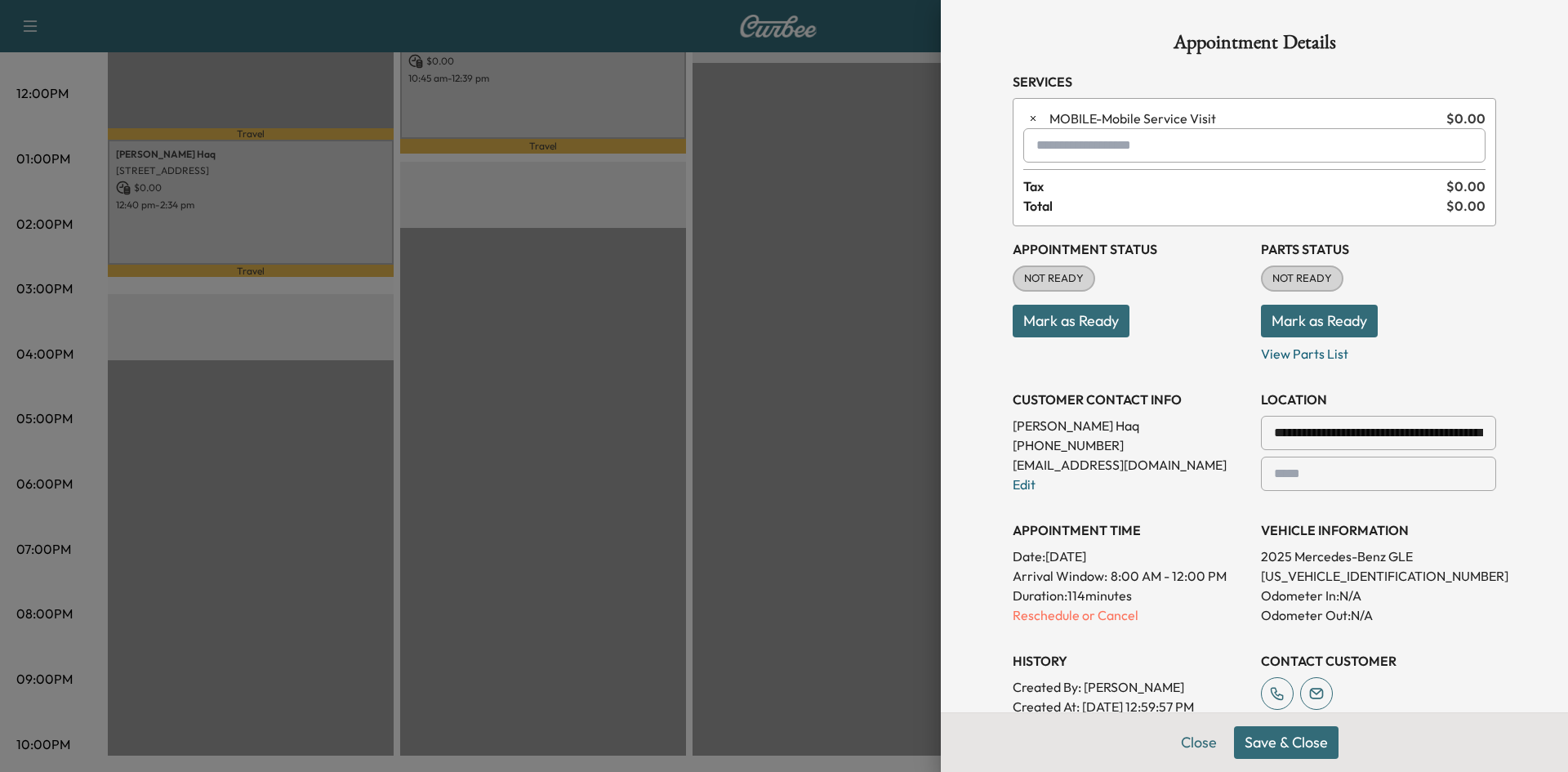
click at [1069, 153] on input "text" at bounding box center [1254, 146] width 462 height 34
type input "*"
click at [1191, 146] on input "text" at bounding box center [1254, 146] width 462 height 34
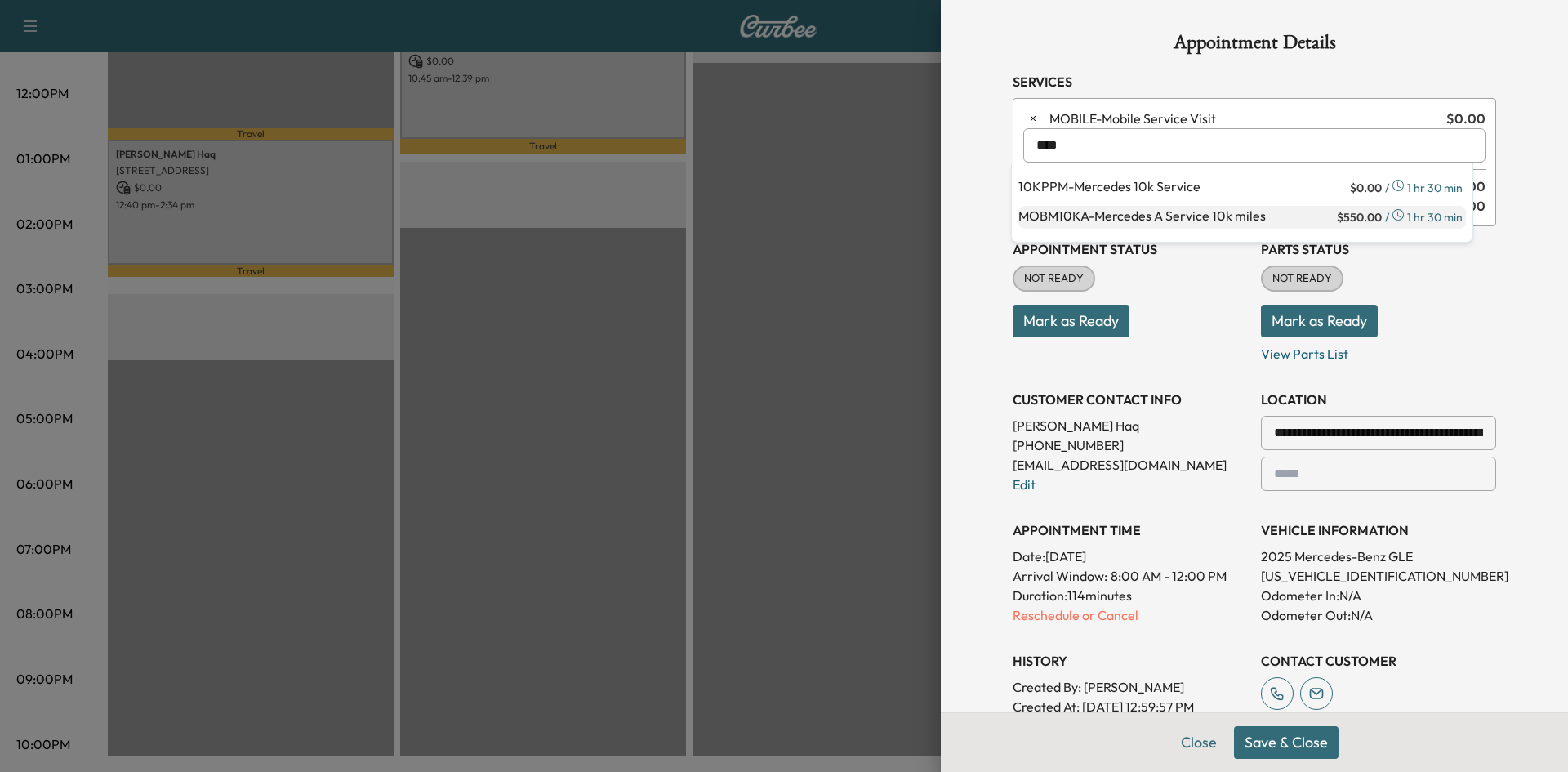
click at [1174, 220] on p "MOBM10KA - Mercedes A Service 10k miles" at bounding box center [1176, 217] width 316 height 23
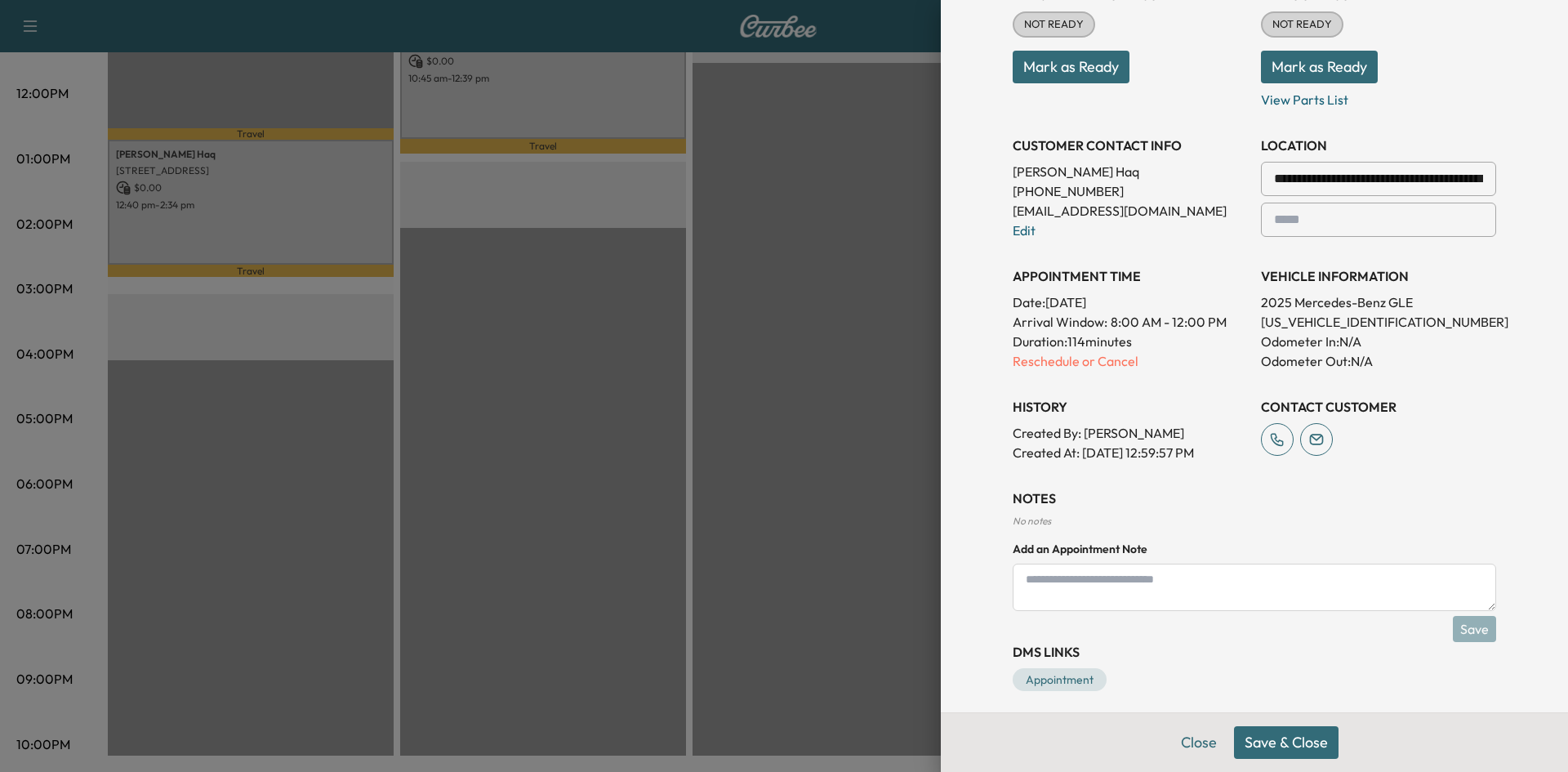
scroll to position [285, 0]
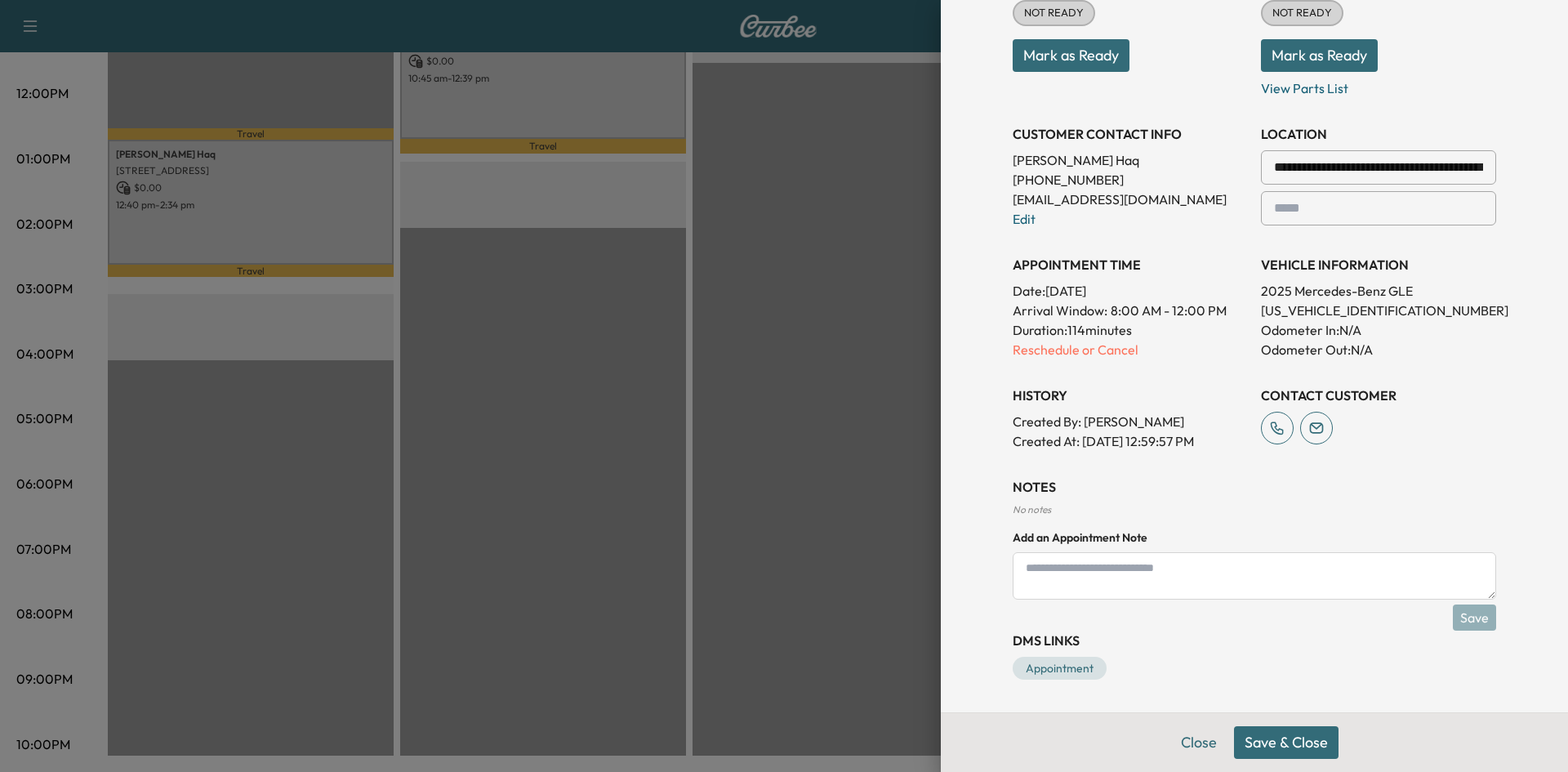
type input "**********"
click at [1294, 740] on button "Save & Close" at bounding box center [1286, 742] width 105 height 32
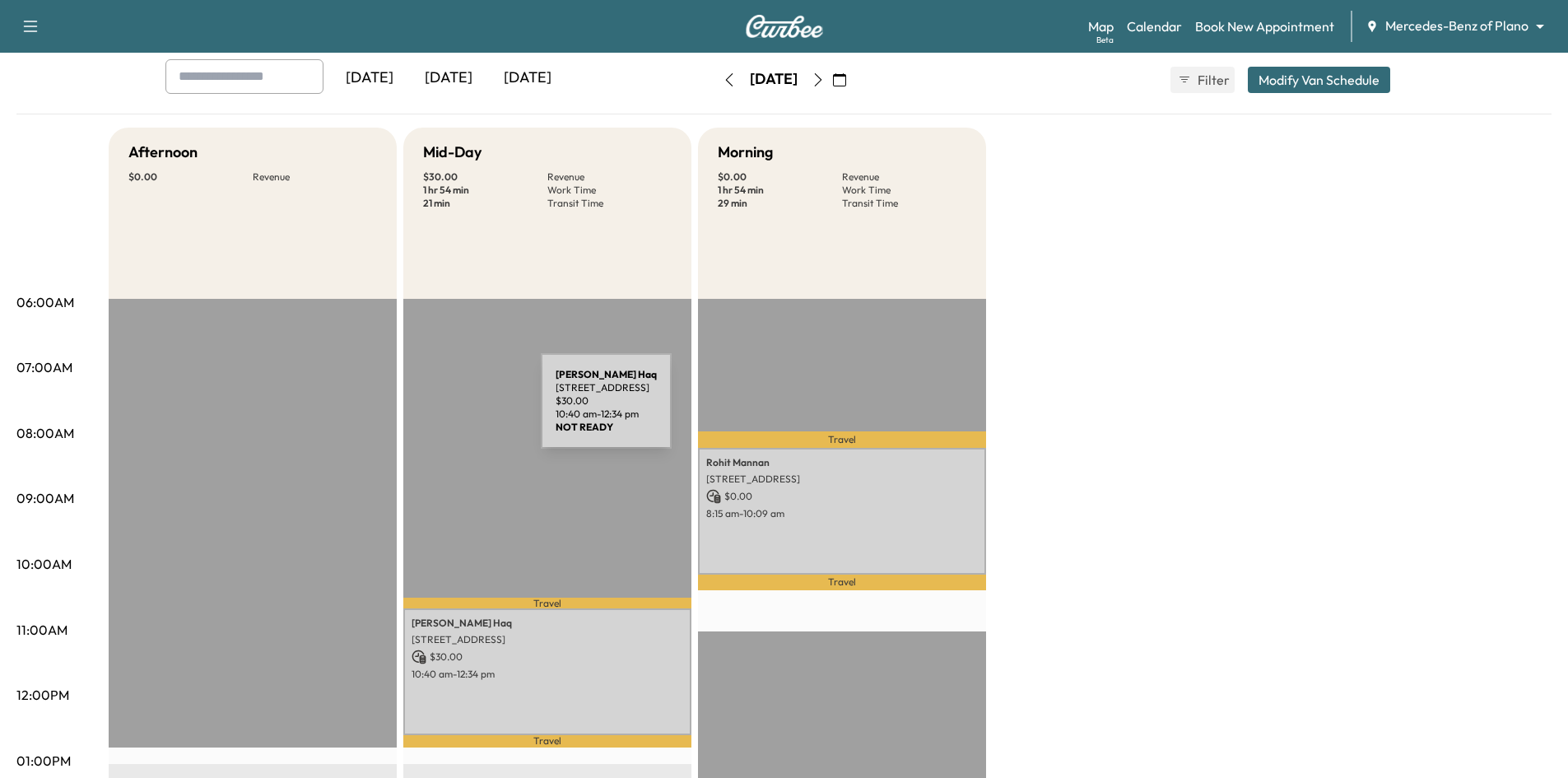
scroll to position [82, 0]
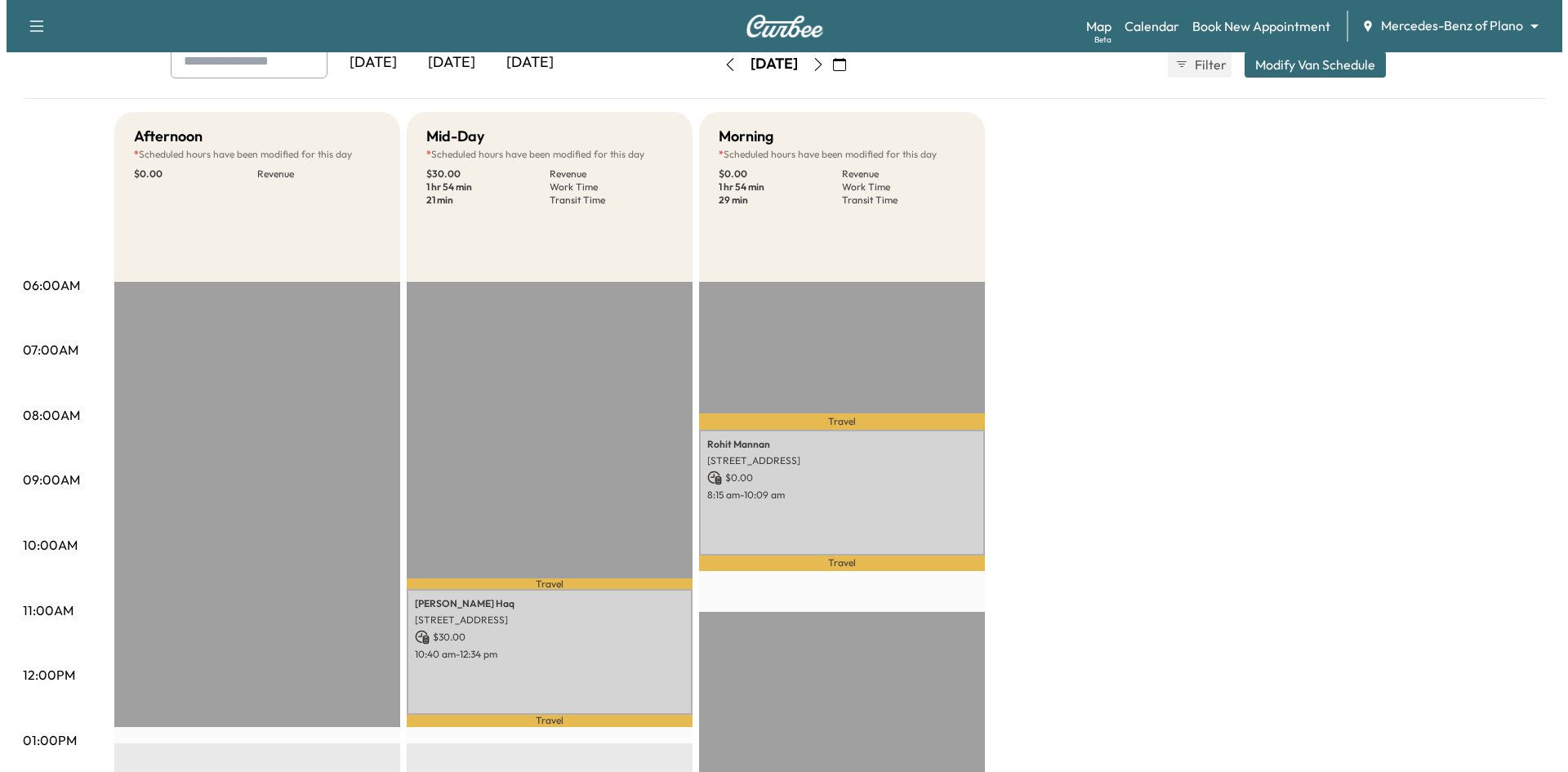
scroll to position [245, 0]
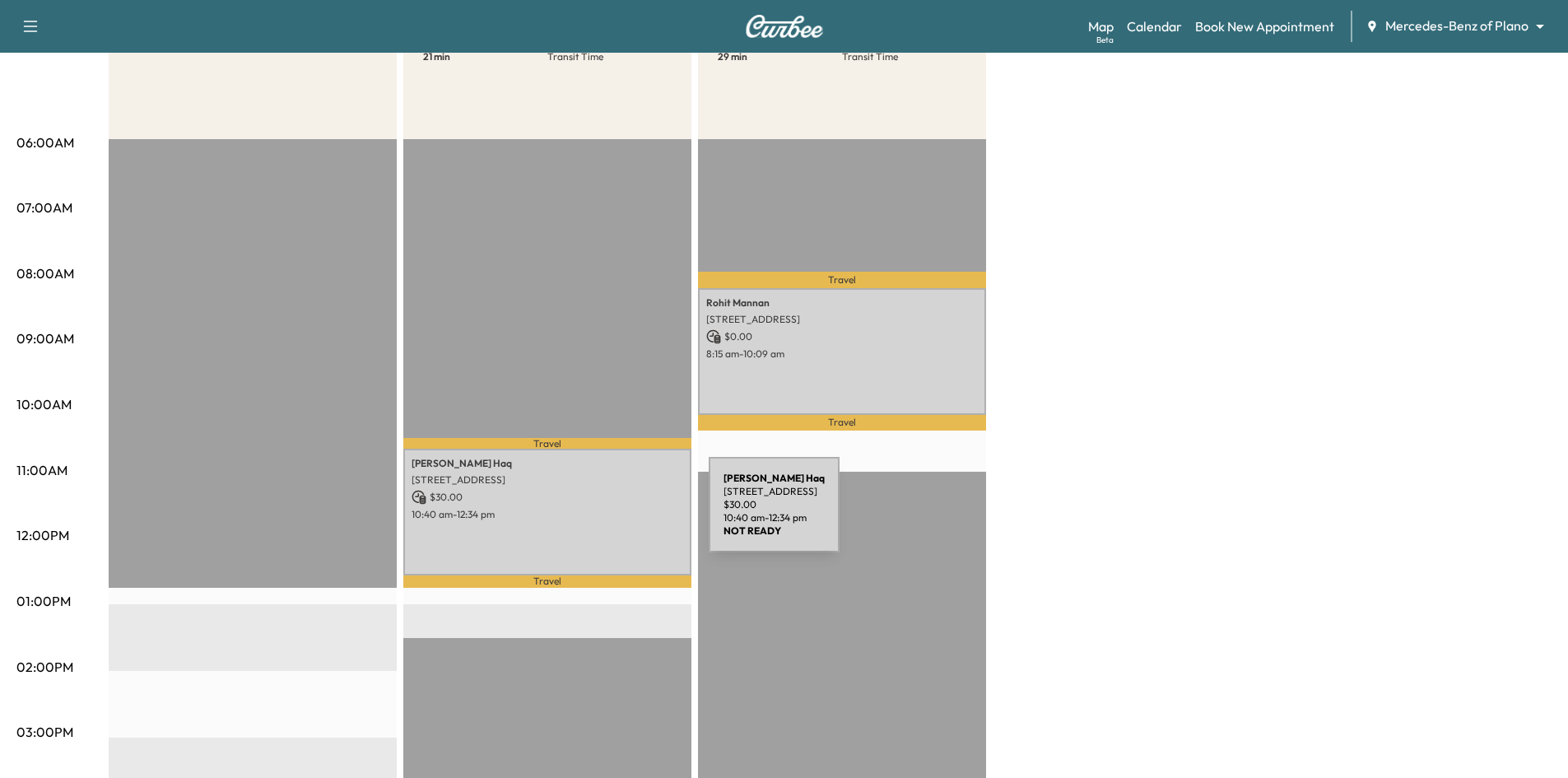
click at [586, 515] on p "10:40 am - 12:34 pm" at bounding box center [547, 514] width 272 height 13
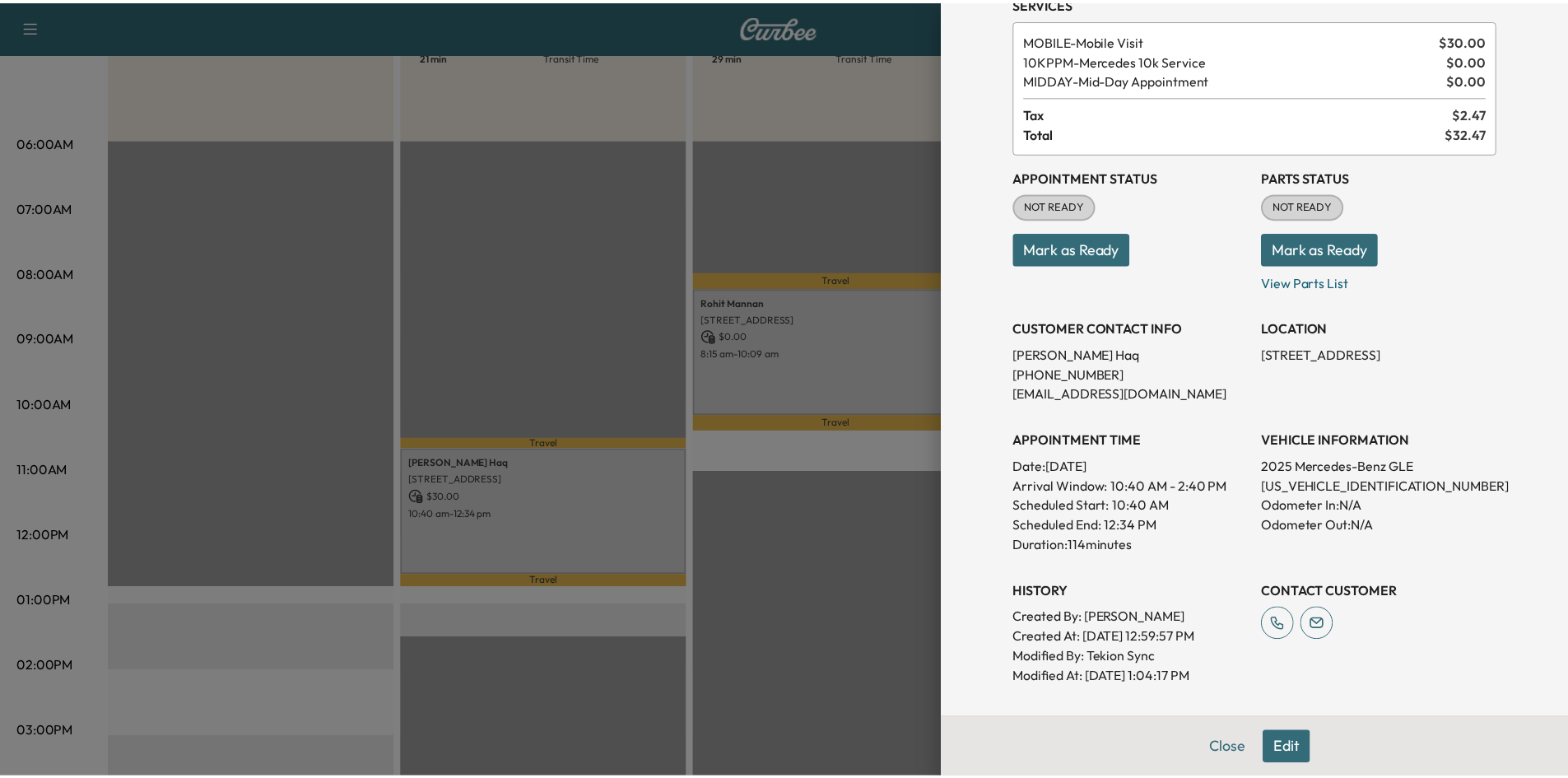
scroll to position [0, 0]
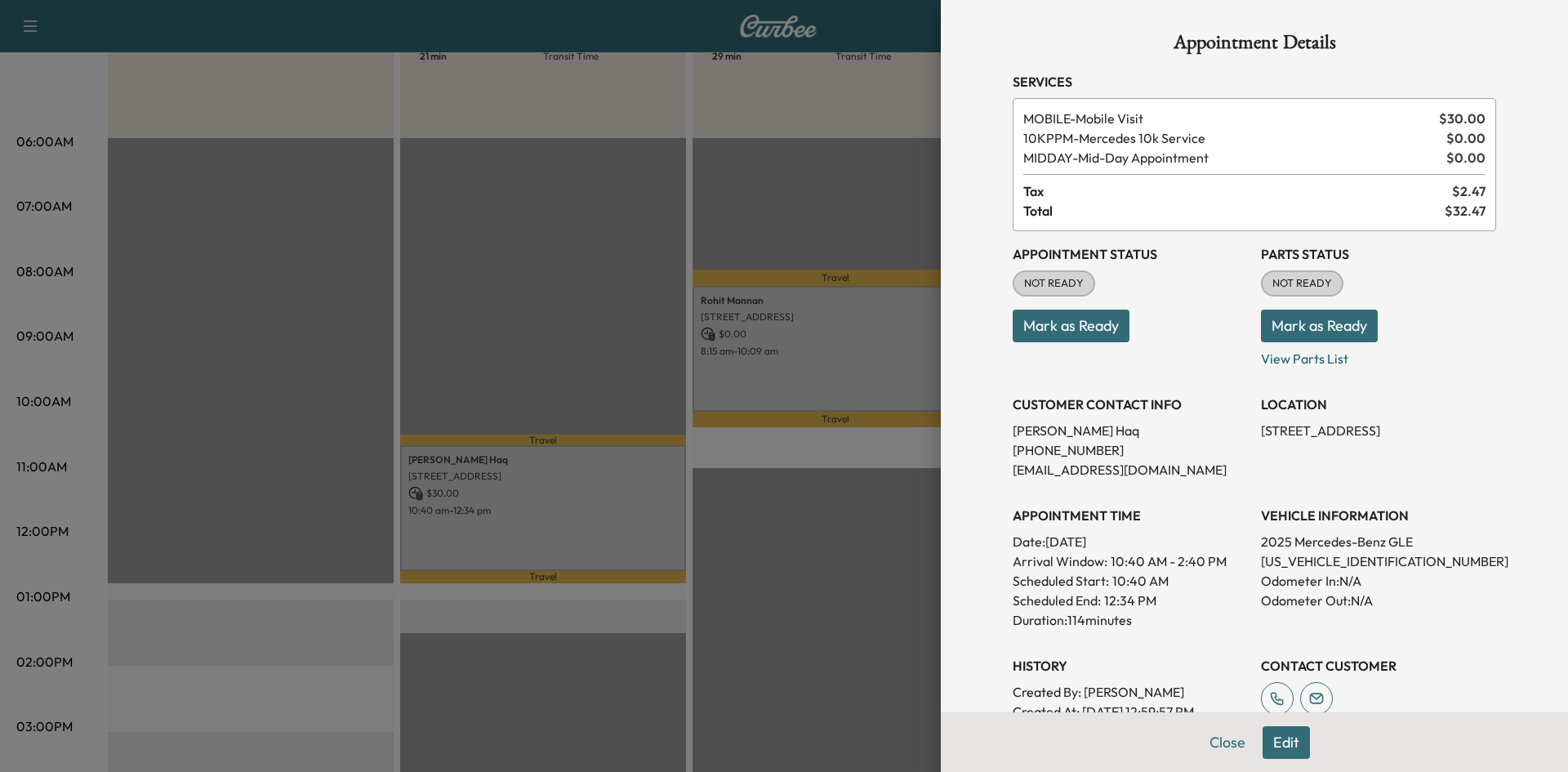
click at [537, 311] on div at bounding box center [784, 386] width 1568 height 772
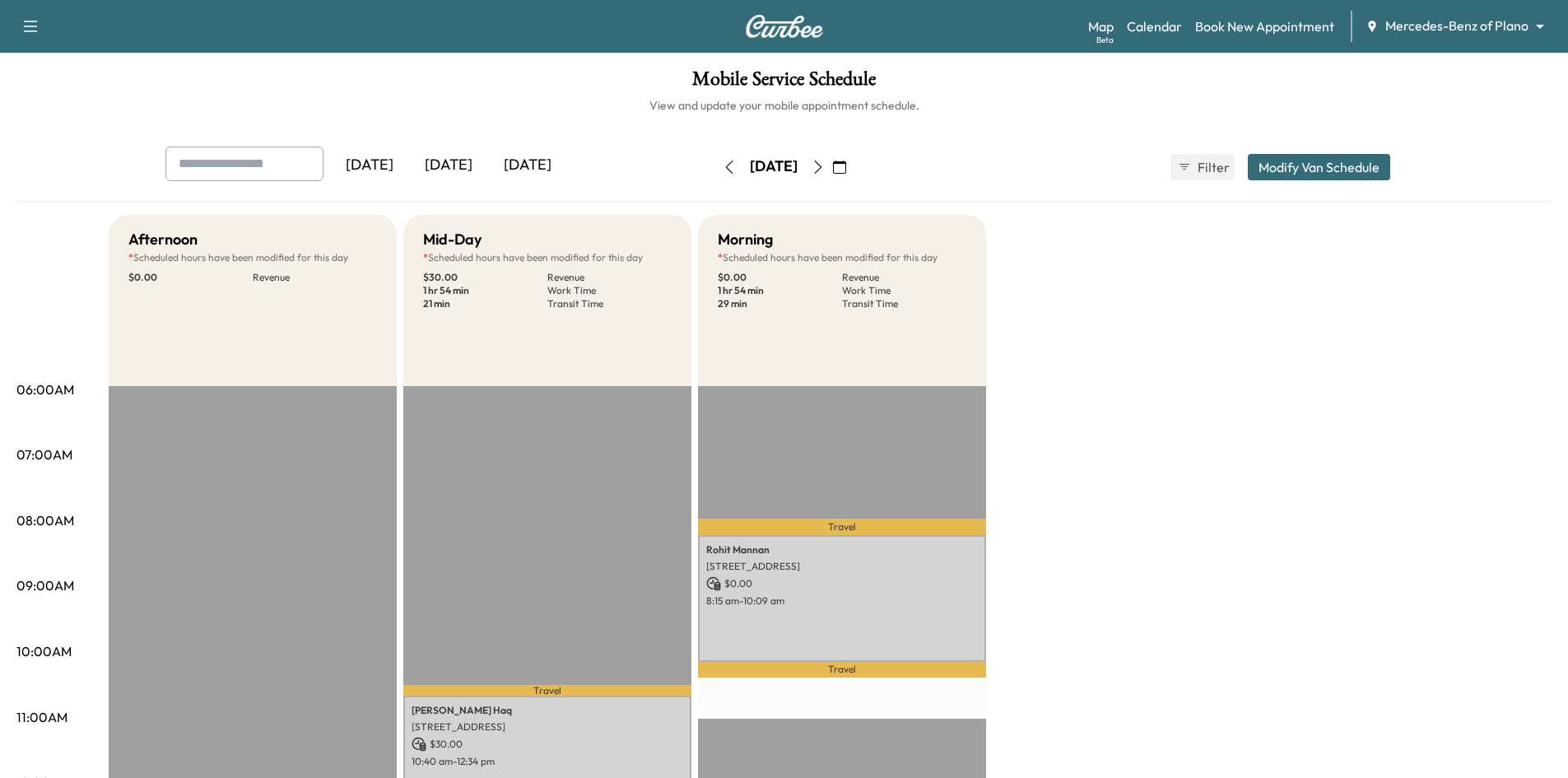
click at [723, 169] on icon "button" at bounding box center [729, 166] width 13 height 13
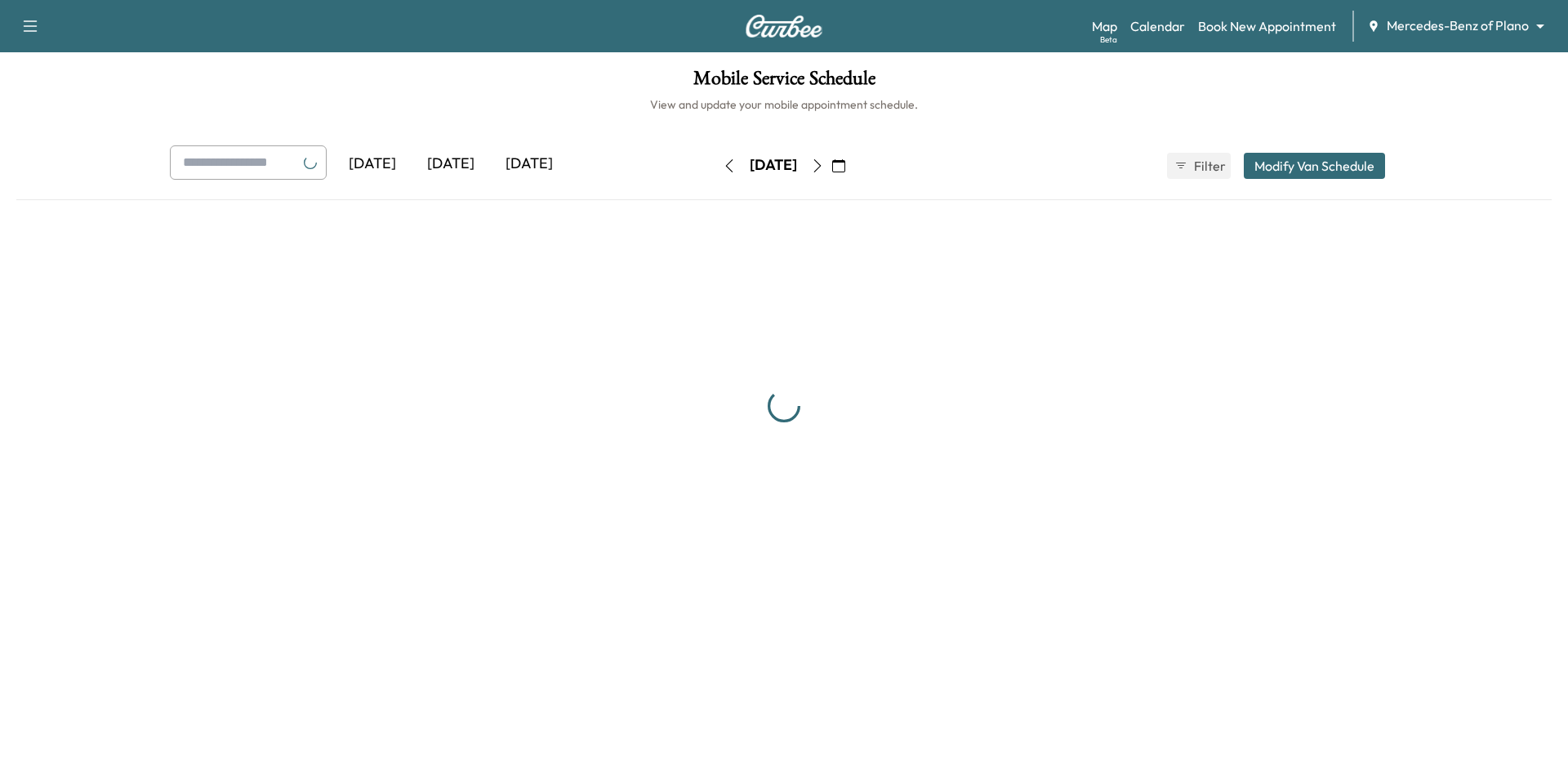
click at [716, 168] on button "button" at bounding box center [729, 166] width 28 height 26
click at [726, 168] on icon "button" at bounding box center [729, 165] width 8 height 13
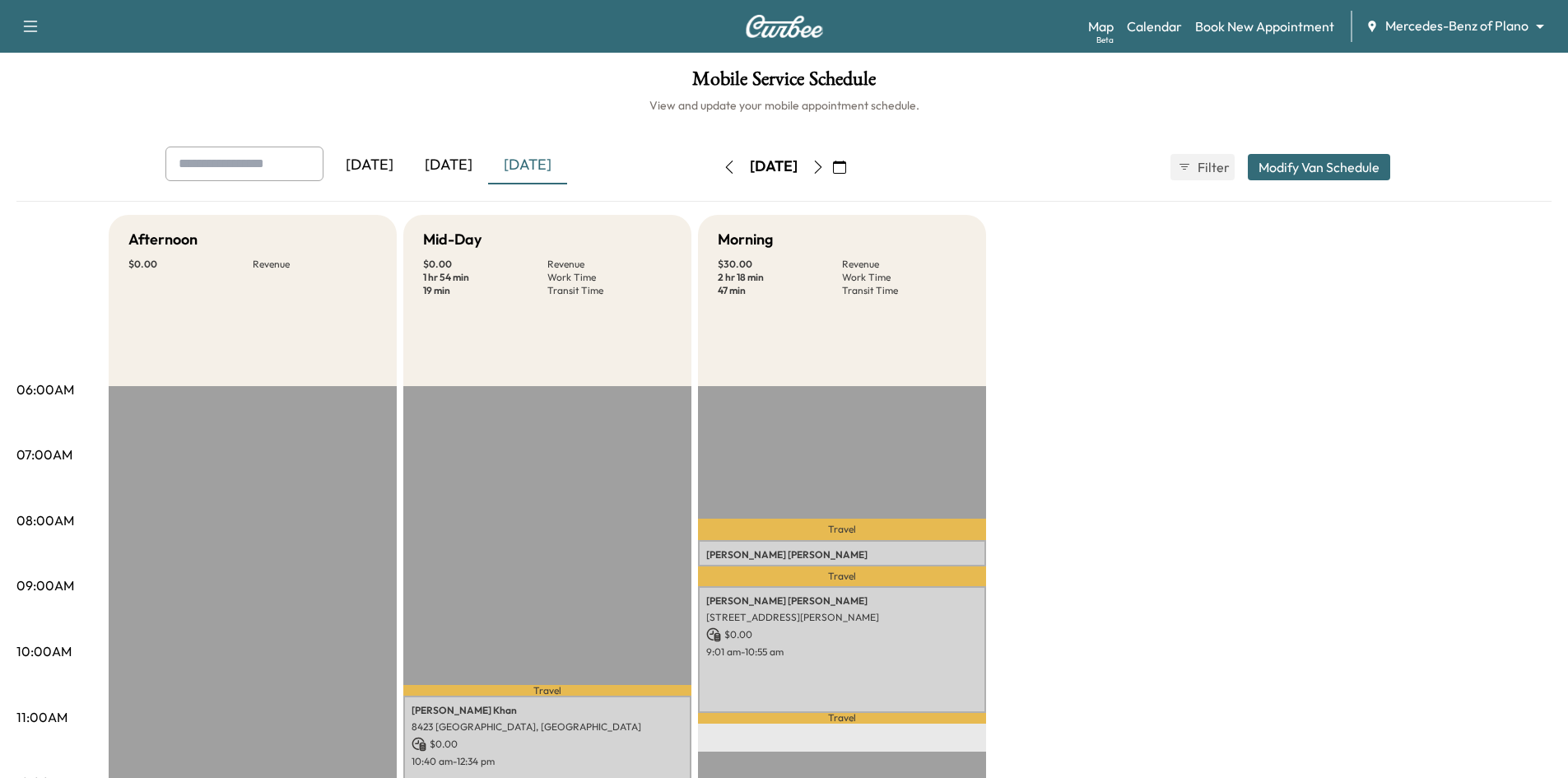
click at [723, 169] on icon "button" at bounding box center [729, 166] width 13 height 13
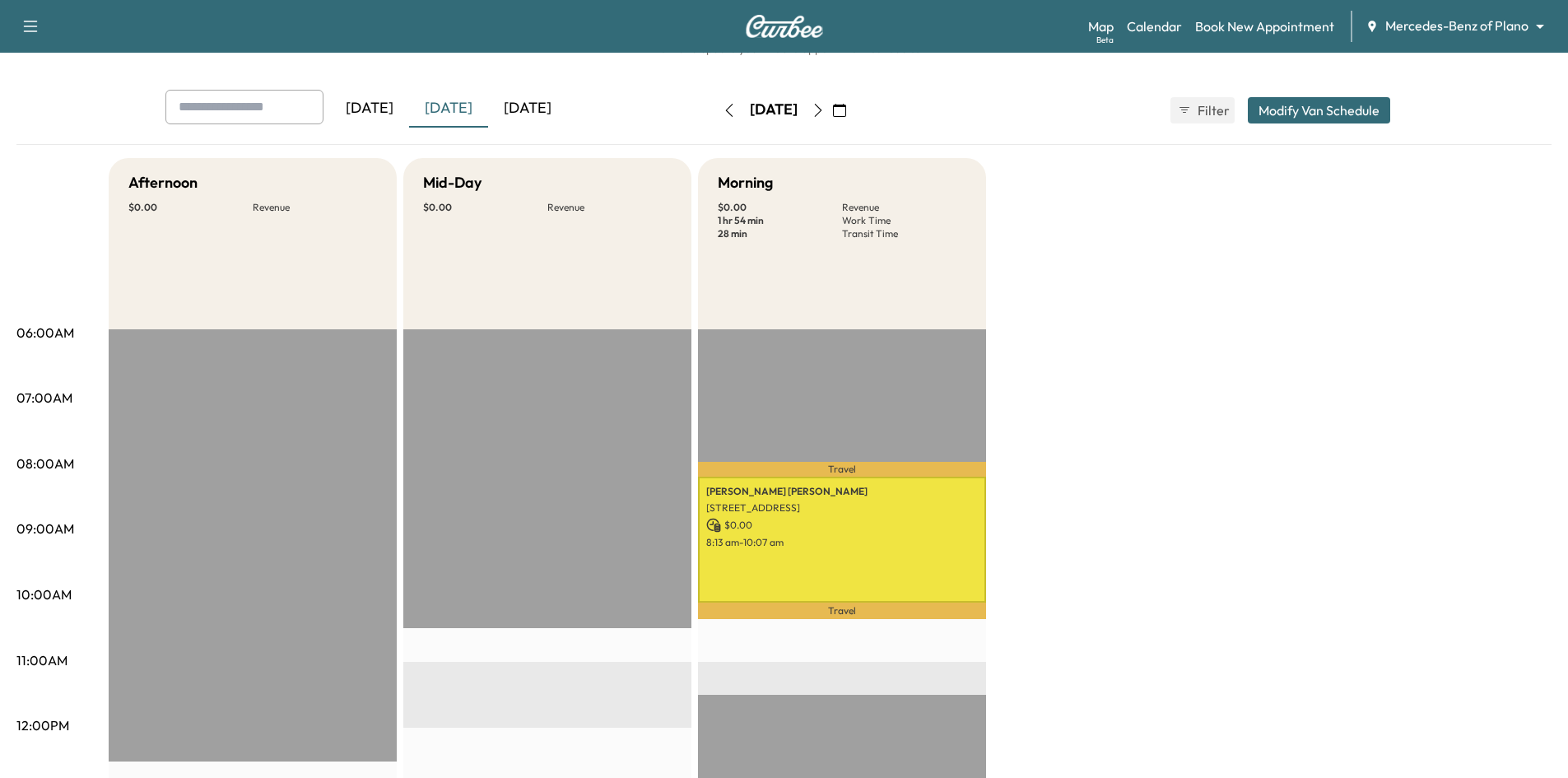
scroll to position [82, 0]
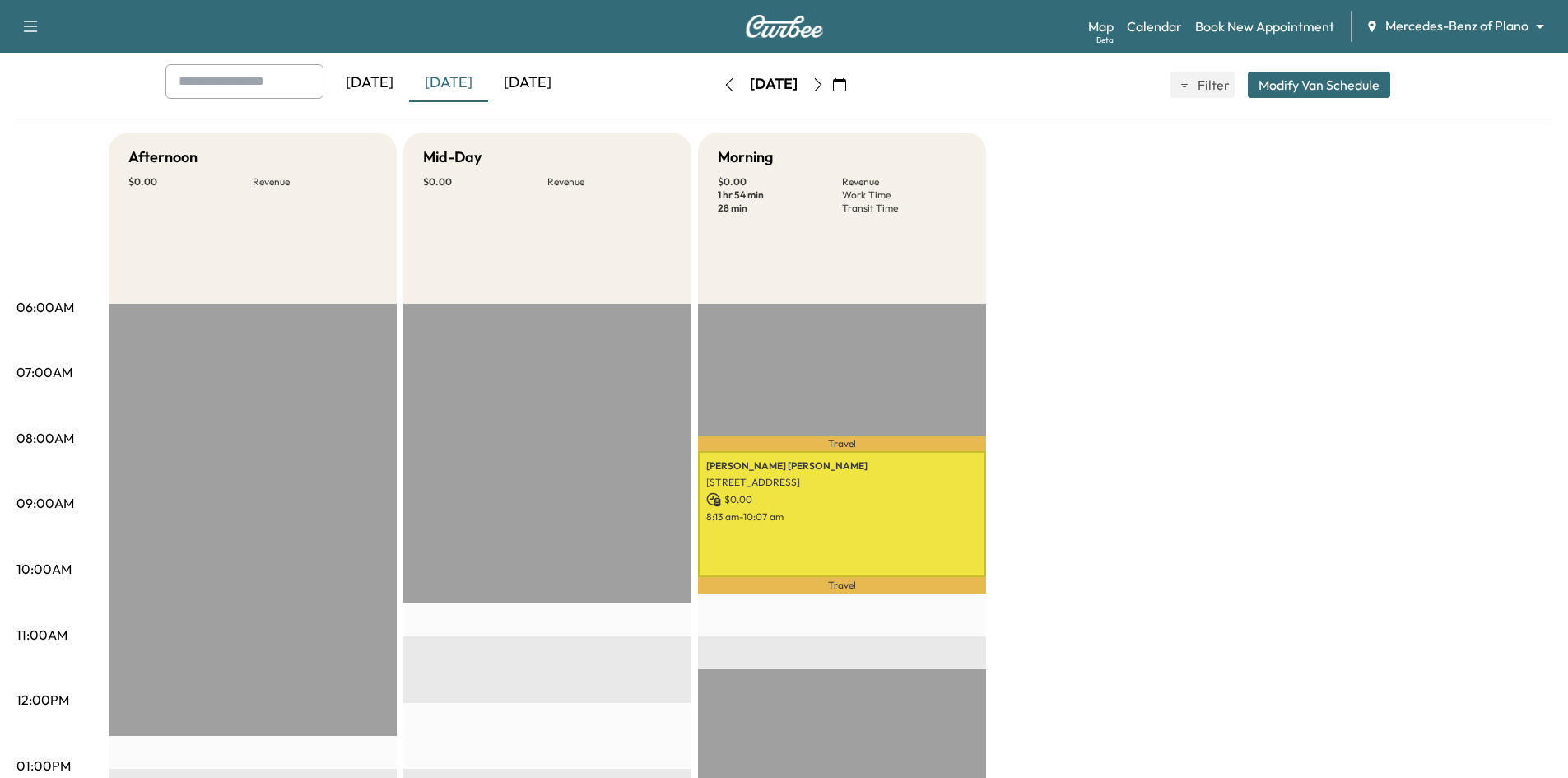
click at [1023, 352] on div "Afternoon $ 0.00 Revenue EST Start Mid-Day $ 0.00 Revenue EST Start Morning $ 0…" at bounding box center [830, 751] width 1443 height 1235
click at [825, 81] on icon "button" at bounding box center [817, 84] width 13 height 13
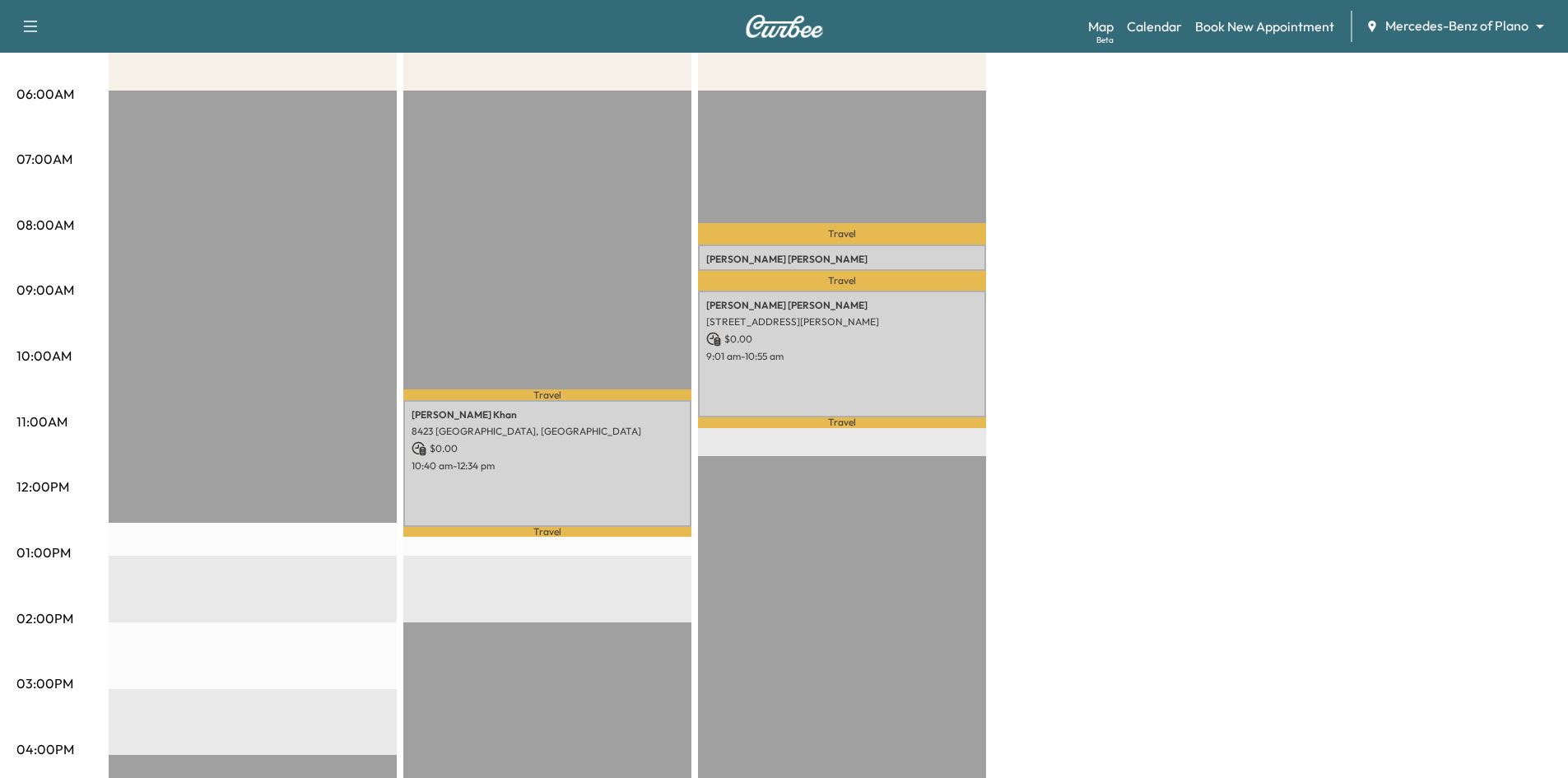
scroll to position [165, 0]
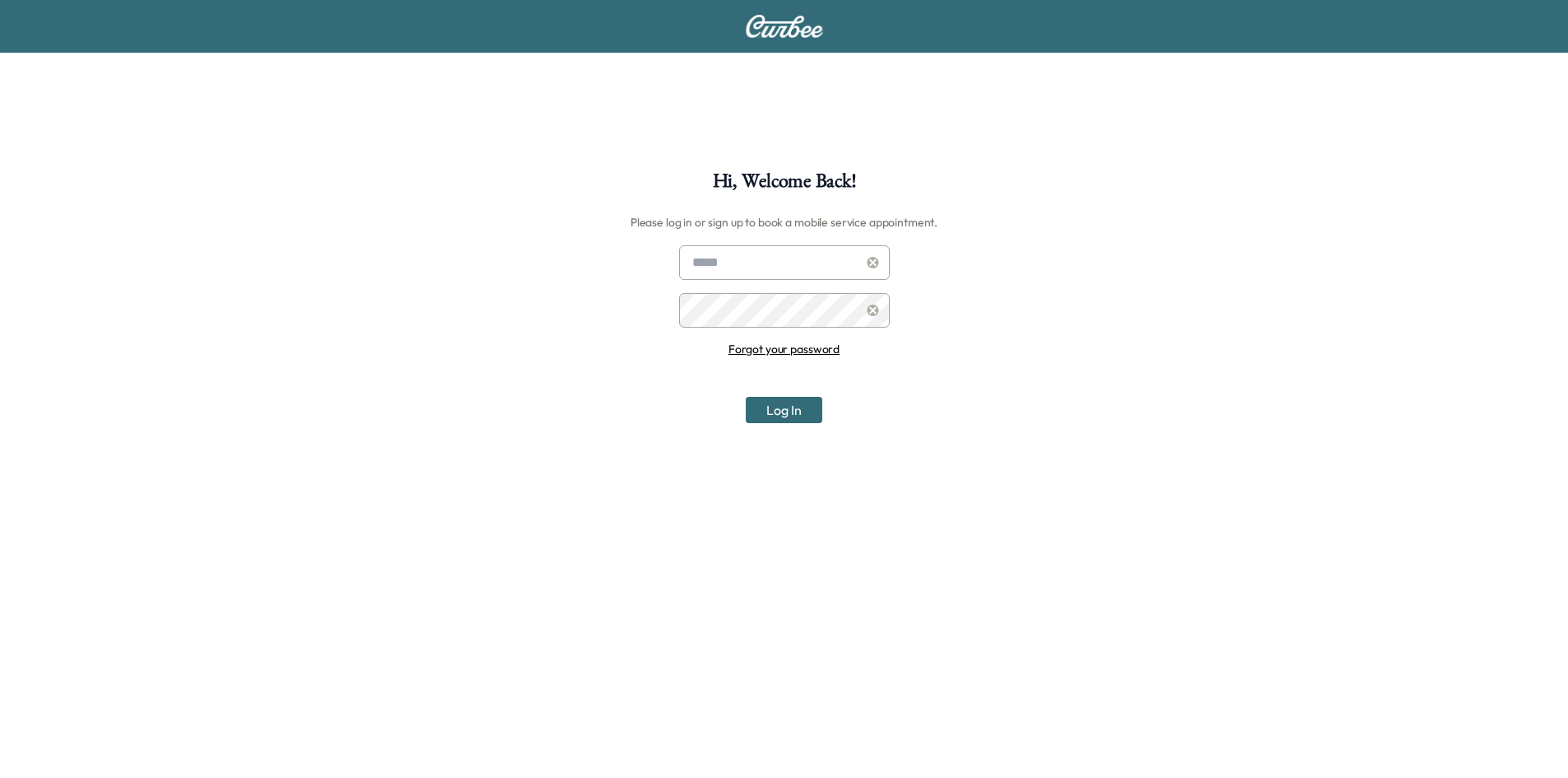
type input "**********"
click at [802, 411] on button "Log In" at bounding box center [784, 410] width 76 height 27
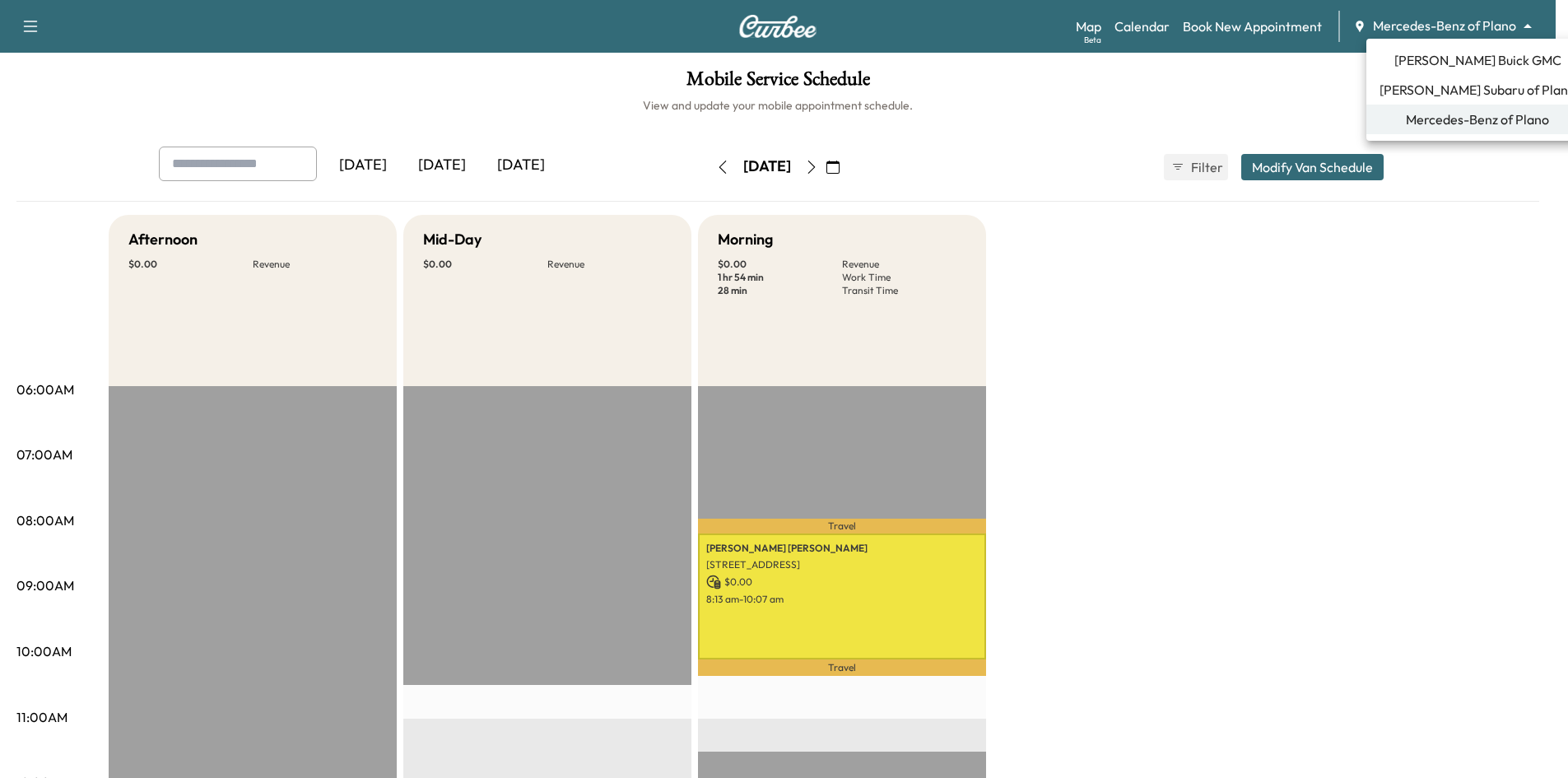
click at [1459, 27] on body "Support Log Out Map Beta Calendar Book New Appointment Mercedes-Benz of Plano *…" at bounding box center [784, 389] width 1568 height 778
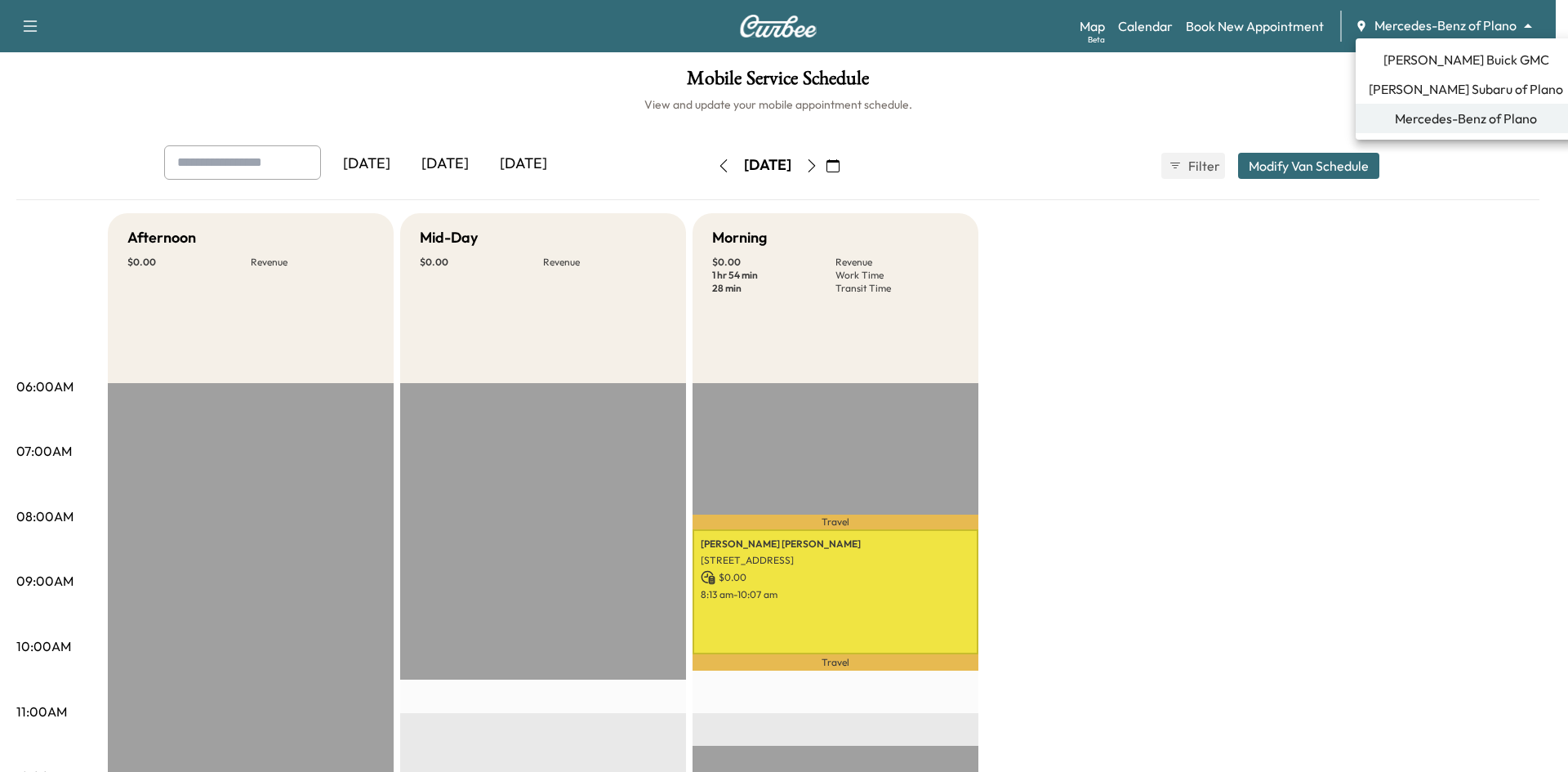
click at [1441, 87] on span "[PERSON_NAME] Subaru of Plano" at bounding box center [1466, 89] width 194 height 20
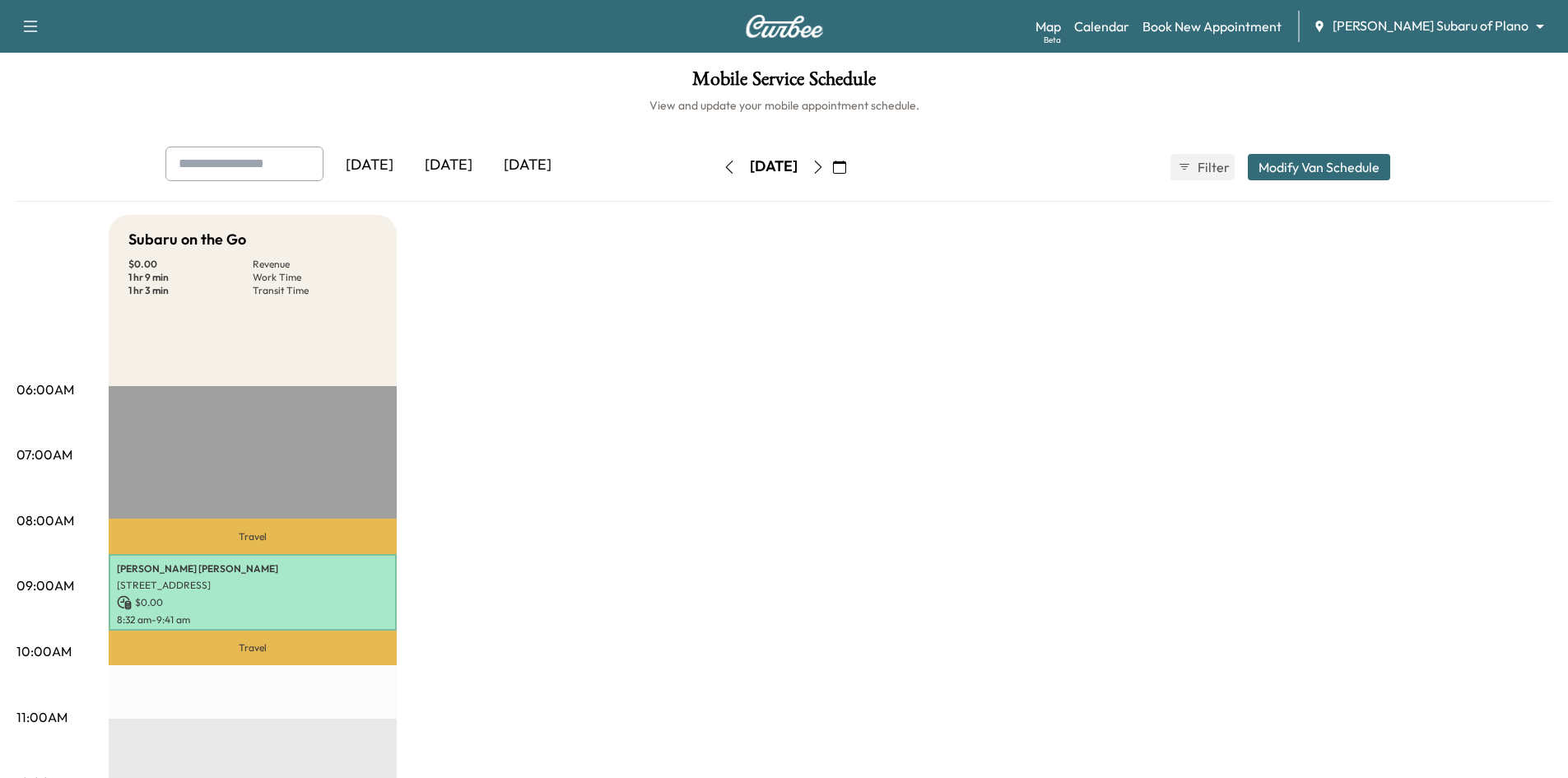
click at [825, 170] on icon "button" at bounding box center [817, 166] width 13 height 13
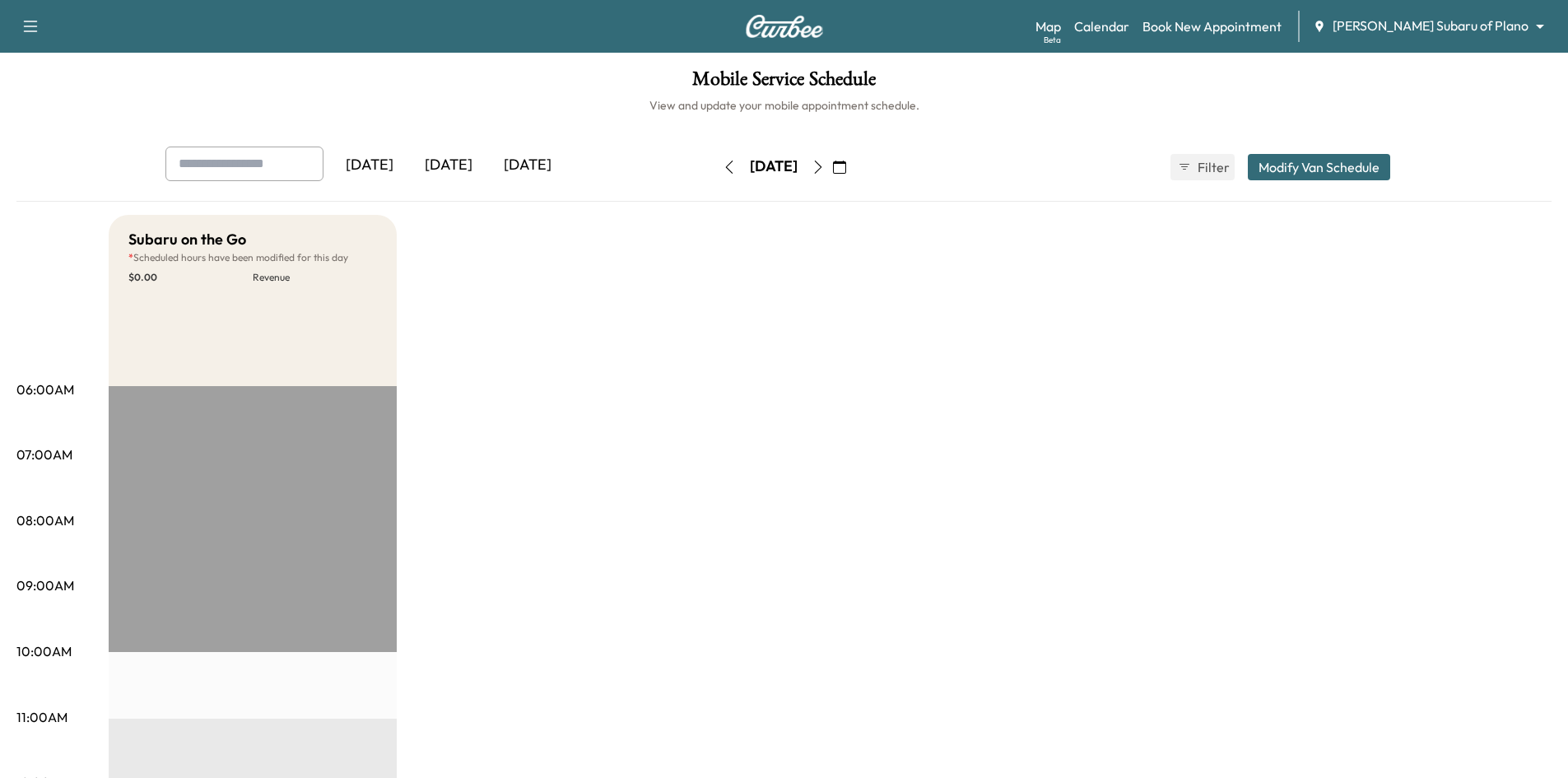
click at [853, 170] on button "button" at bounding box center [839, 167] width 28 height 27
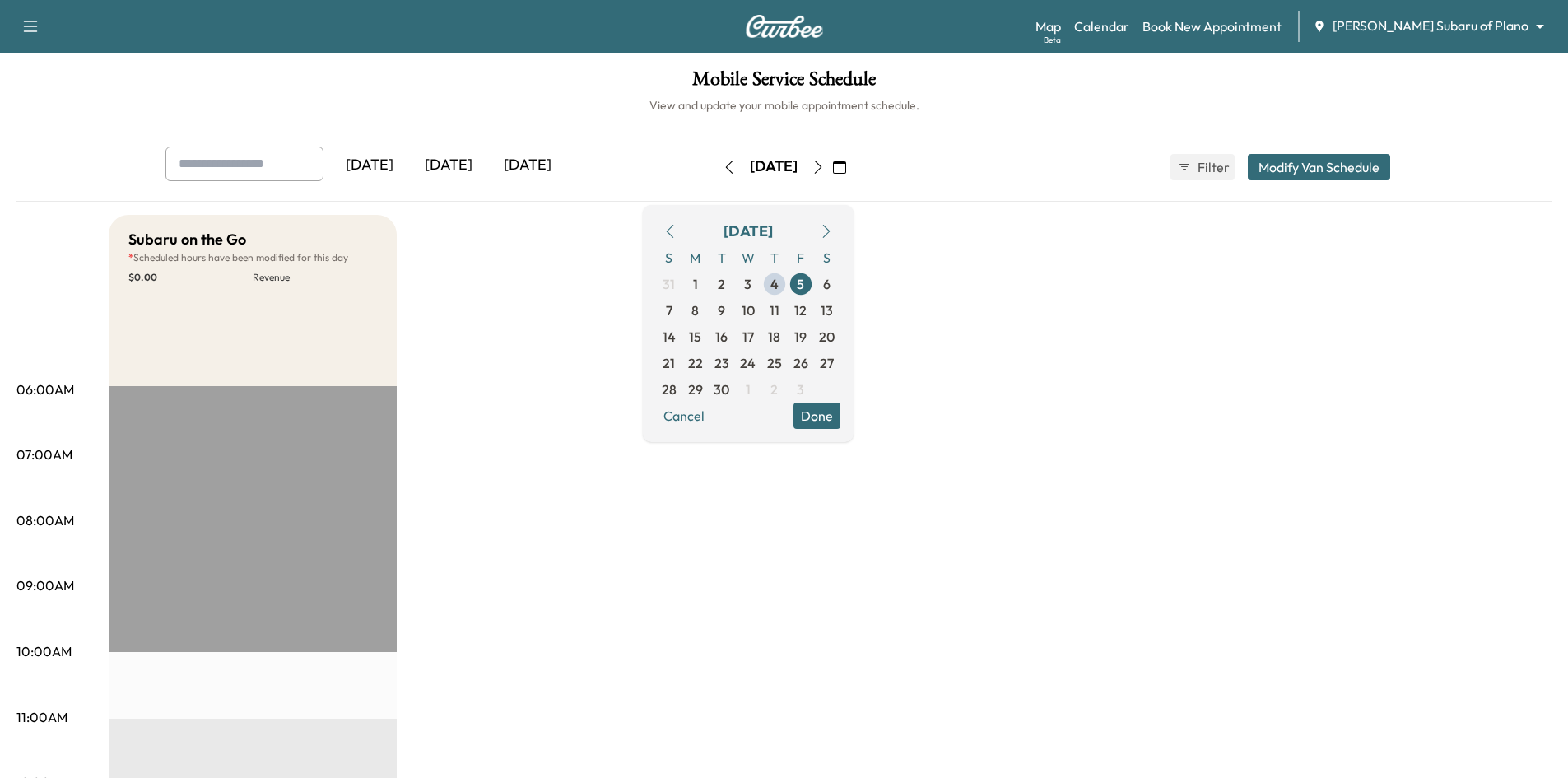
click at [853, 170] on button "button" at bounding box center [839, 167] width 28 height 27
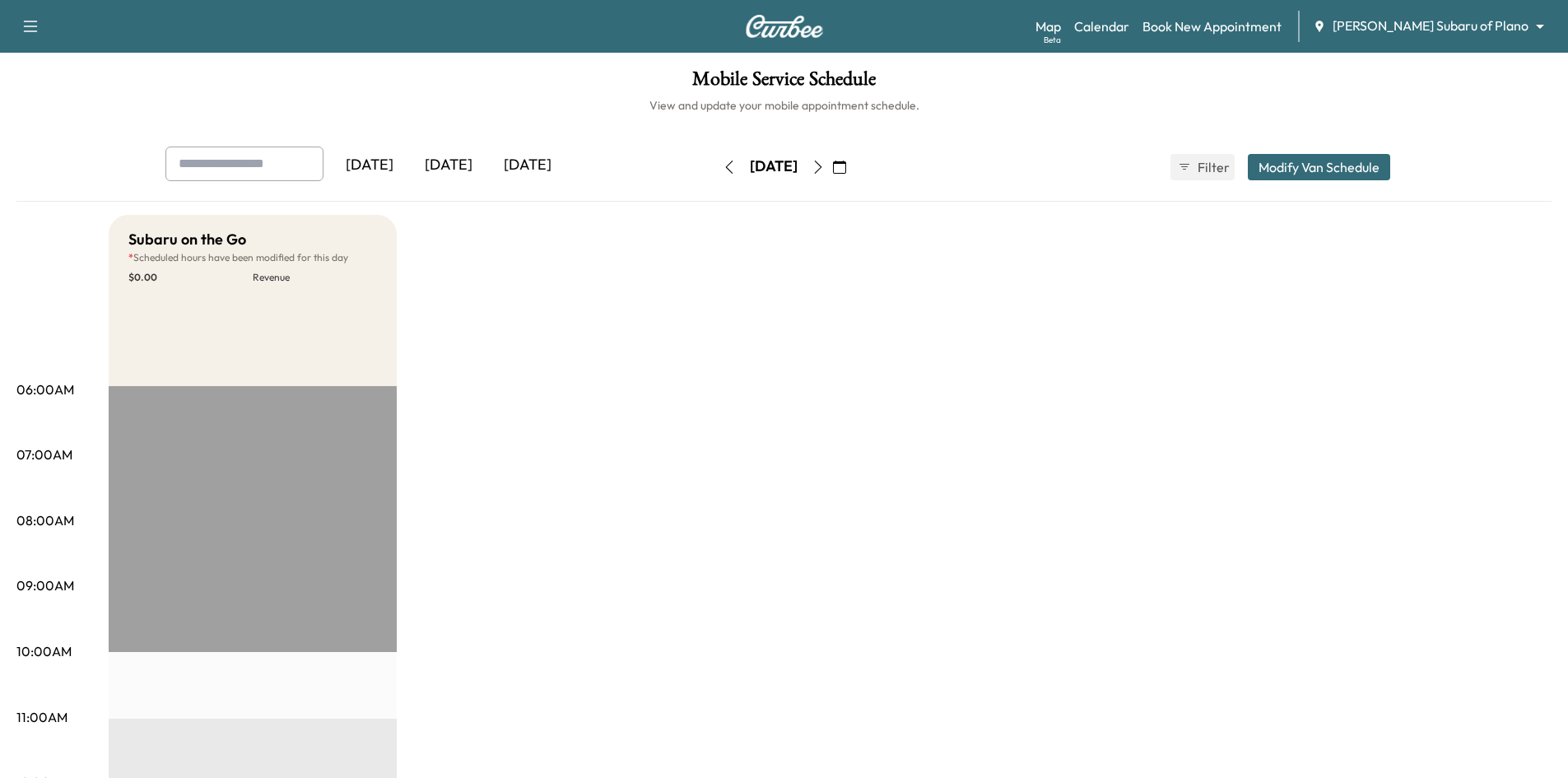
click at [825, 167] on icon "button" at bounding box center [817, 166] width 13 height 13
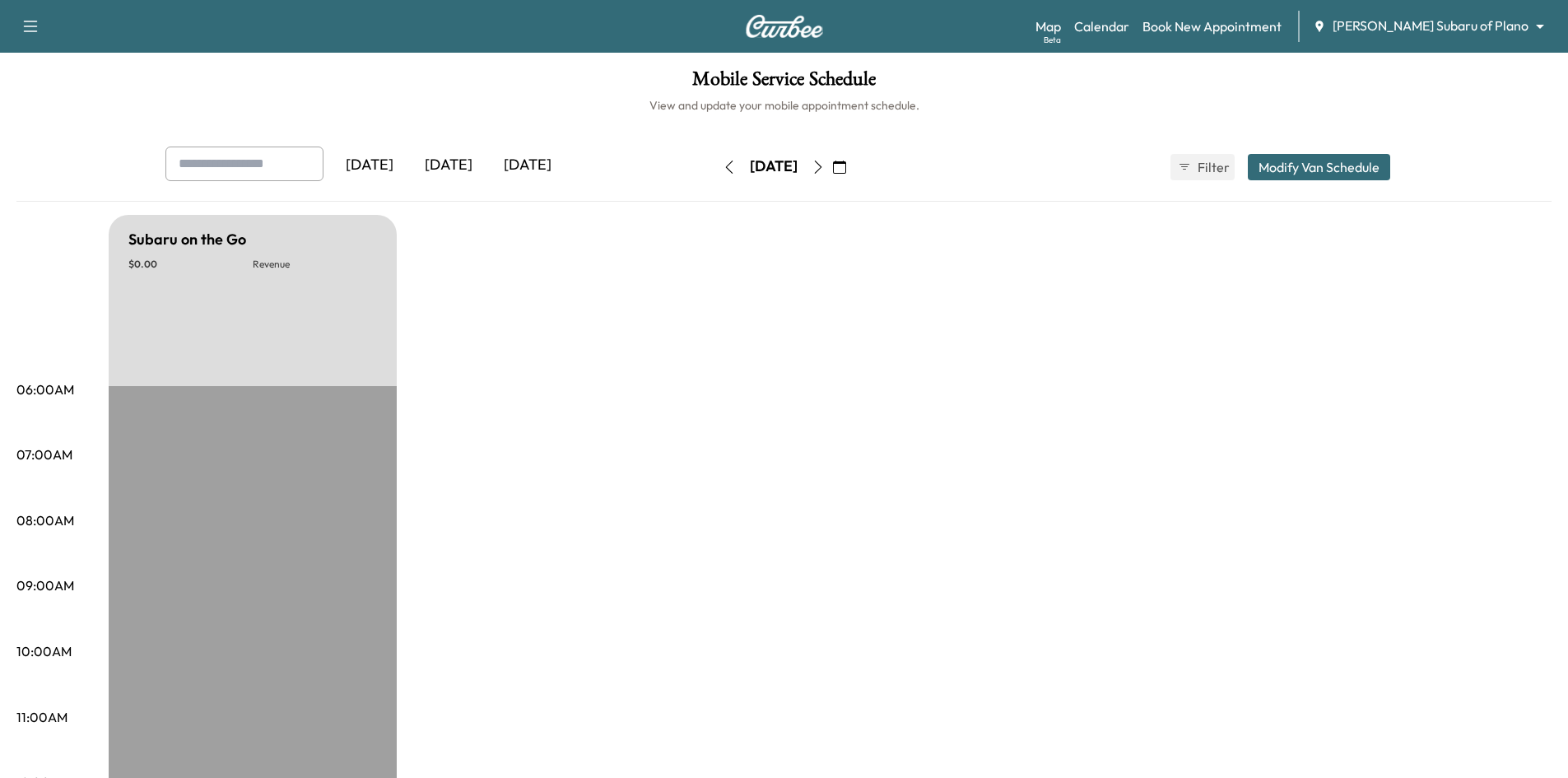
click at [832, 167] on button "button" at bounding box center [818, 167] width 28 height 27
click at [825, 168] on icon "button" at bounding box center [817, 166] width 13 height 13
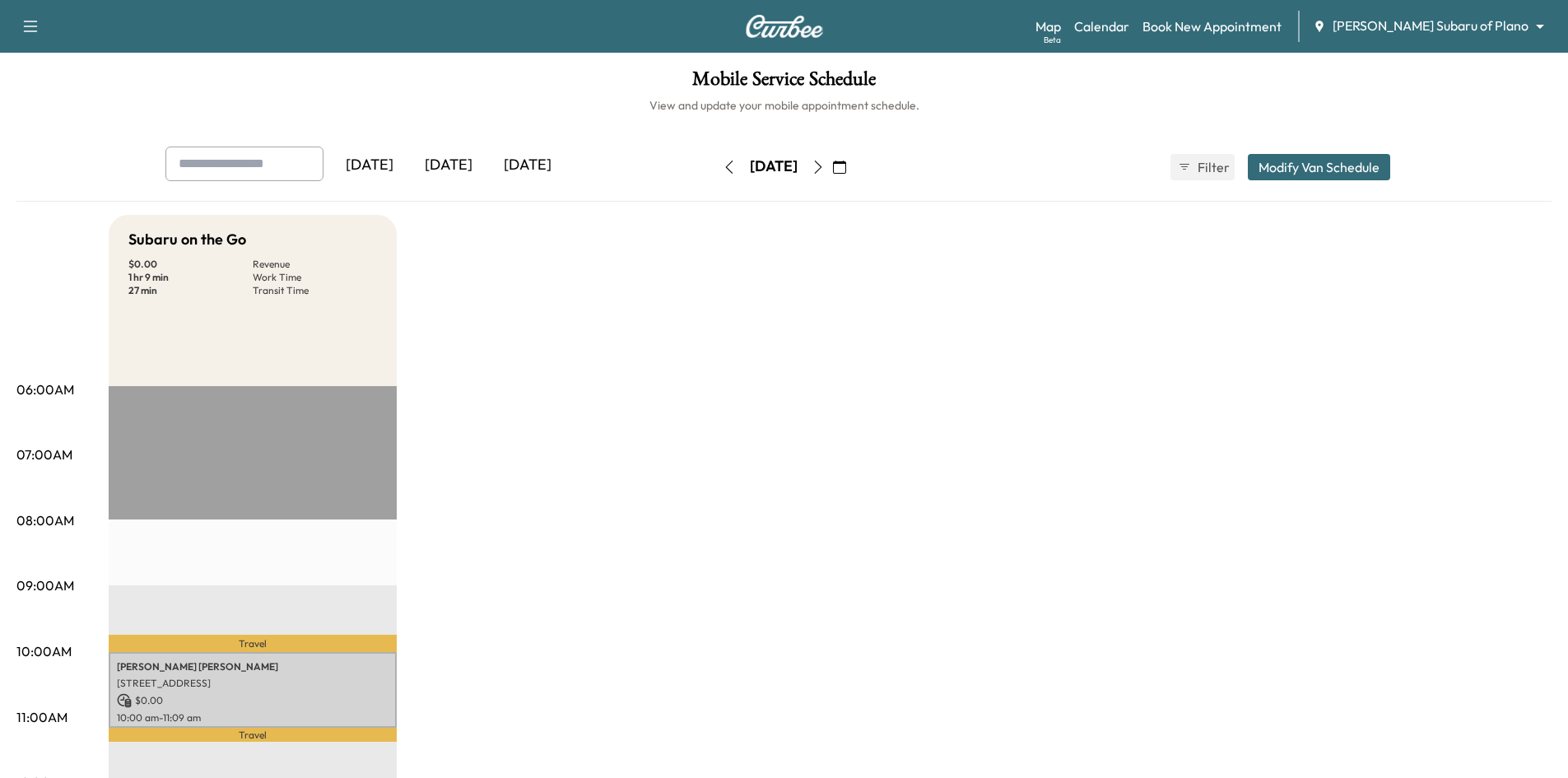
click at [723, 165] on icon "button" at bounding box center [729, 166] width 13 height 13
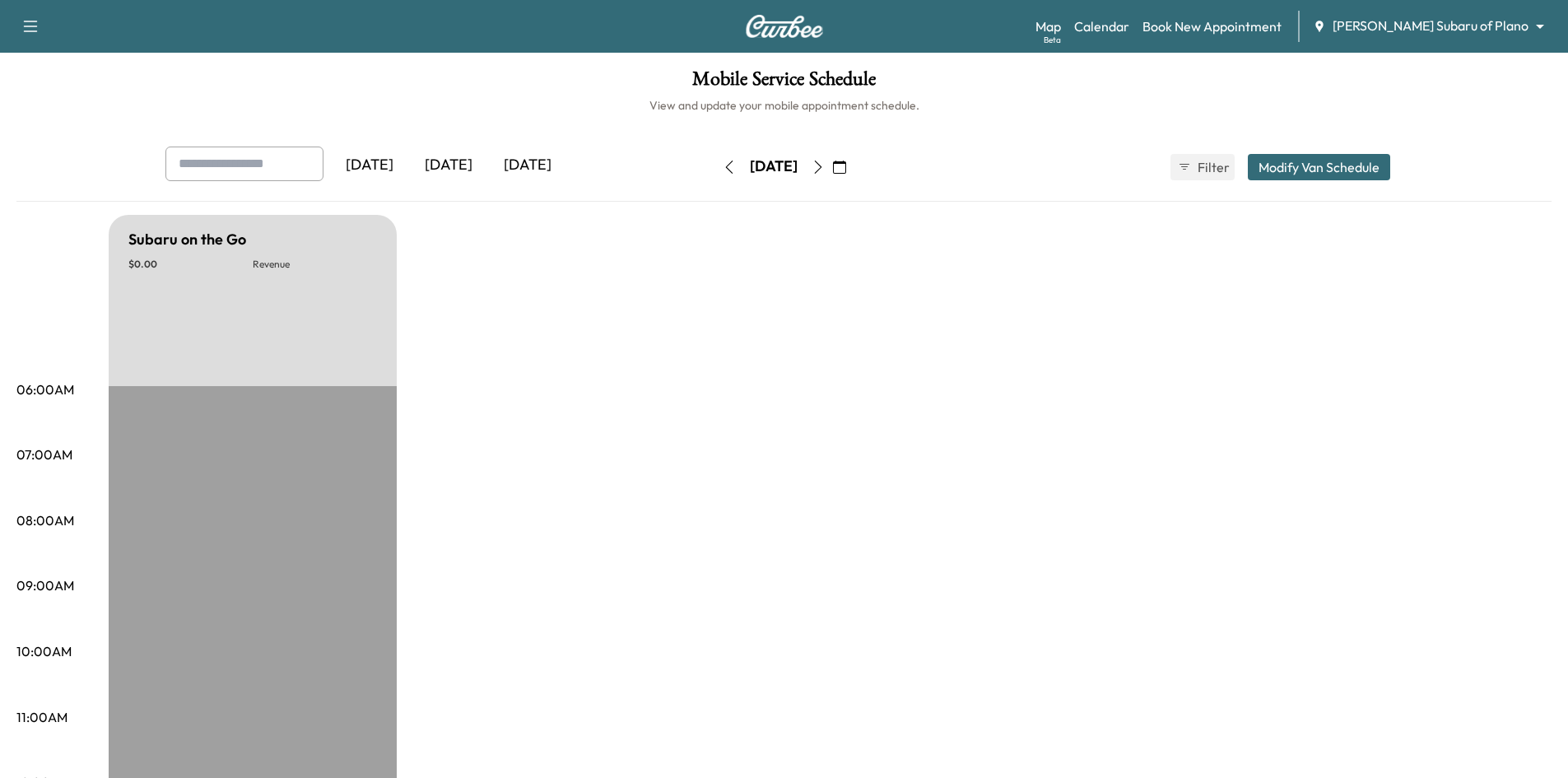
click at [723, 165] on icon "button" at bounding box center [729, 166] width 13 height 13
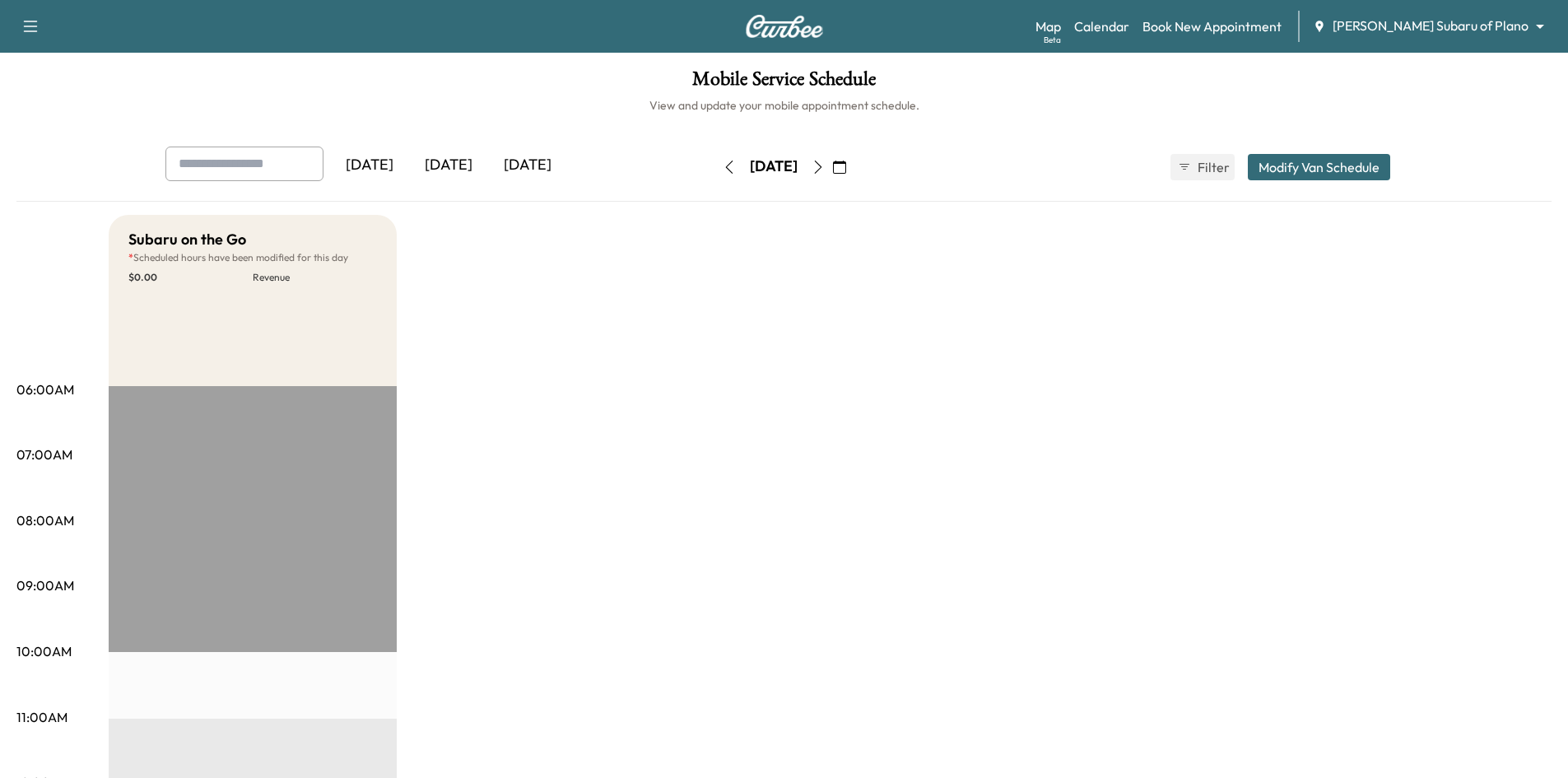
click at [715, 167] on button "button" at bounding box center [729, 167] width 28 height 27
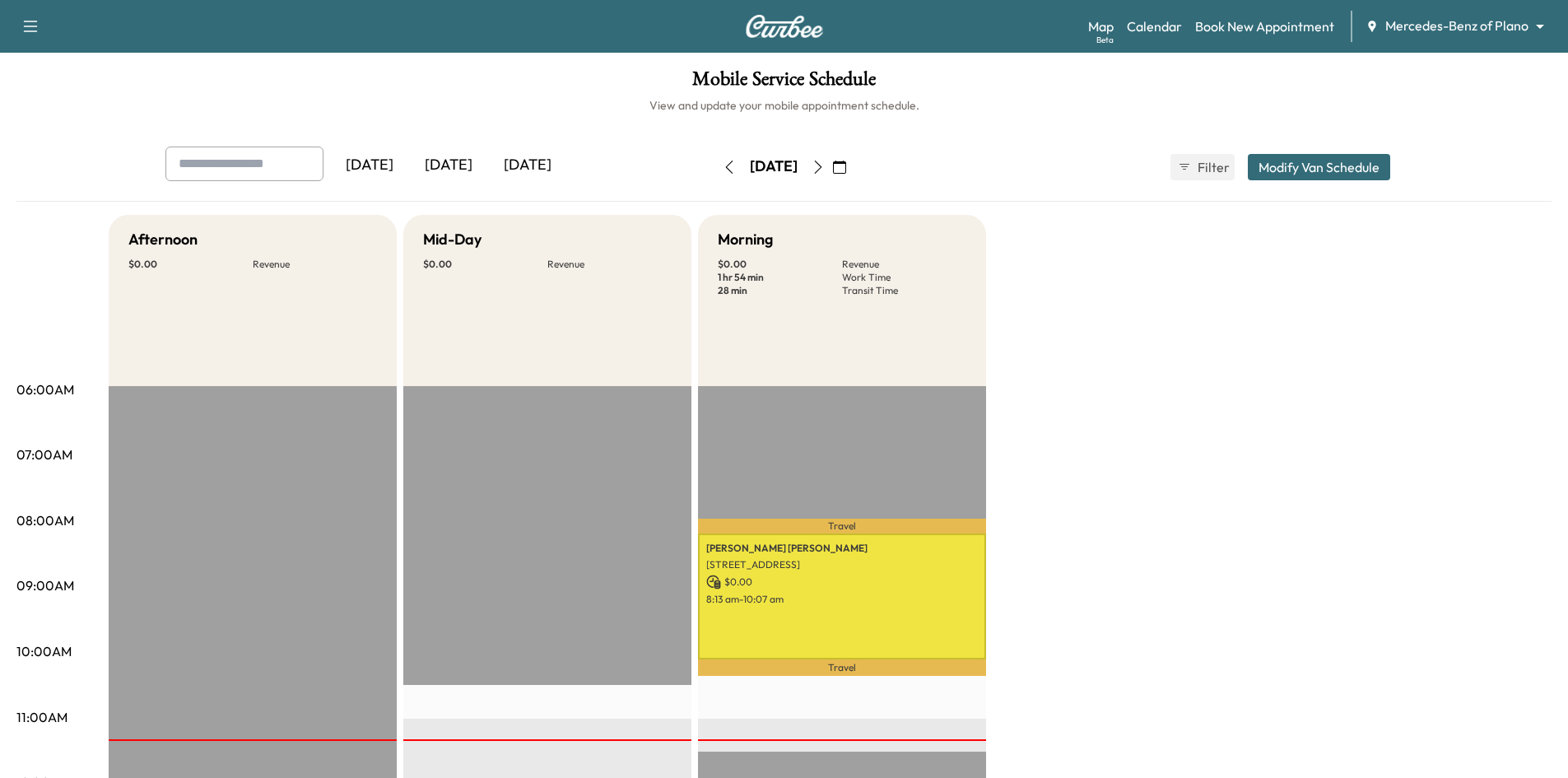
click at [1463, 29] on body "Support Log Out Map Beta Calendar Book New Appointment Mercedes-Benz of Plano *…" at bounding box center [784, 389] width 1568 height 778
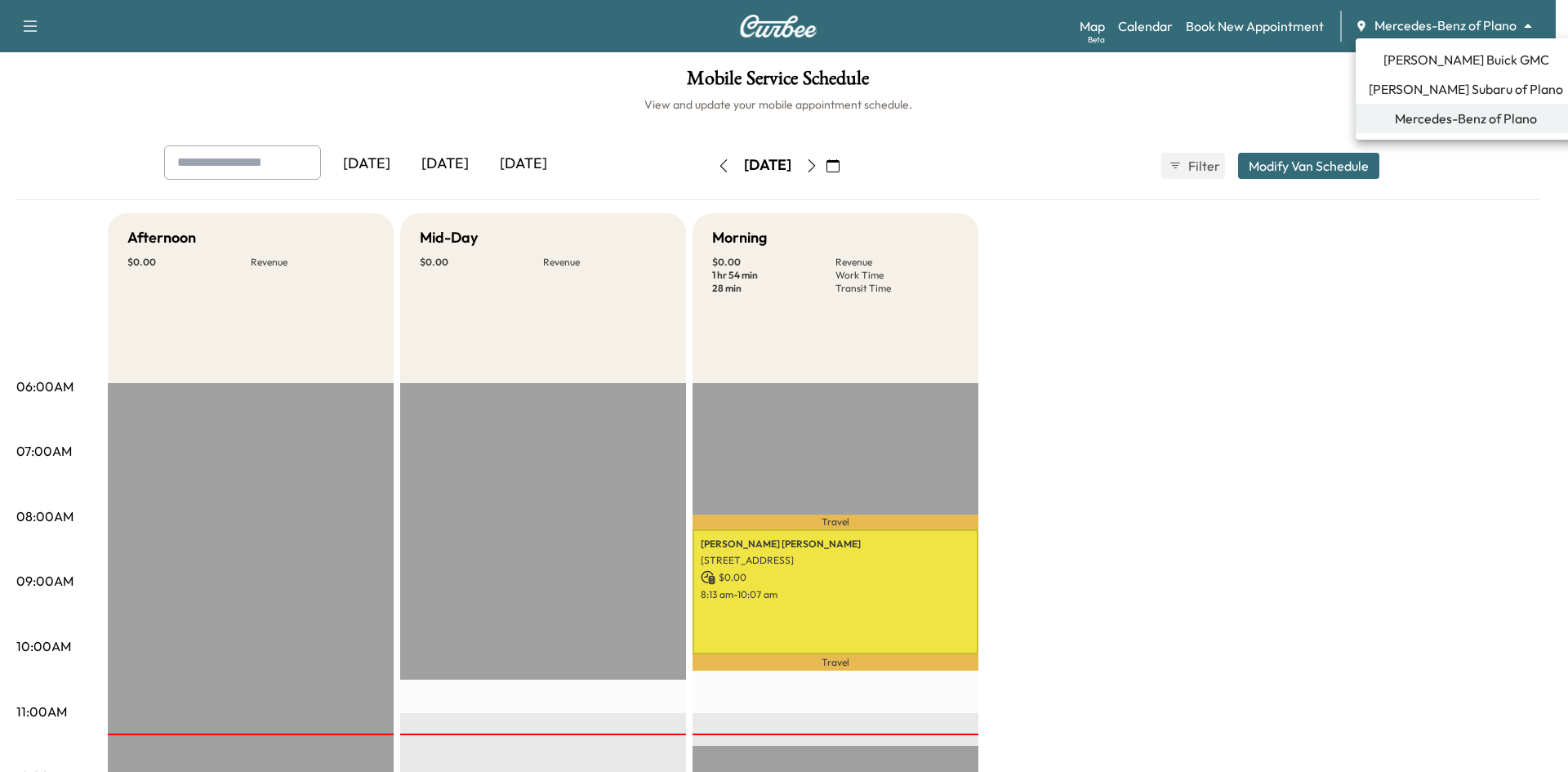
click at [1457, 60] on span "[PERSON_NAME] Buick GMC" at bounding box center [1466, 60] width 166 height 20
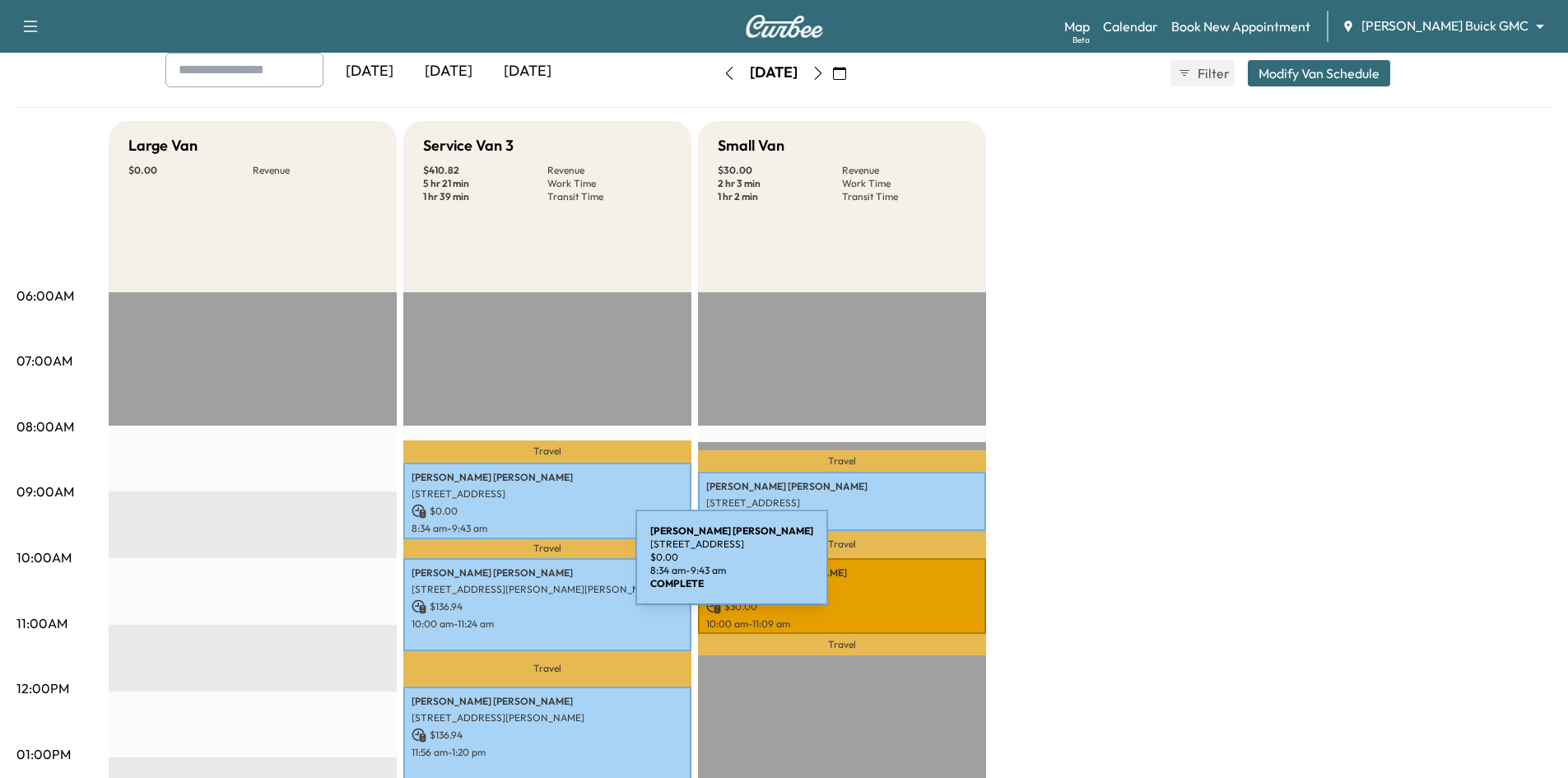
scroll to position [247, 0]
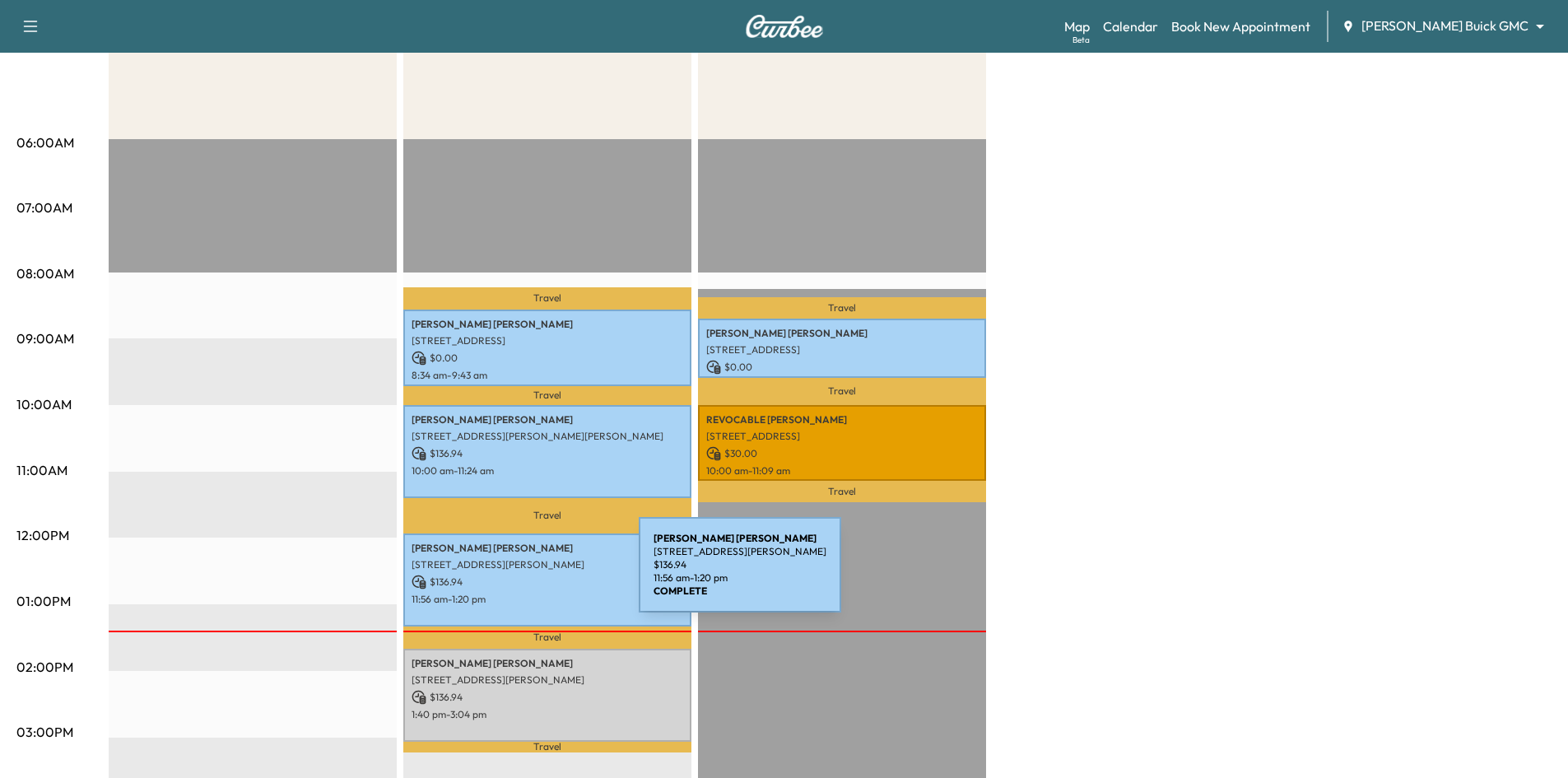
click at [515, 575] on p "$ 136.94" at bounding box center [547, 582] width 272 height 15
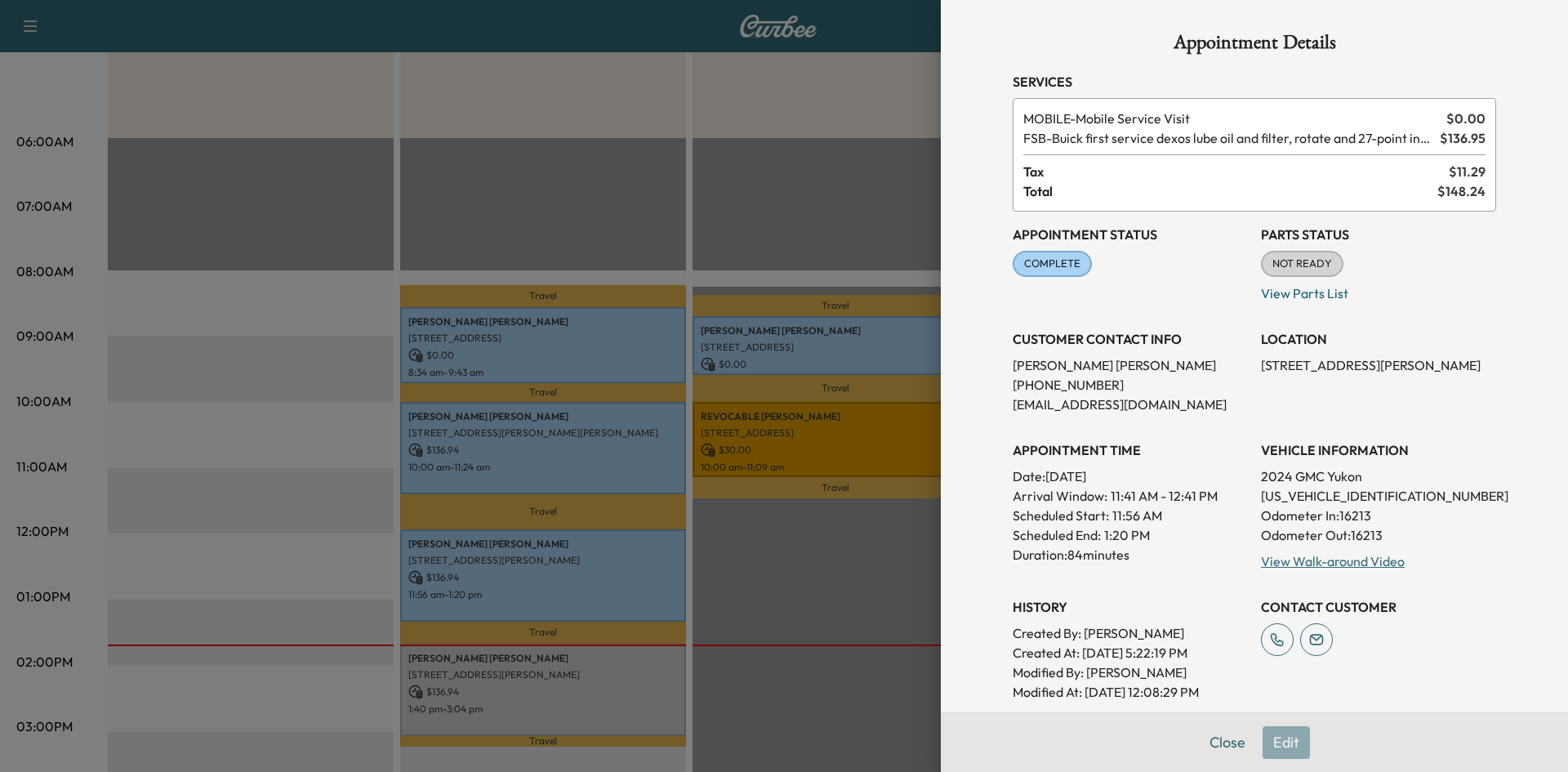
click at [797, 534] on div at bounding box center [784, 386] width 1568 height 772
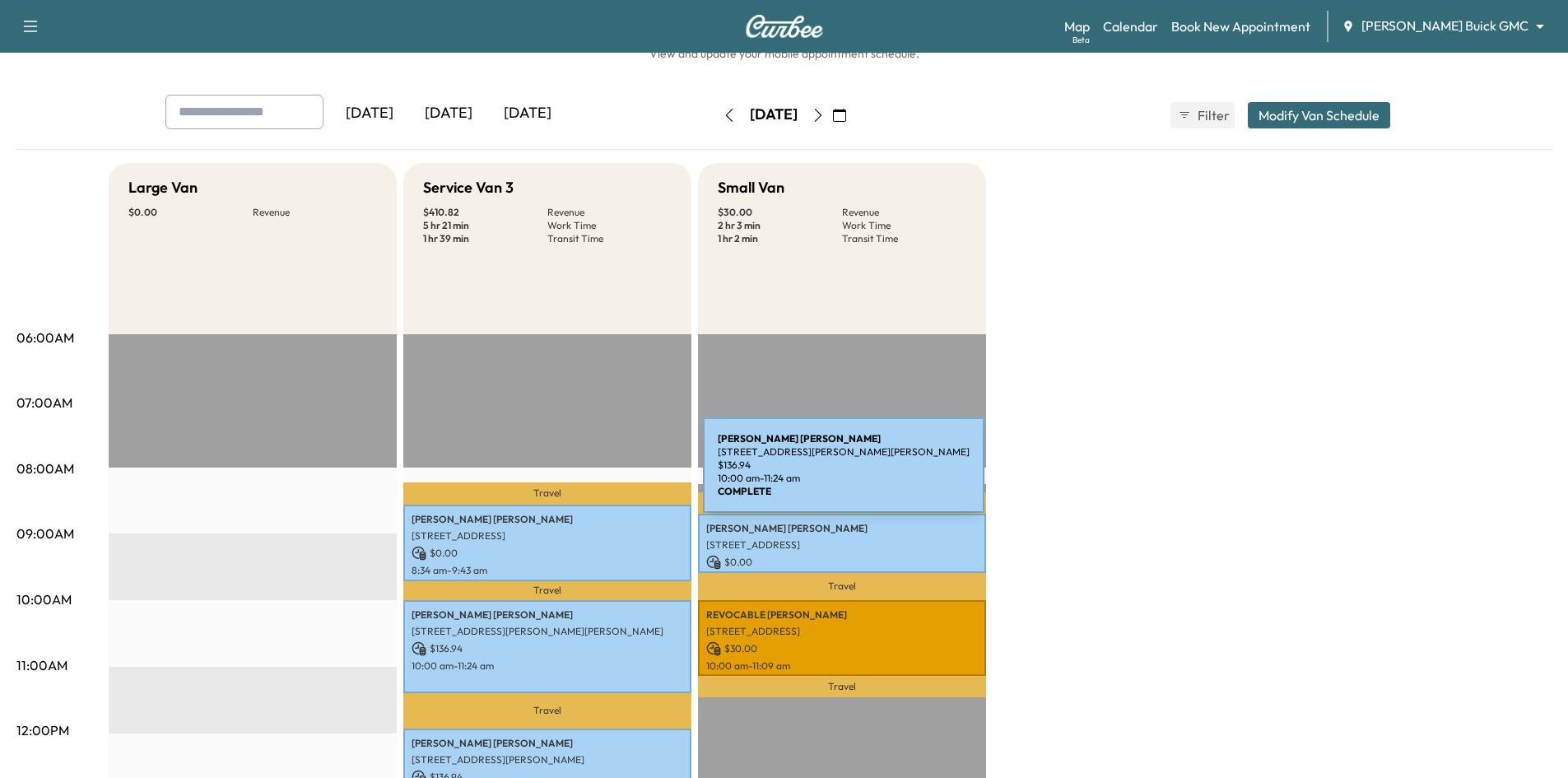
scroll to position [0, 0]
